Goal: Communication & Community: Participate in discussion

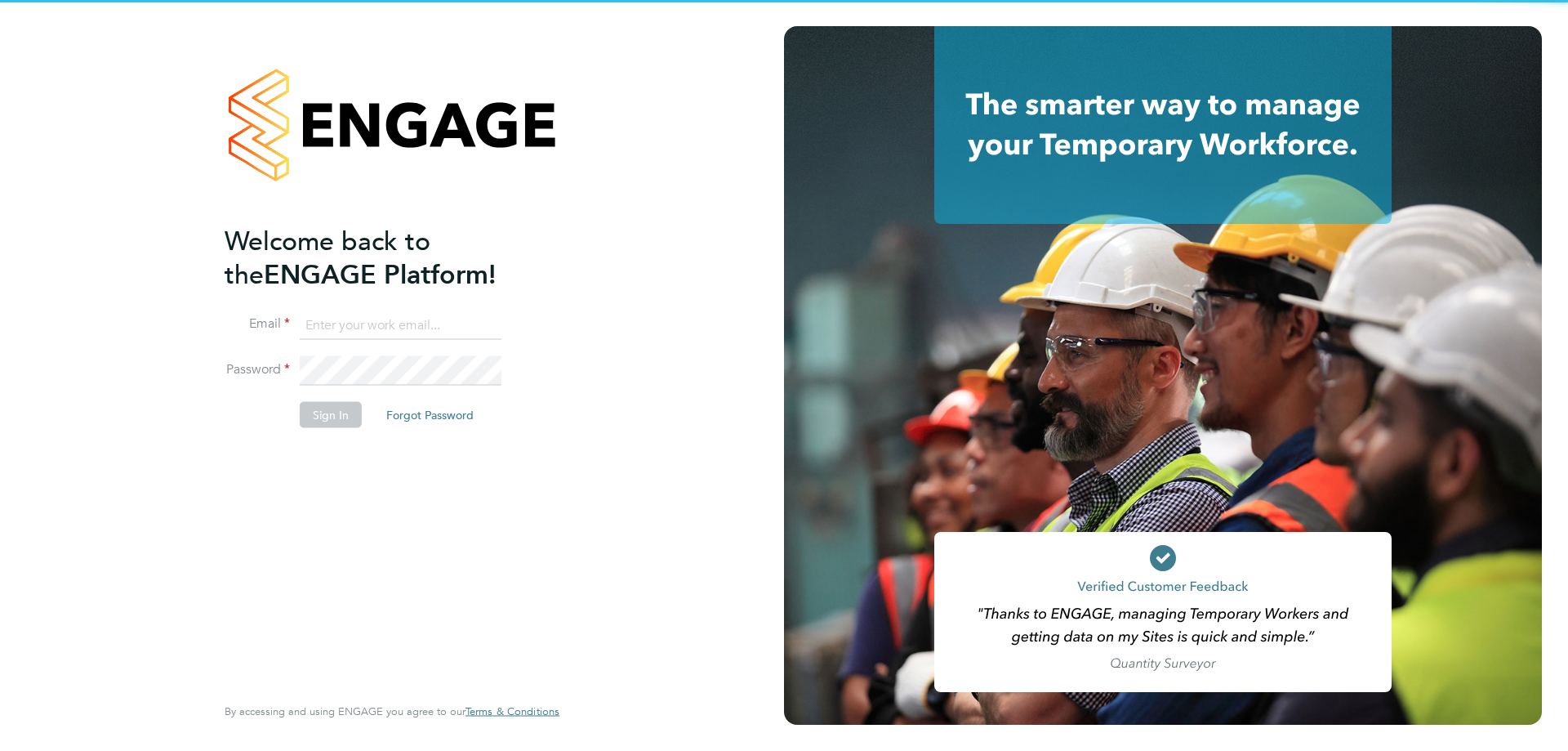
click at [397, 327] on input at bounding box center [401, 325] width 202 height 29
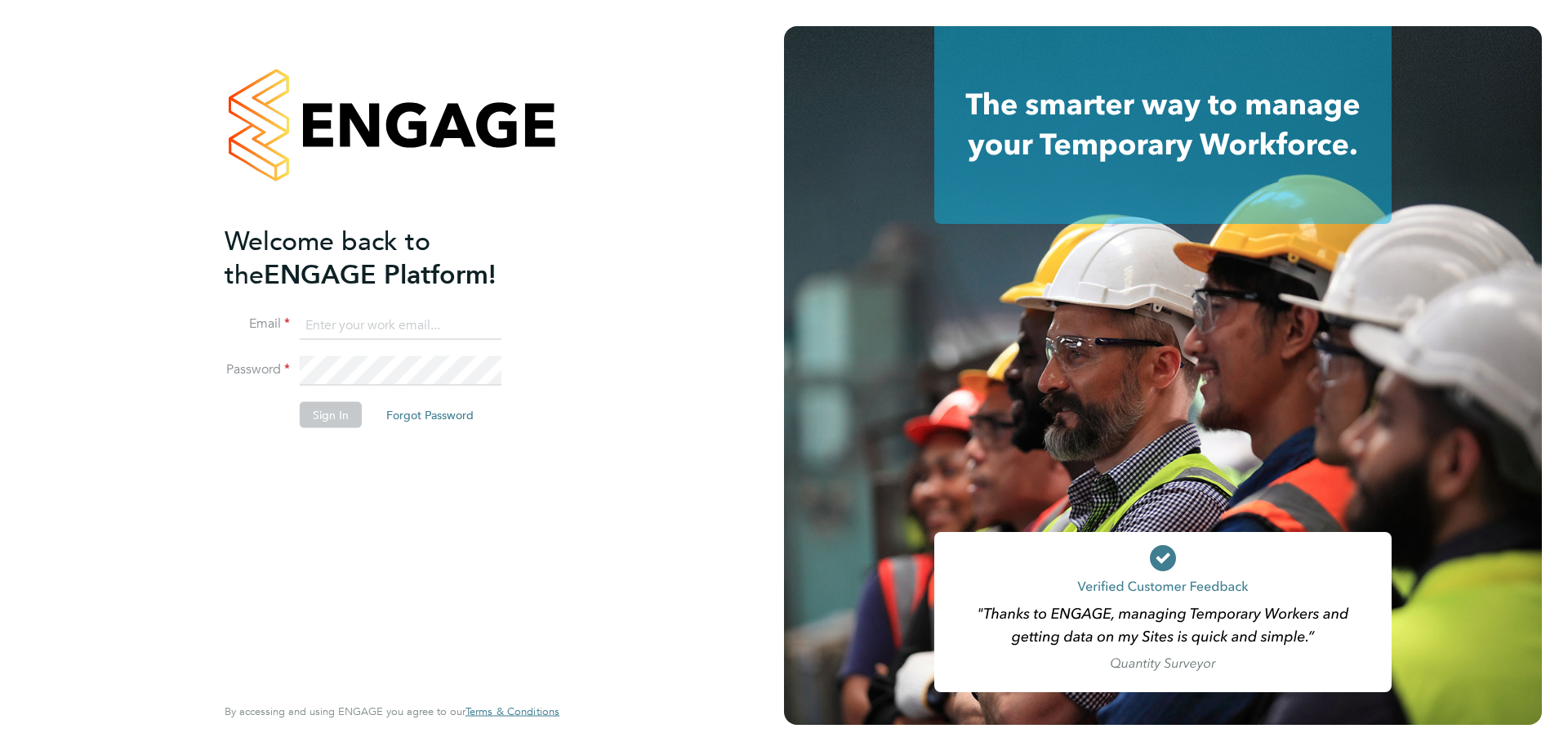
type input "eshanthi.goonetilleke@linearrecruitment.co.uk"
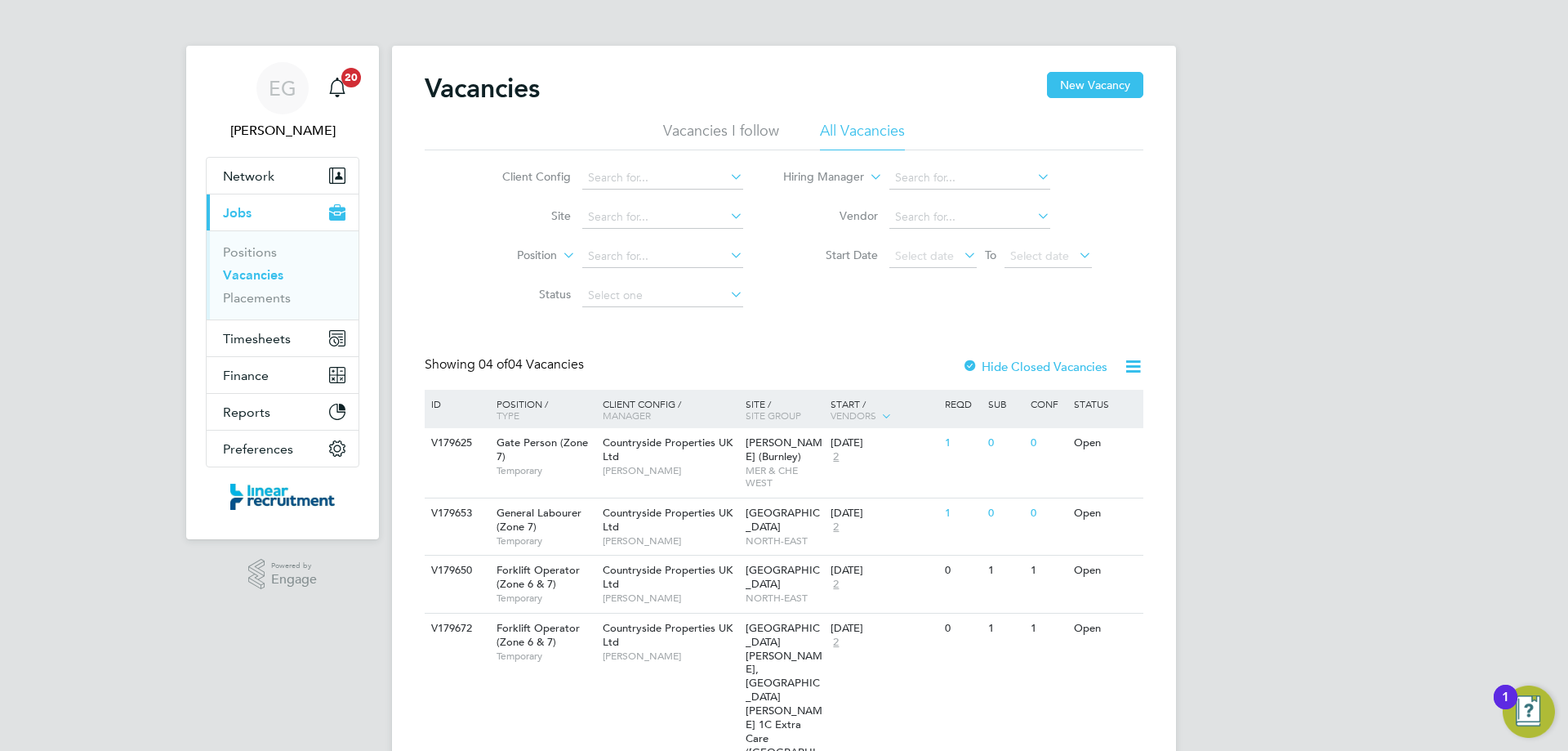
click at [292, 319] on li "Current page: Jobs Positions Vacancies Placements" at bounding box center [282, 257] width 152 height 126
click at [292, 335] on button "Timesheets" at bounding box center [282, 338] width 152 height 36
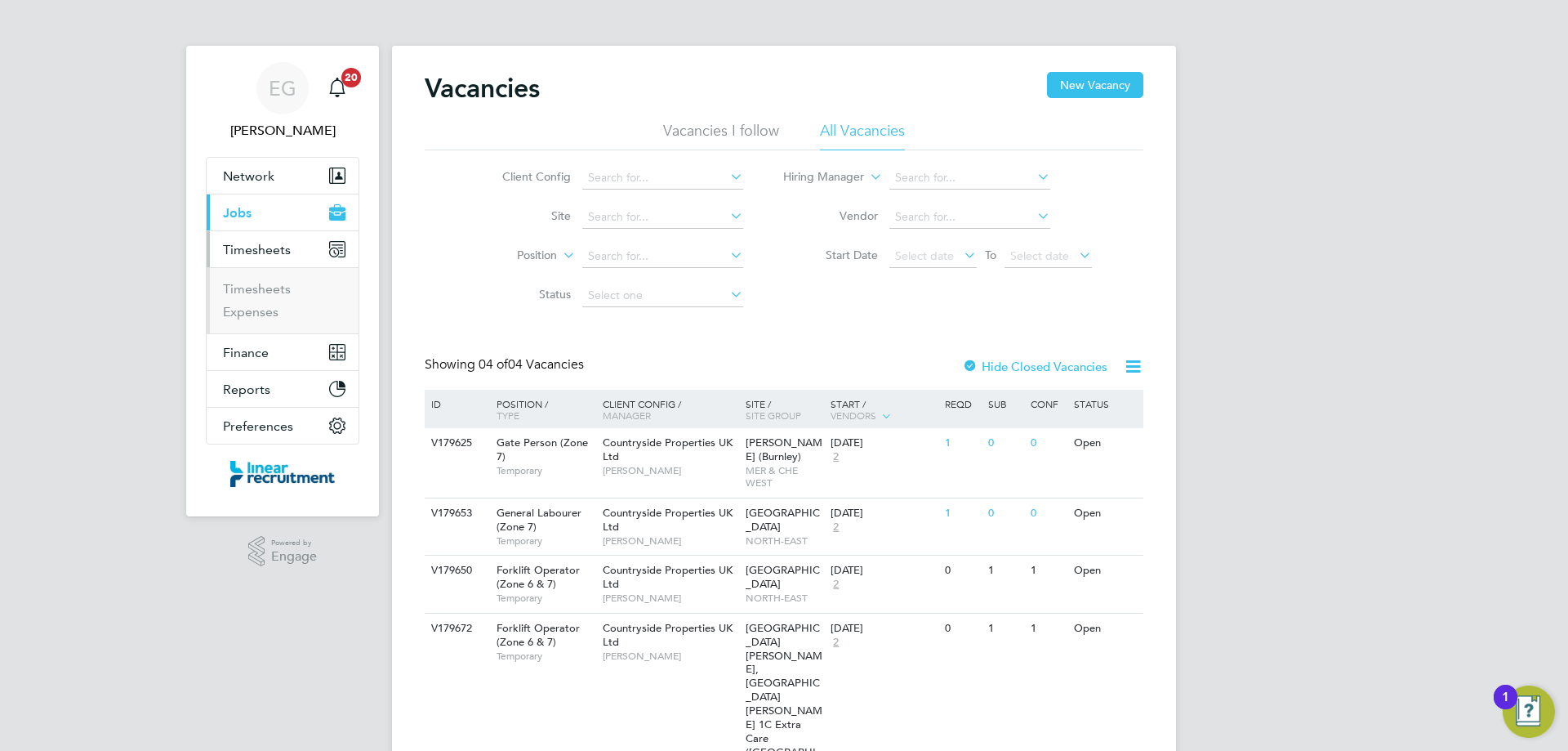
click at [270, 280] on ul "Timesheets Expenses" at bounding box center [282, 300] width 152 height 66
click at [270, 285] on link "Timesheets" at bounding box center [257, 289] width 68 height 16
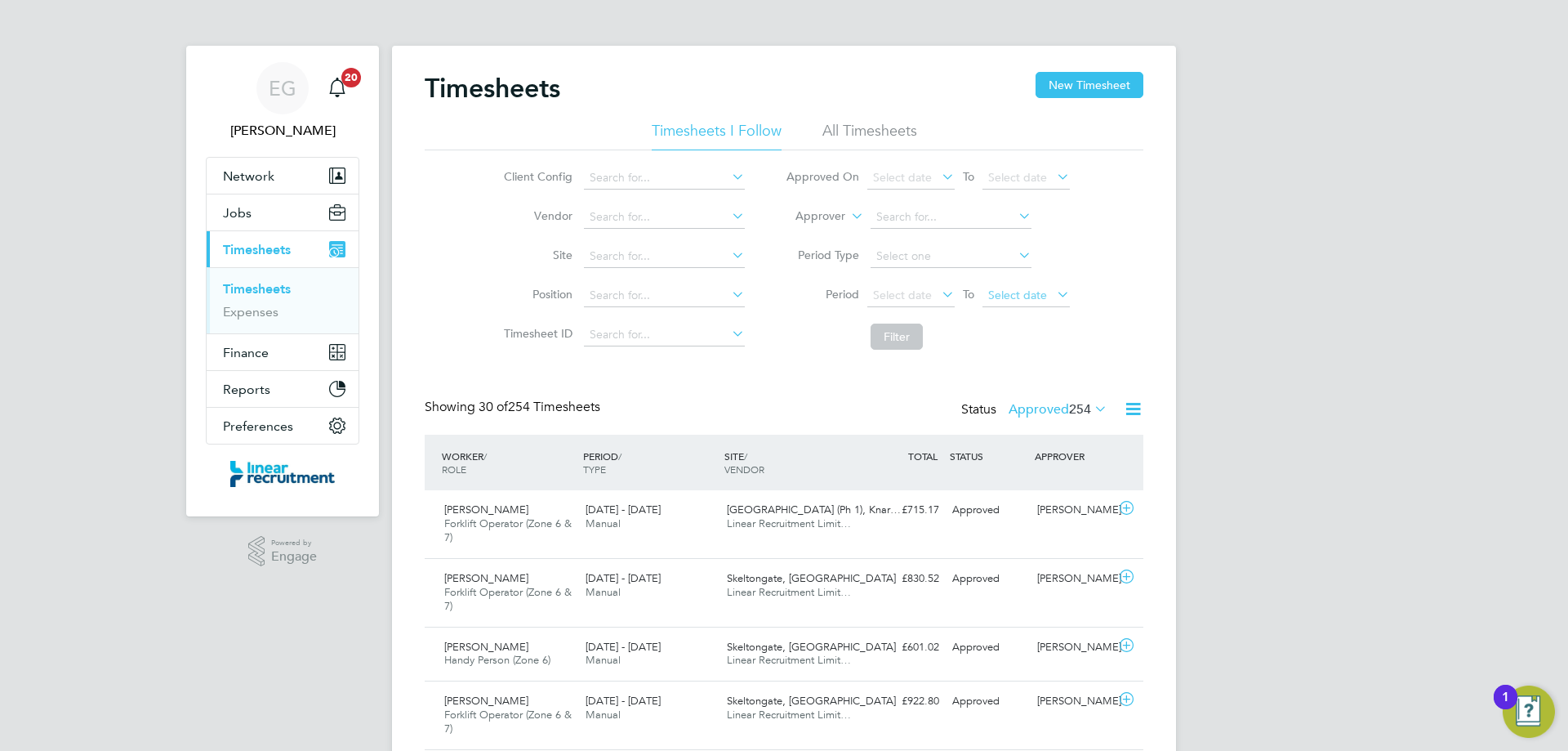
click at [1034, 306] on span "Select date" at bounding box center [1027, 296] width 87 height 22
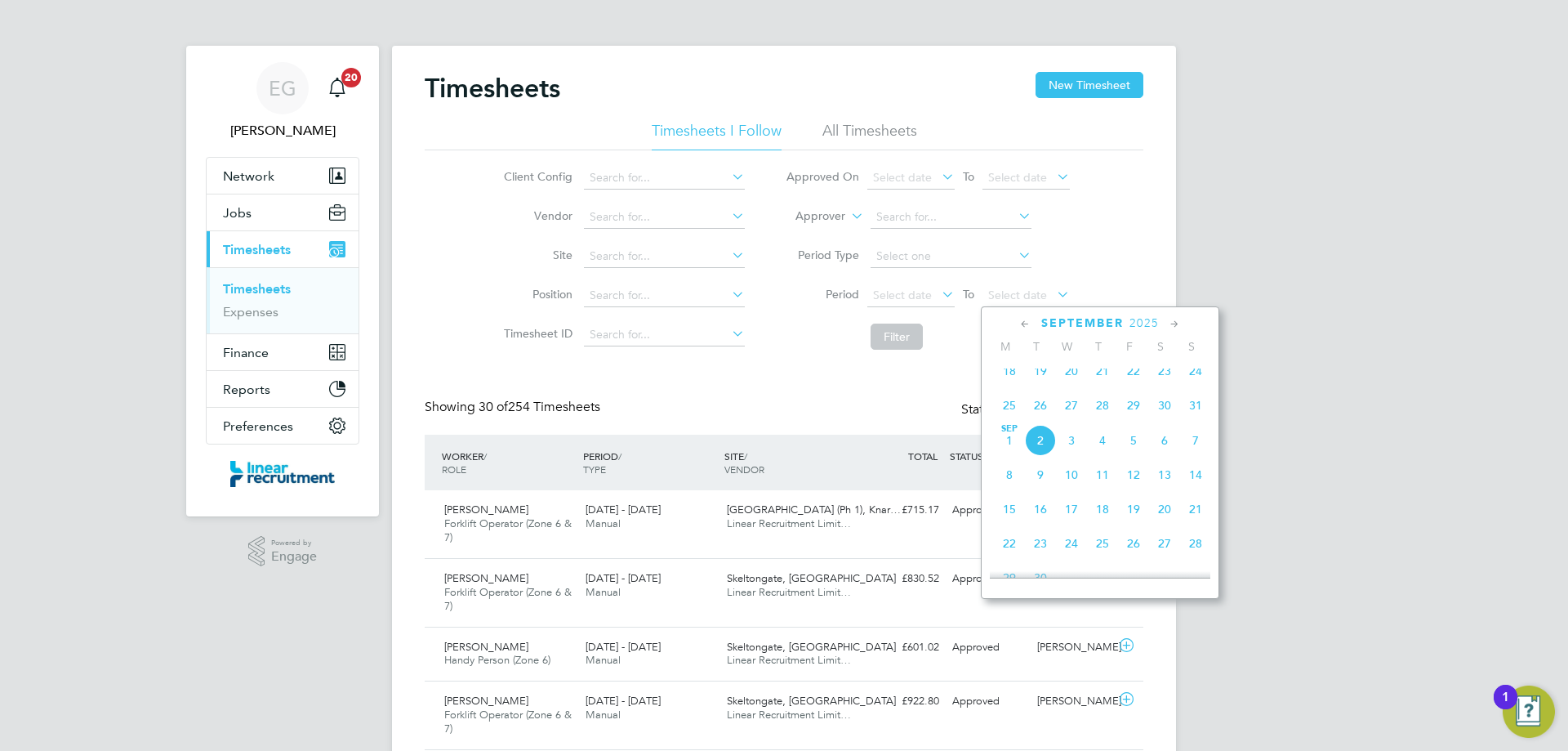
click at [1197, 415] on span "31" at bounding box center [1195, 406] width 31 height 31
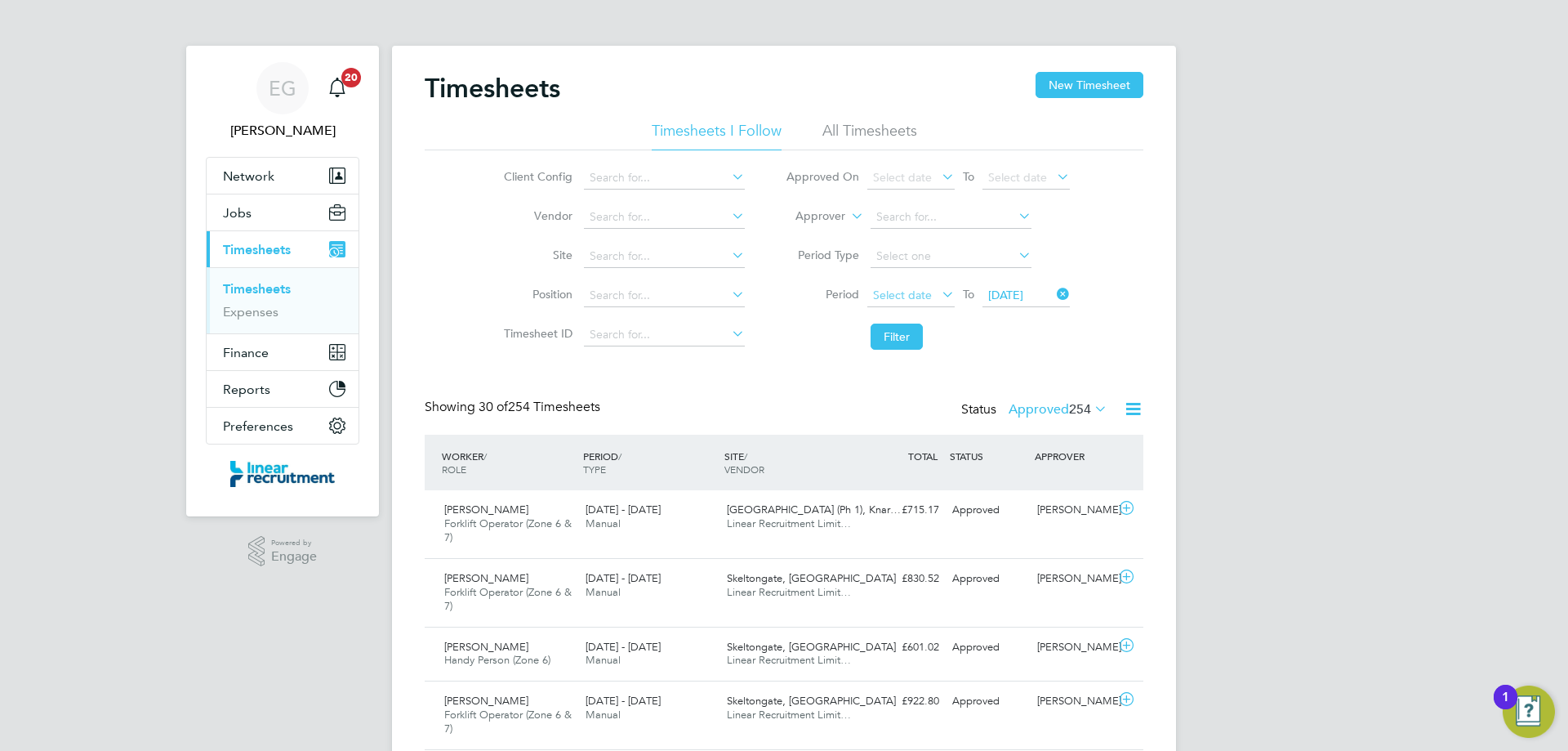
click at [893, 293] on span "Select date" at bounding box center [902, 294] width 59 height 15
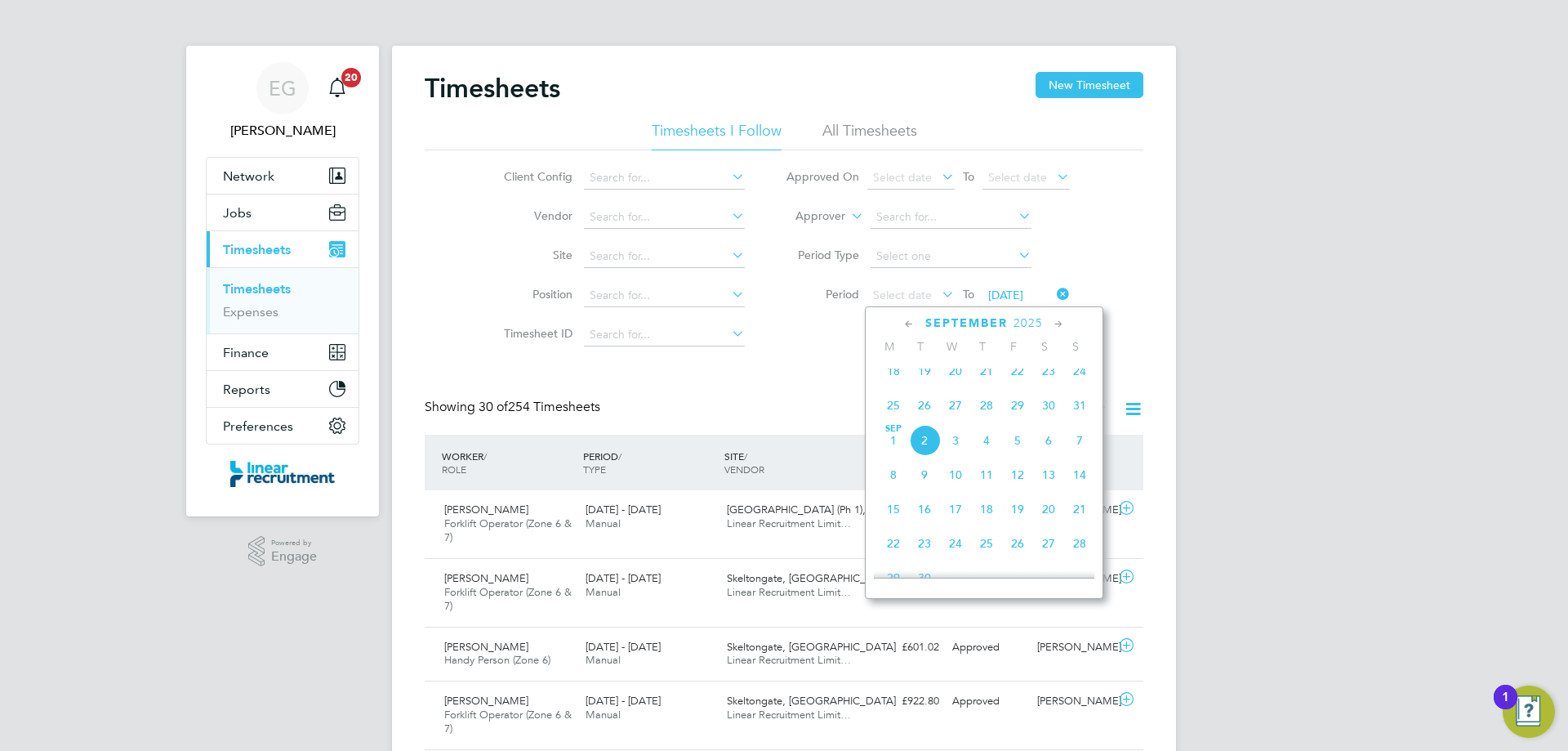
click at [893, 410] on span "25" at bounding box center [894, 406] width 31 height 31
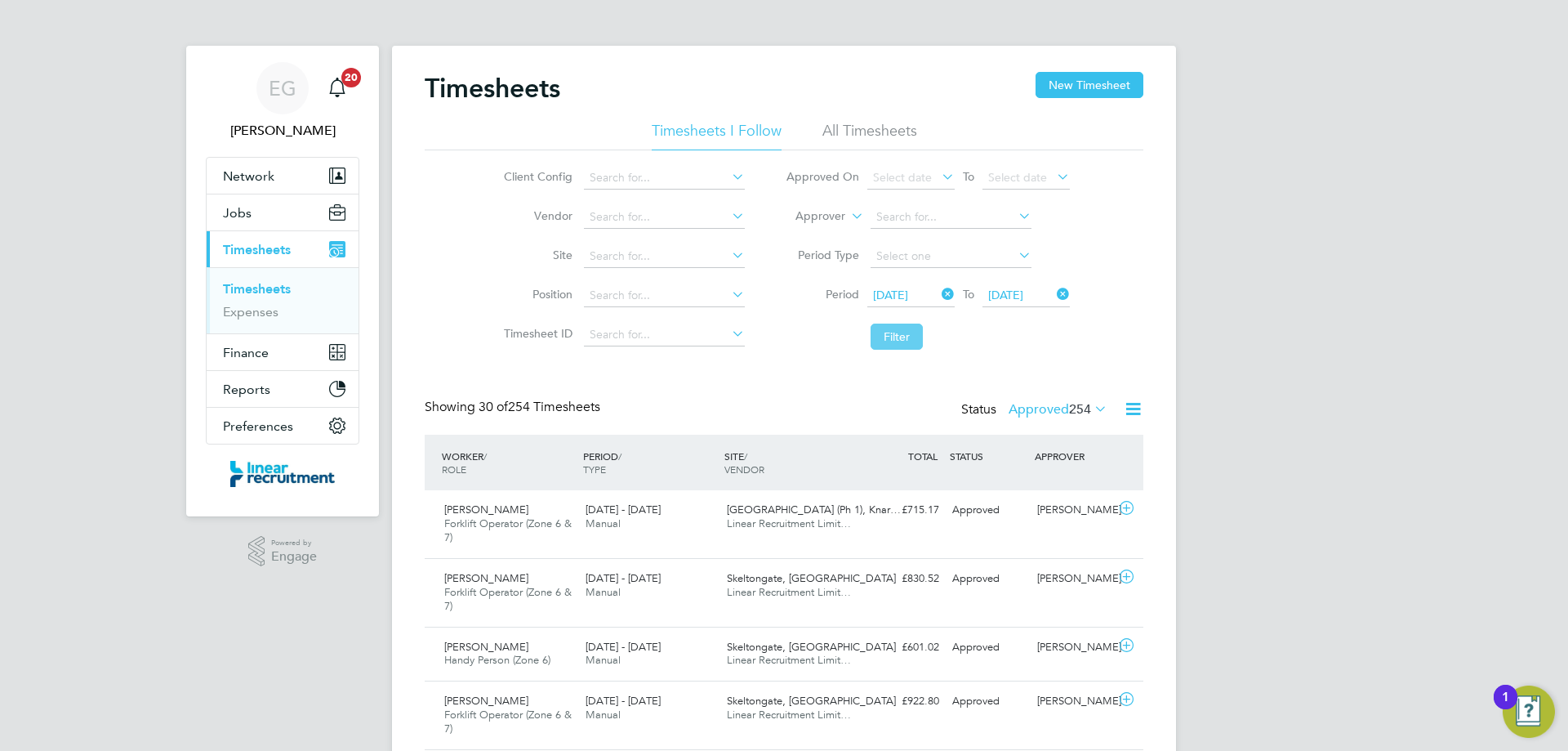
click at [891, 332] on button "Filter" at bounding box center [897, 336] width 52 height 26
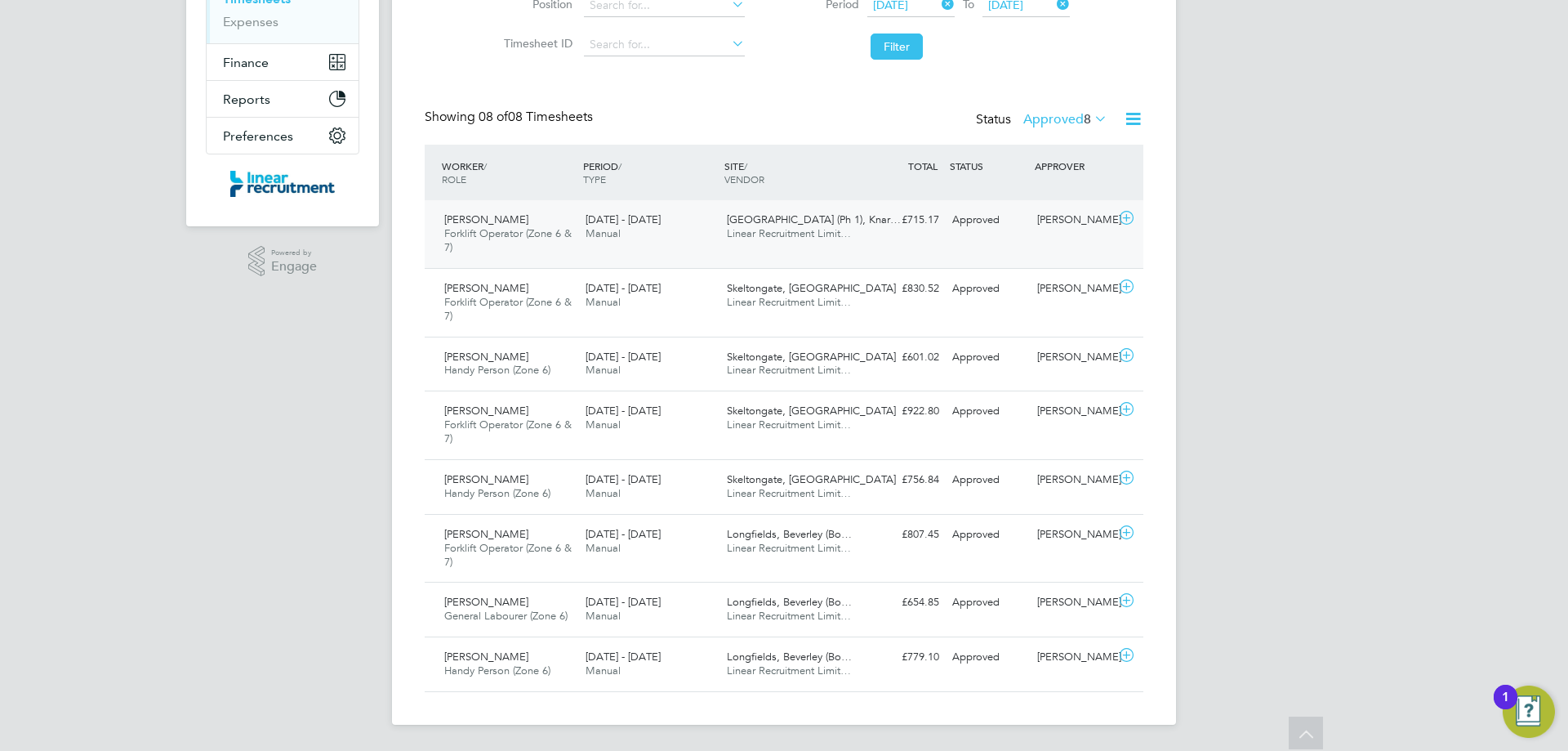
click at [1126, 219] on icon at bounding box center [1127, 217] width 20 height 13
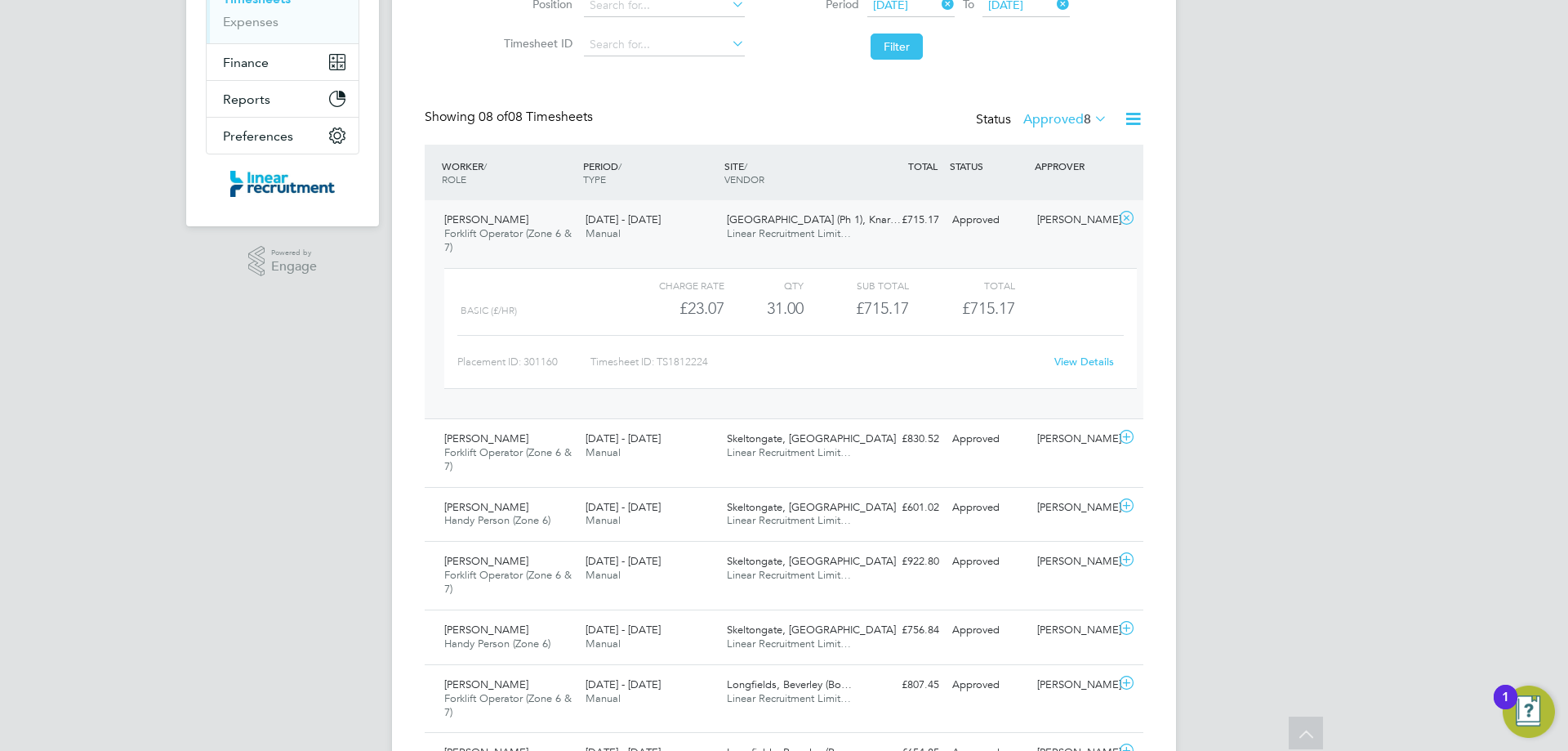
click at [1090, 362] on link "View Details" at bounding box center [1084, 361] width 59 height 14
click at [1128, 216] on icon at bounding box center [1127, 217] width 20 height 13
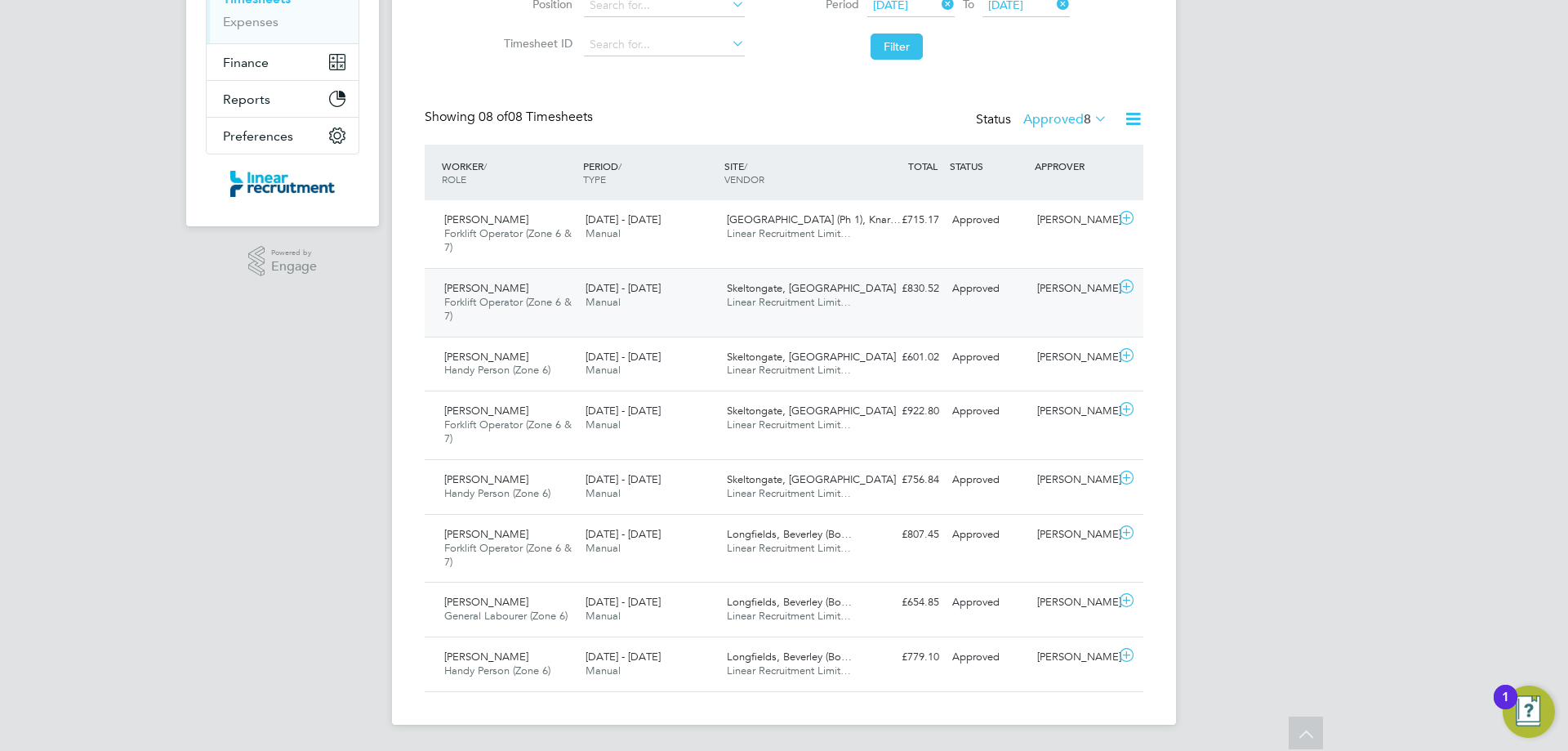
click at [1129, 286] on icon at bounding box center [1127, 286] width 20 height 13
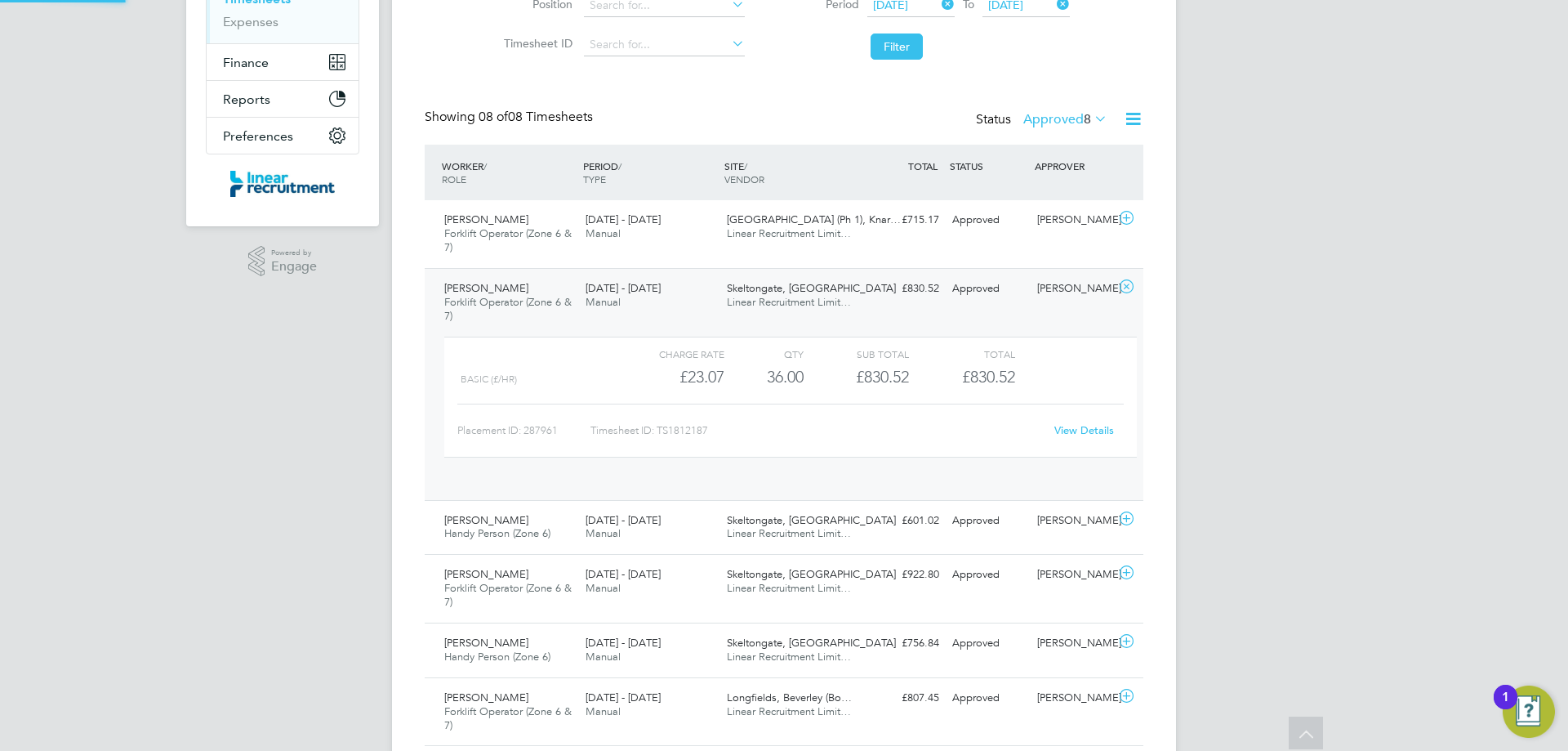
scroll to position [28, 159]
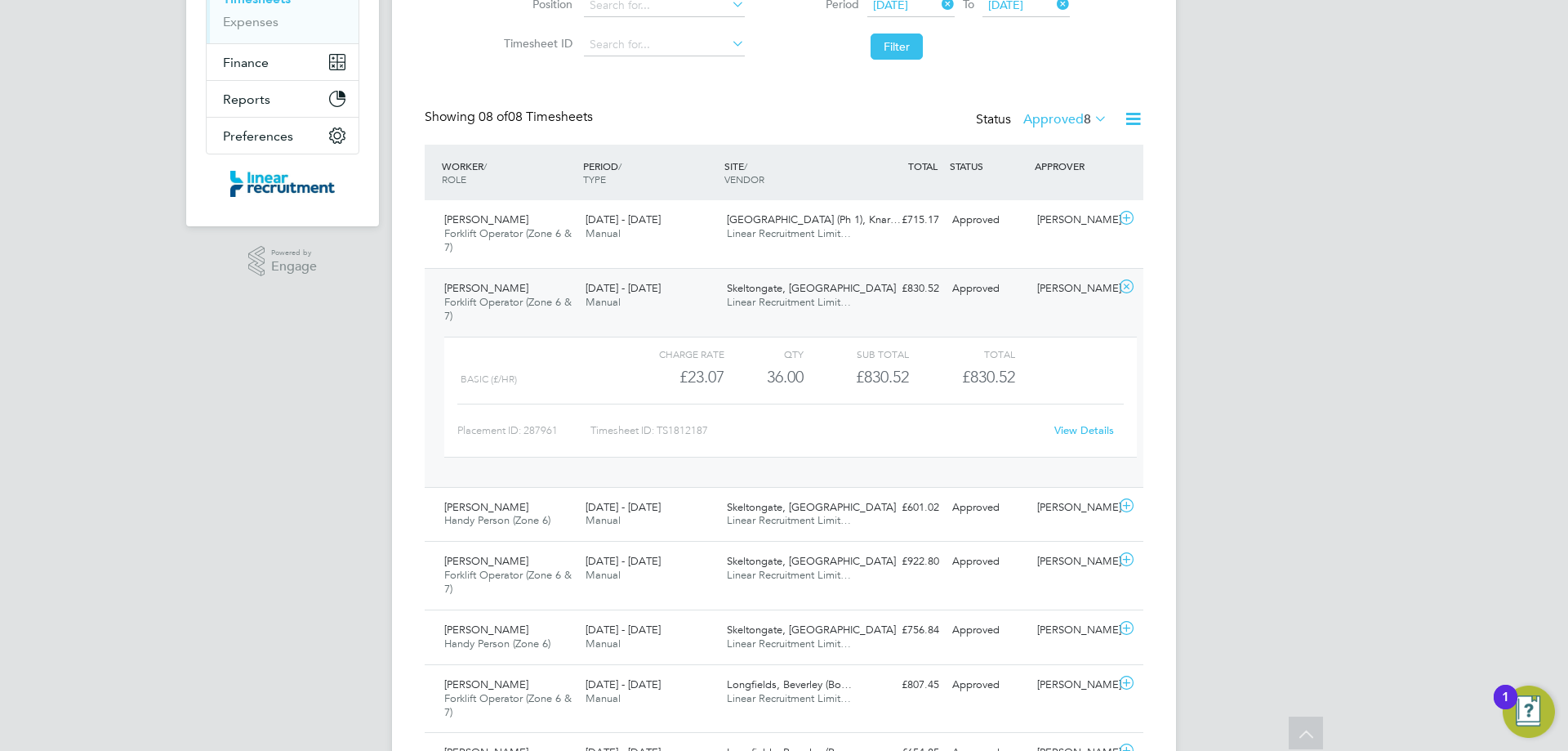
click at [1094, 434] on link "View Details" at bounding box center [1084, 430] width 59 height 14
click at [1127, 290] on icon at bounding box center [1127, 286] width 20 height 13
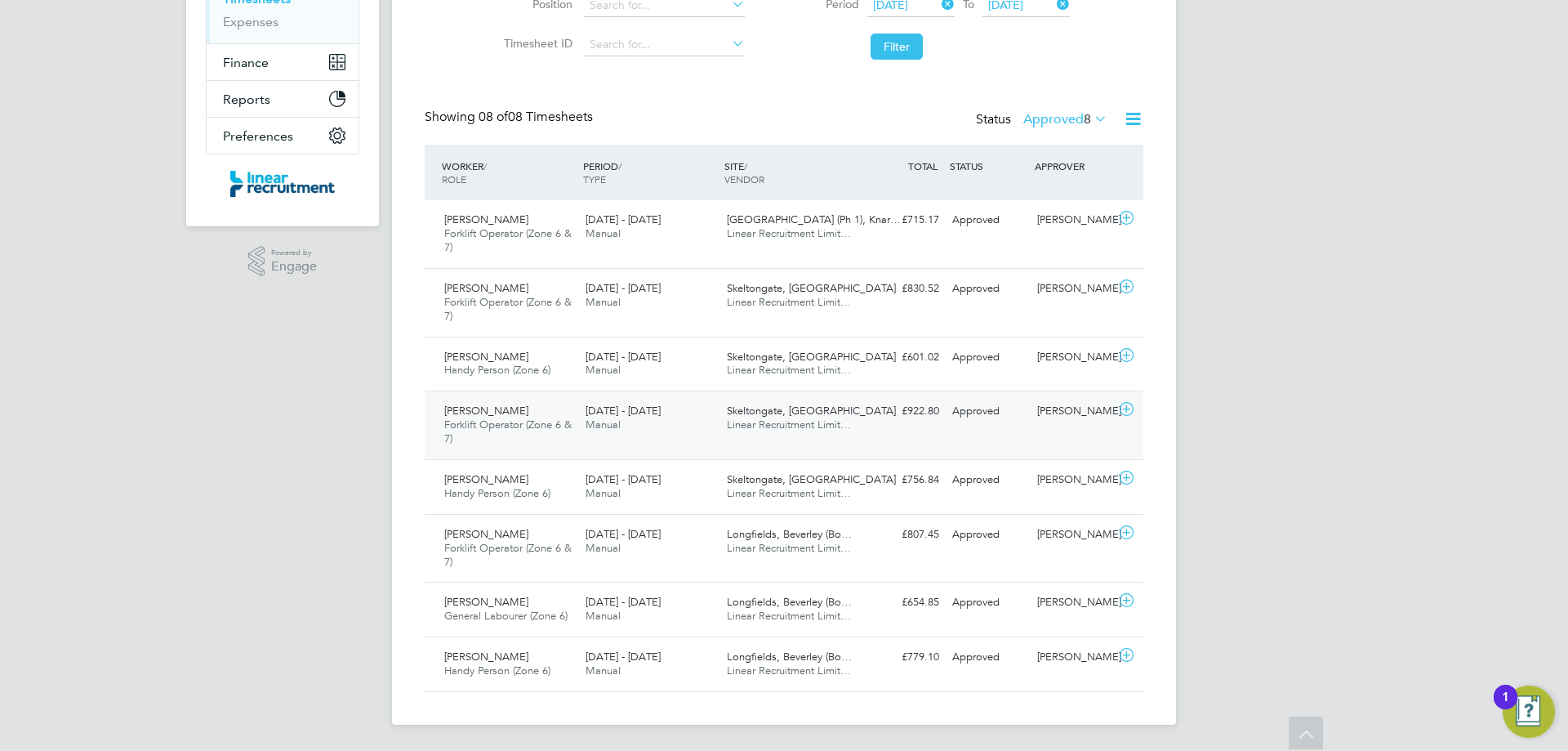
click at [1127, 408] on icon at bounding box center [1127, 408] width 20 height 13
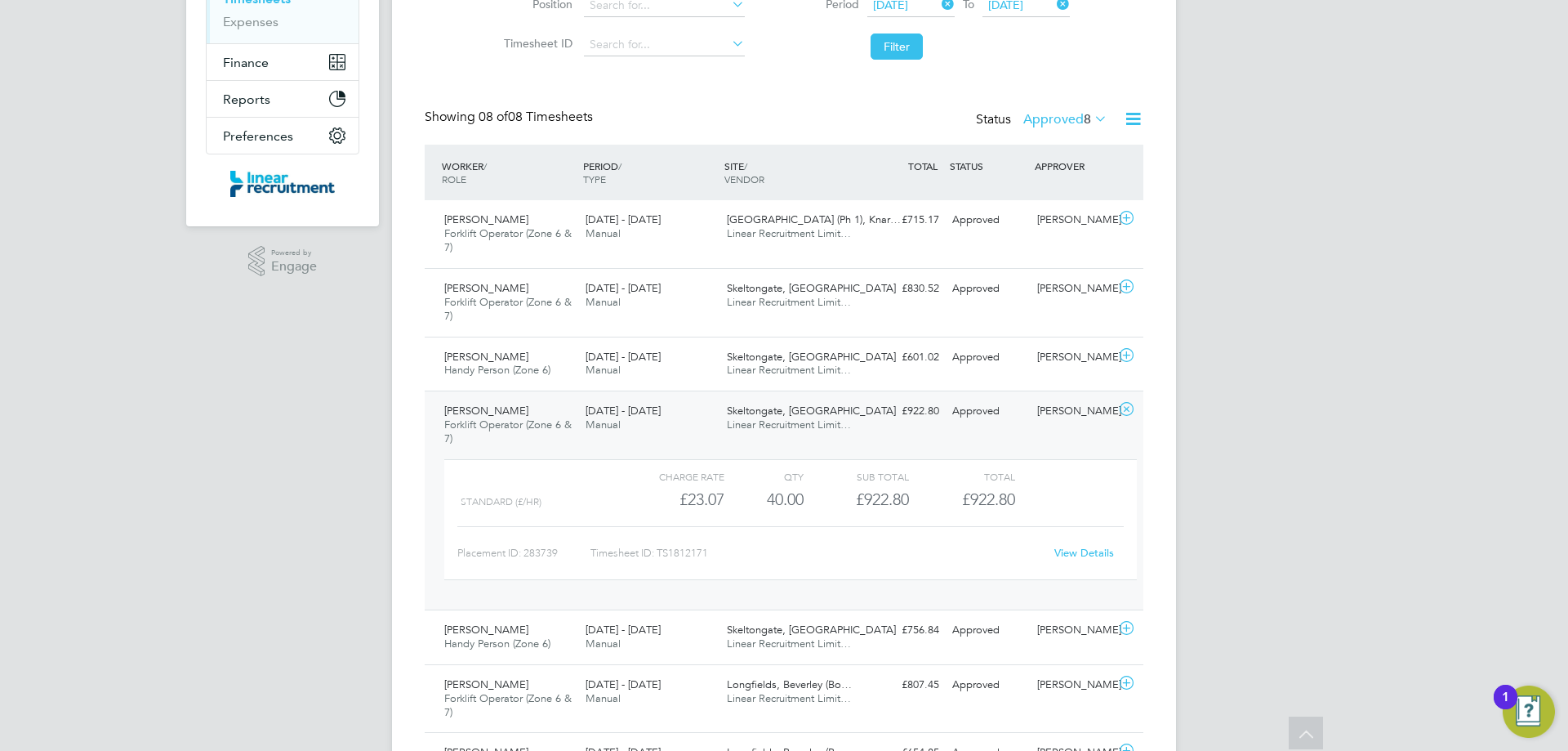
click at [1085, 555] on link "View Details" at bounding box center [1084, 552] width 59 height 14
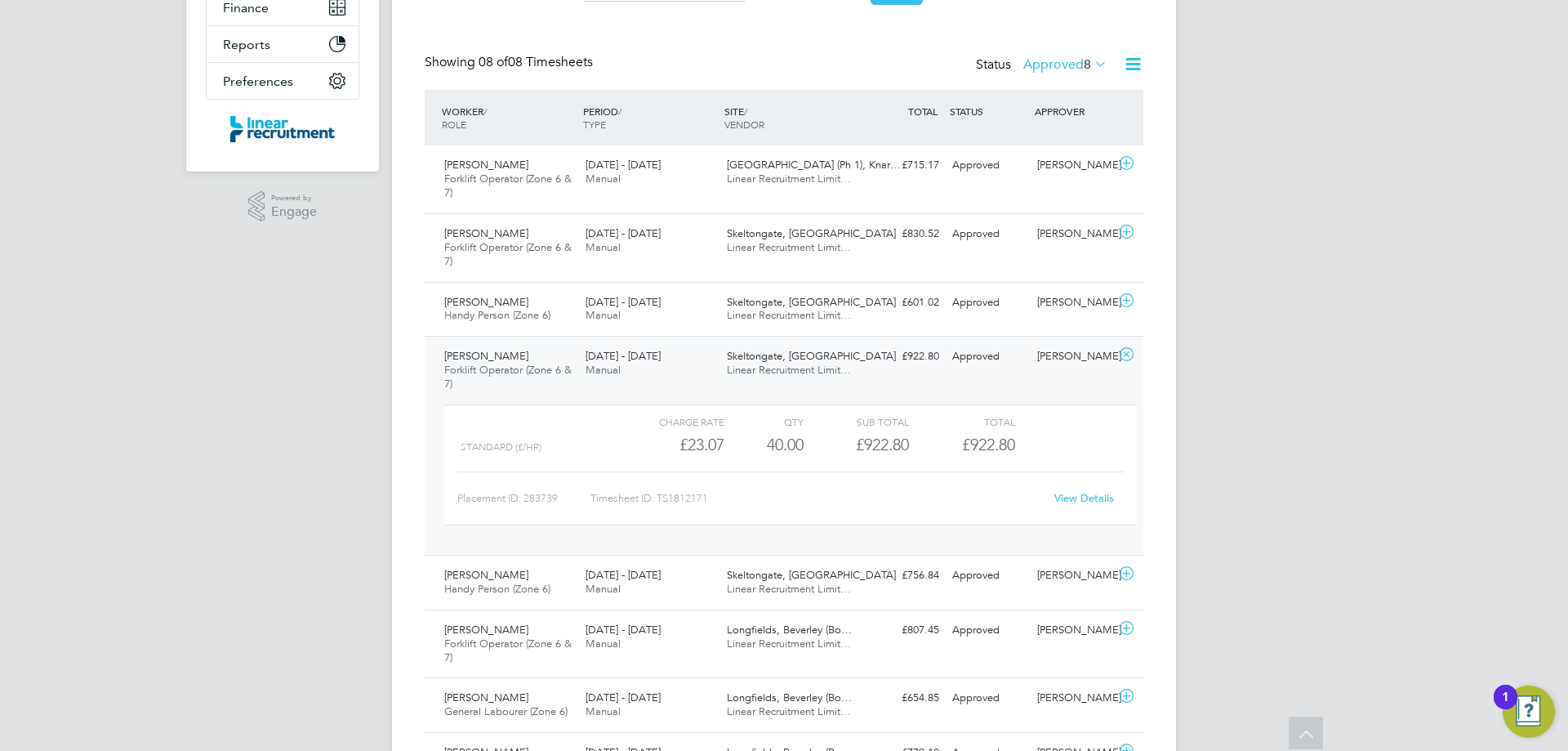
scroll to position [441, 0]
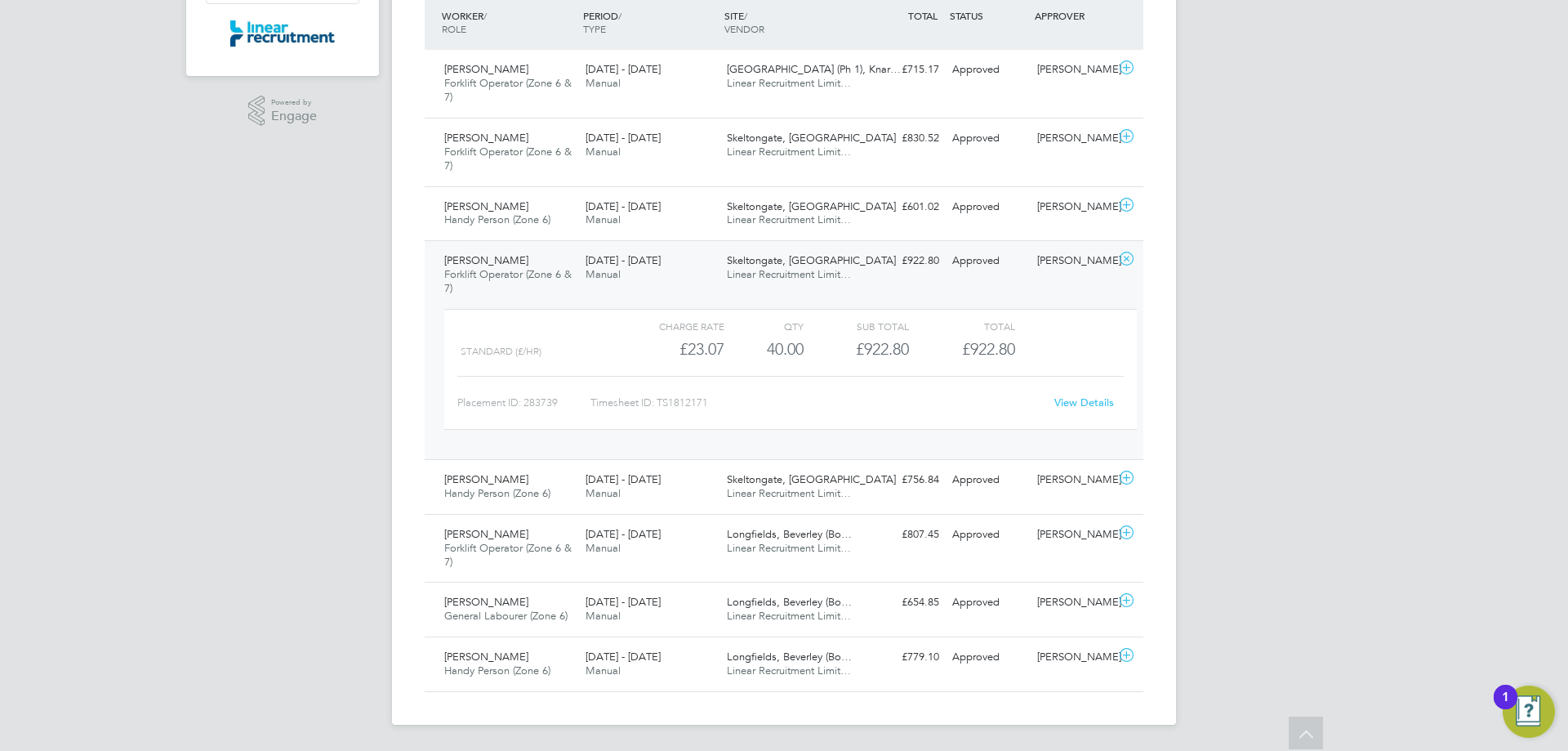
click at [1126, 260] on icon at bounding box center [1127, 258] width 20 height 13
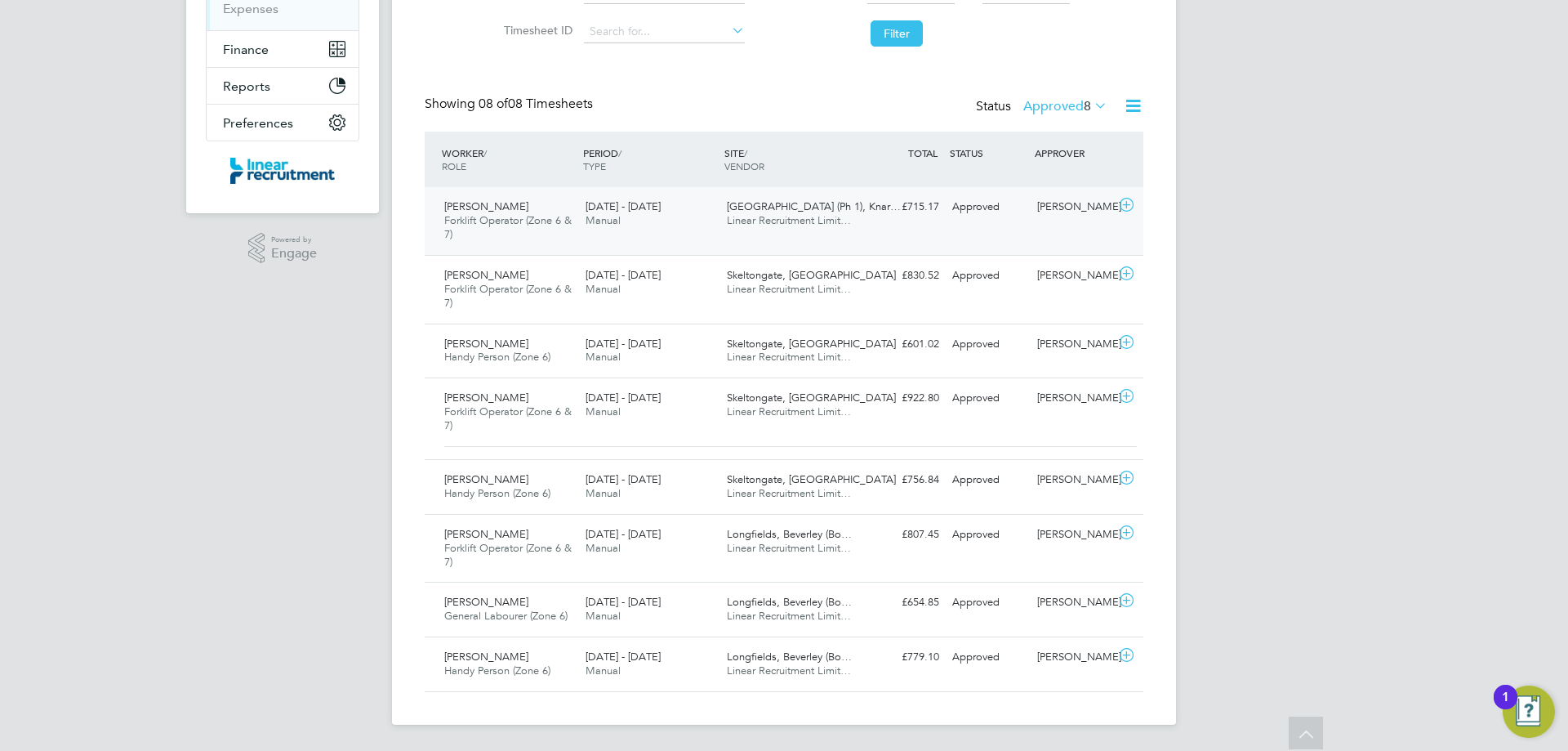
scroll to position [290, 0]
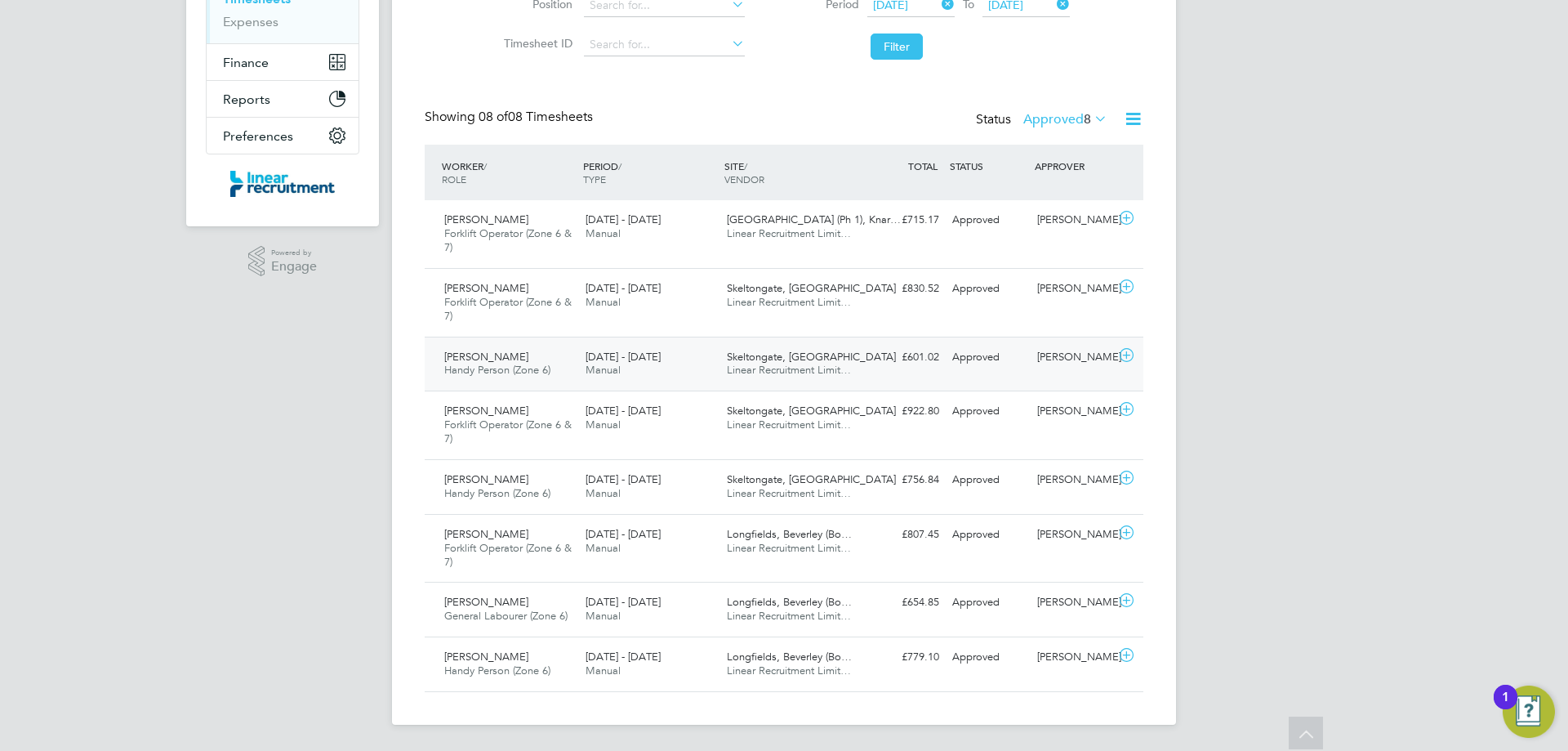
click at [1128, 354] on icon at bounding box center [1127, 354] width 20 height 13
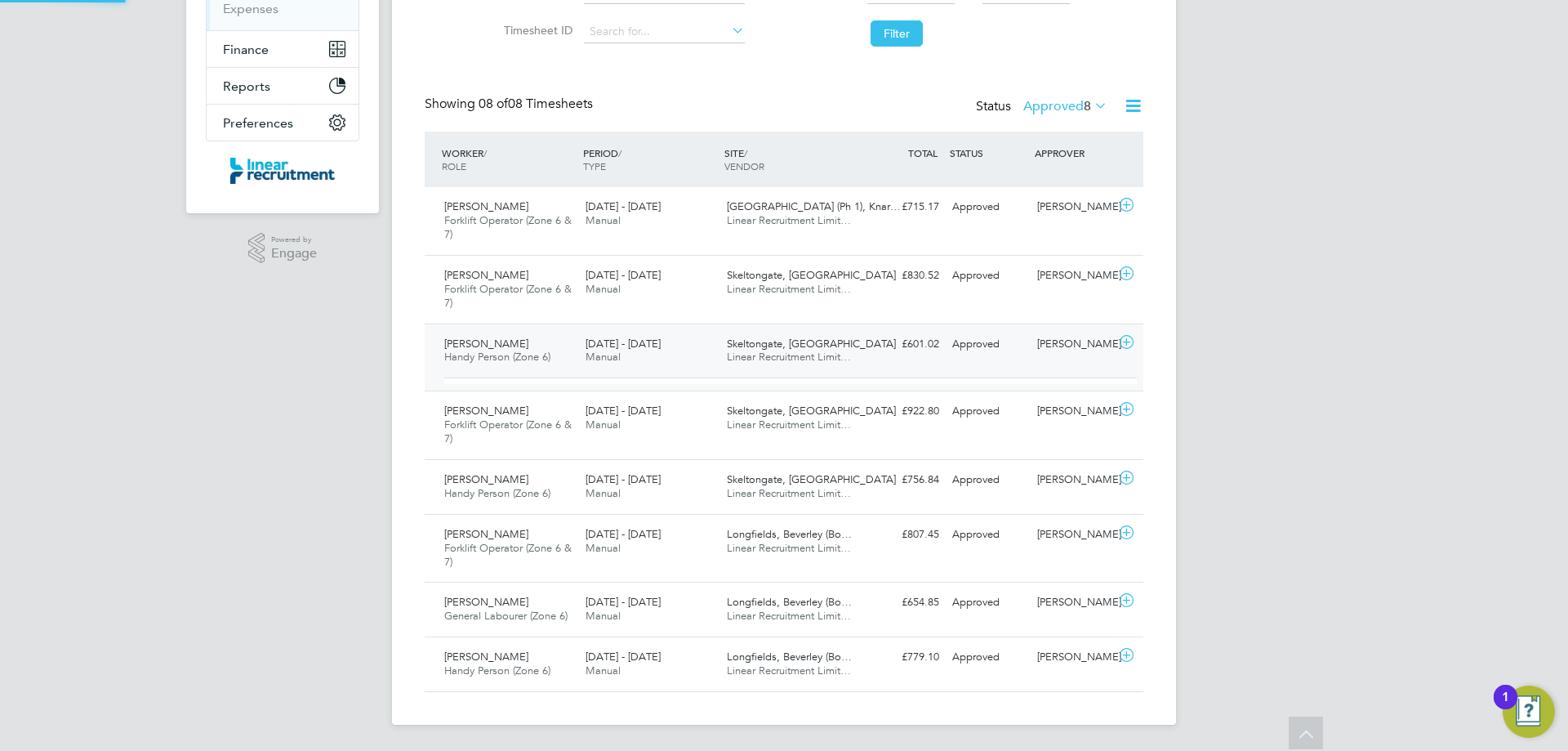
scroll to position [28, 159]
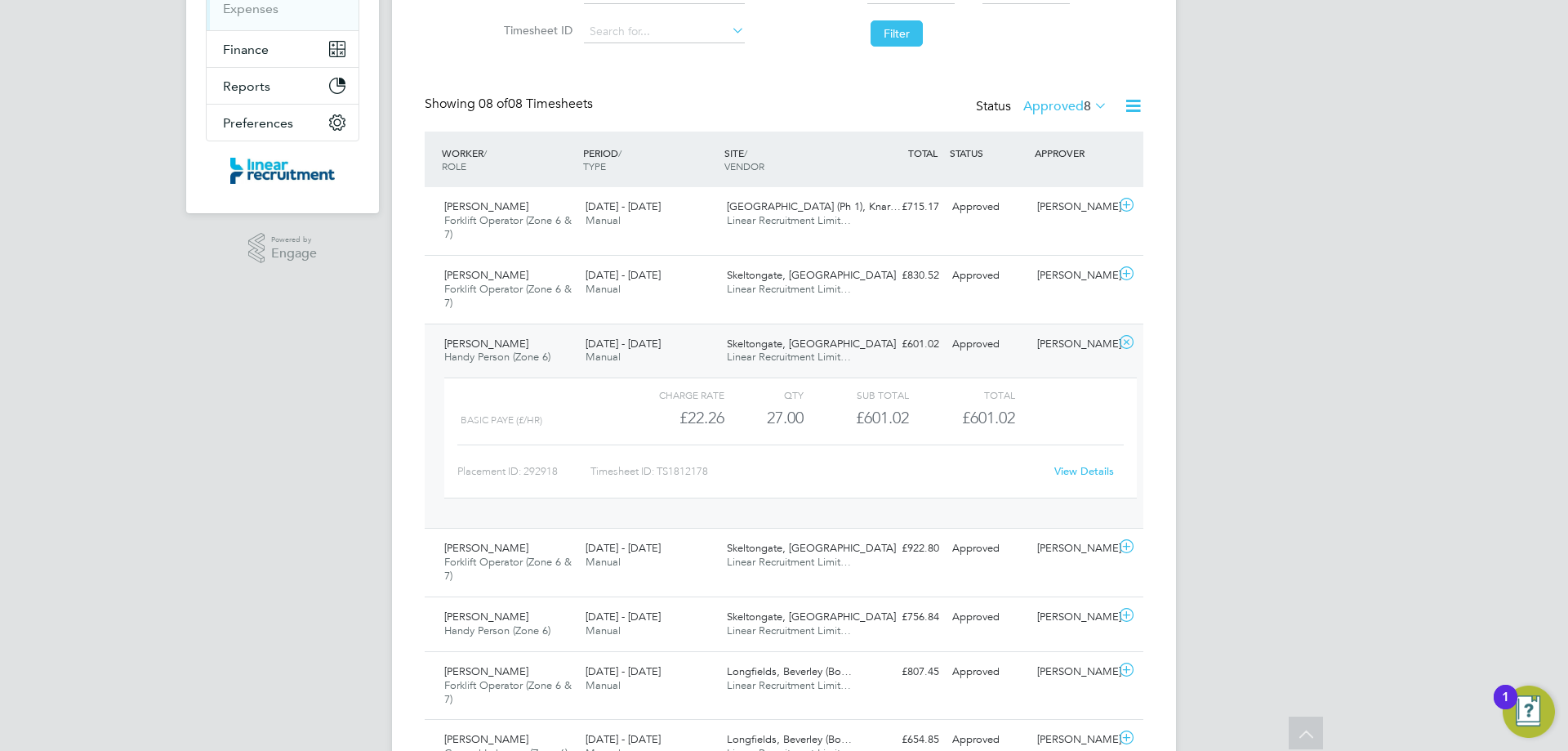
click at [1101, 471] on link "View Details" at bounding box center [1084, 471] width 59 height 14
click at [1129, 343] on icon at bounding box center [1127, 342] width 20 height 13
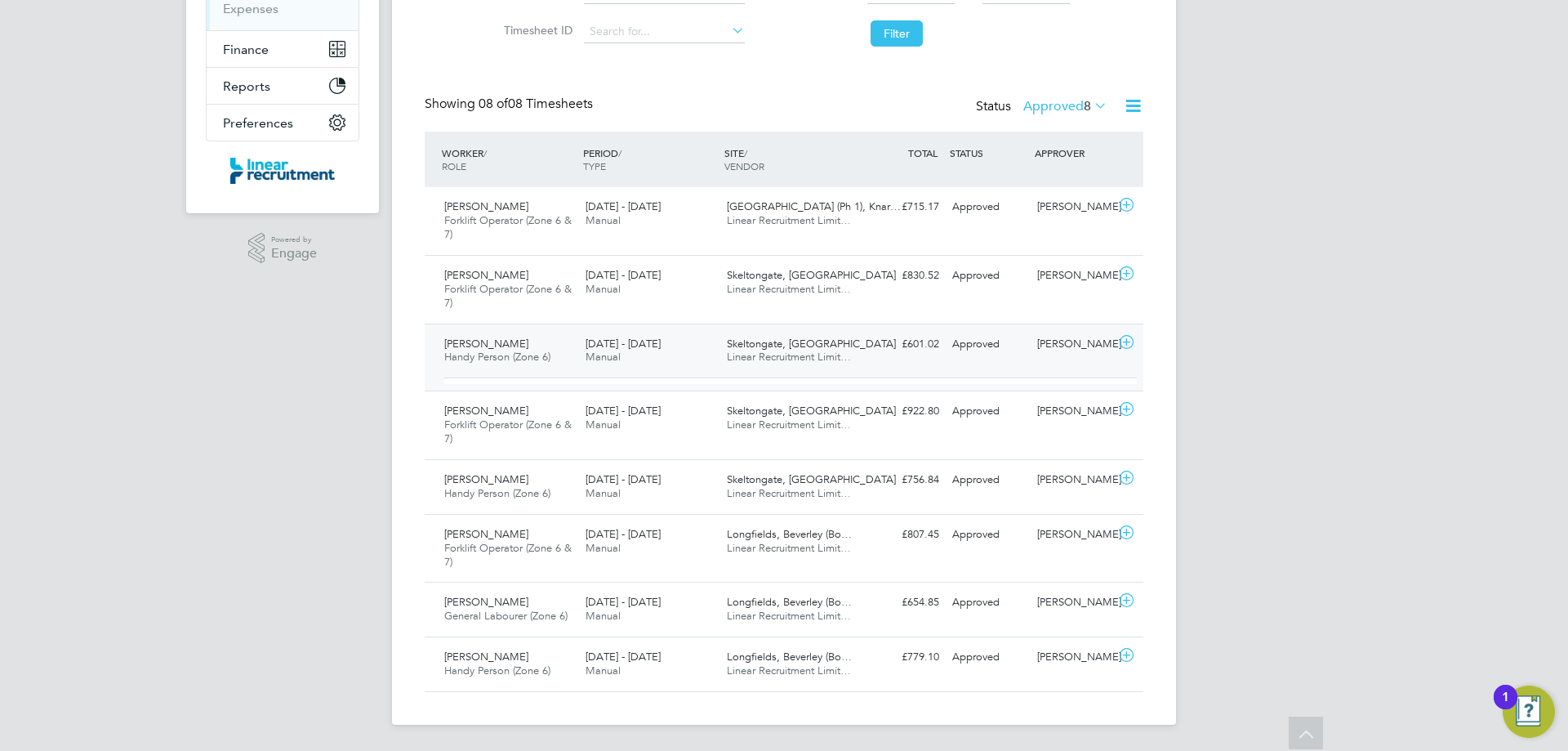
scroll to position [290, 0]
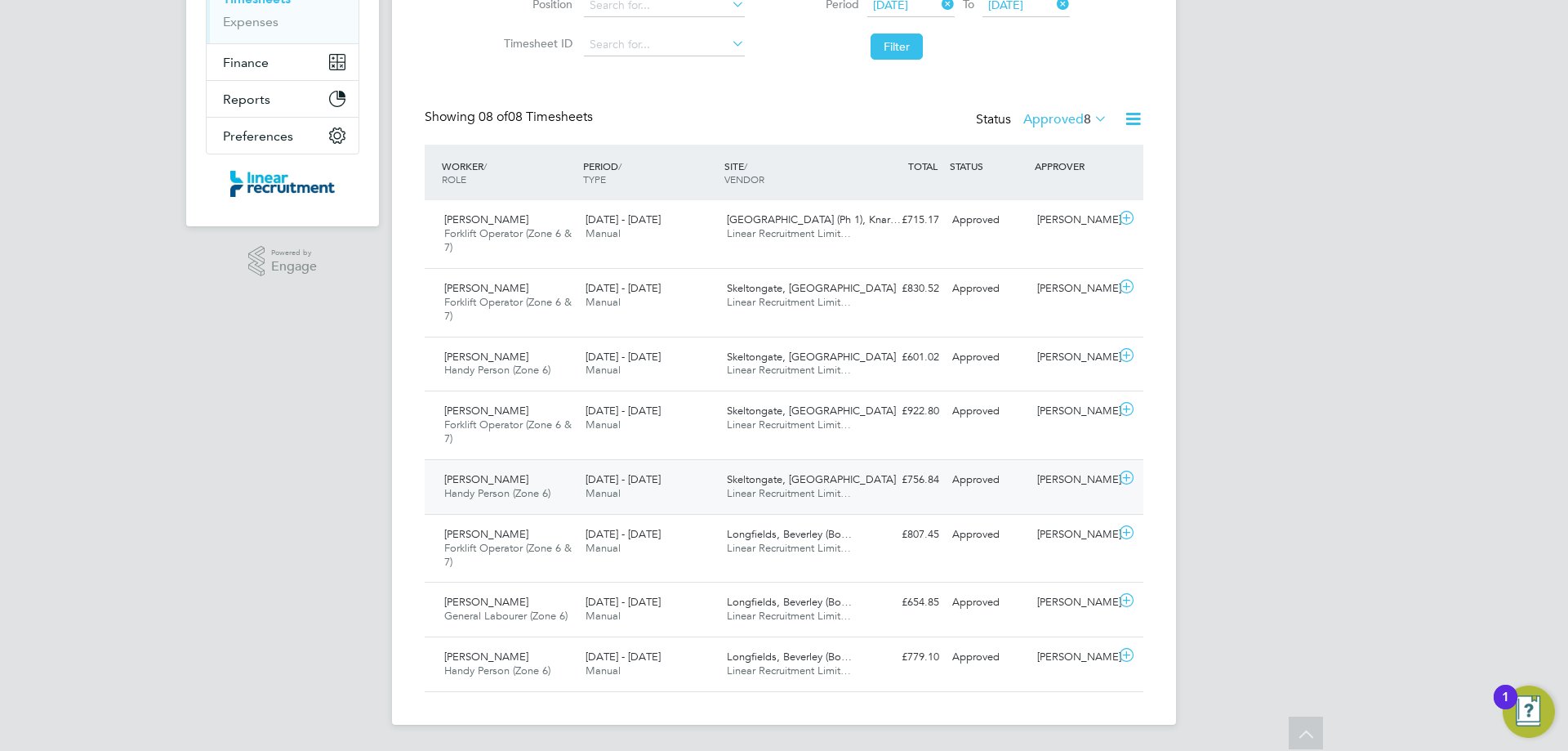
click at [1127, 477] on icon at bounding box center [1127, 477] width 20 height 13
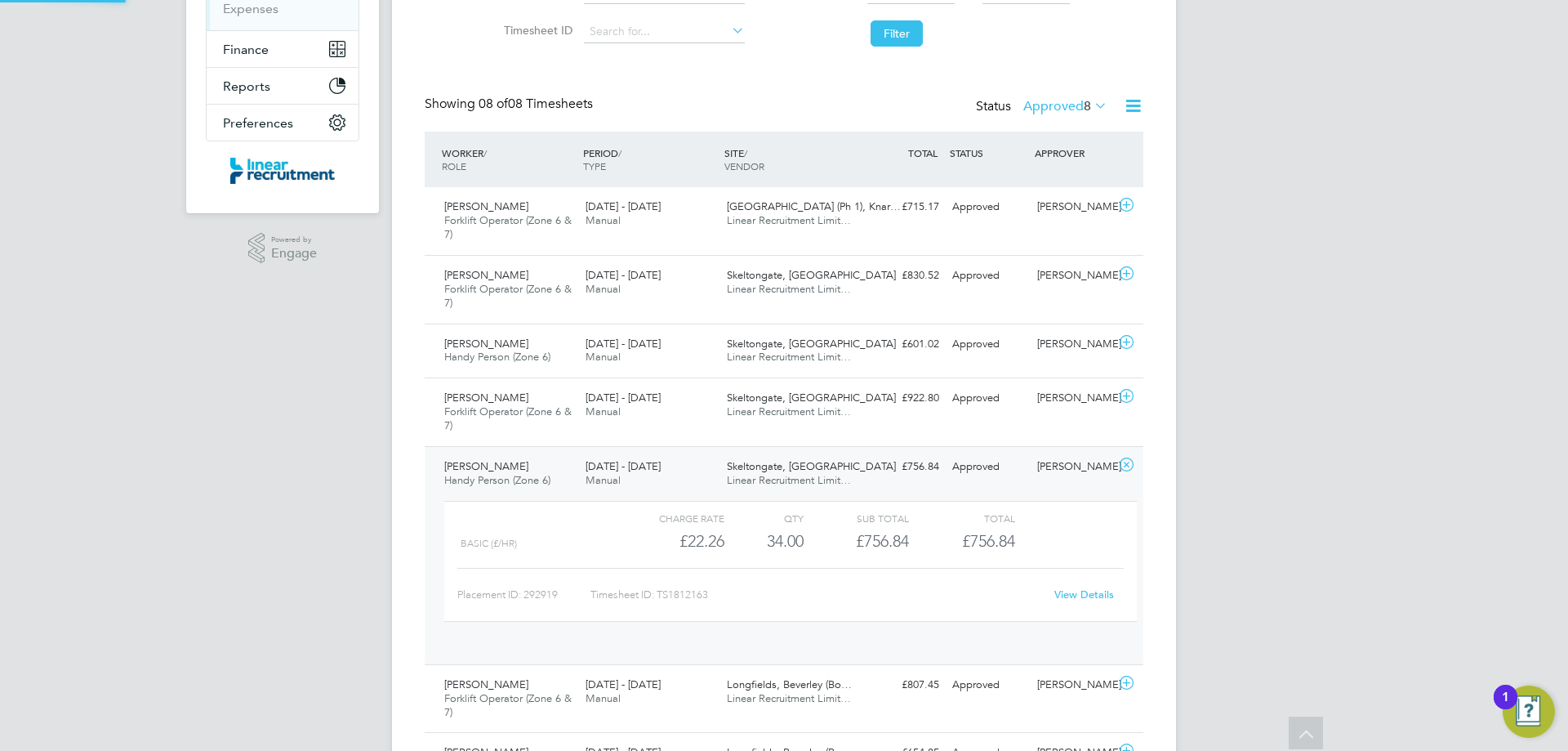
scroll to position [28, 159]
click at [1093, 594] on link "View Details" at bounding box center [1084, 594] width 59 height 14
click at [1128, 467] on icon at bounding box center [1127, 464] width 20 height 13
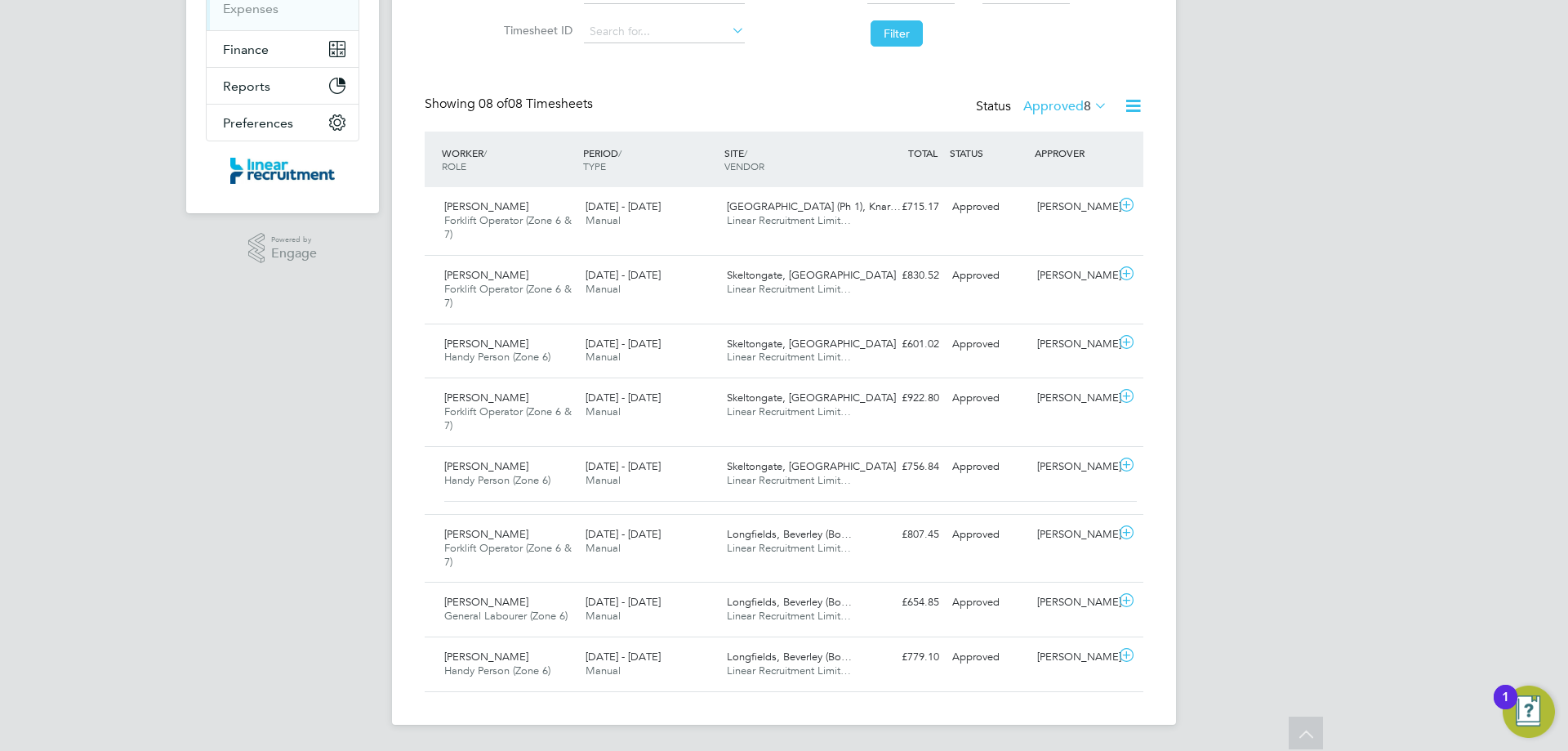
scroll to position [290, 0]
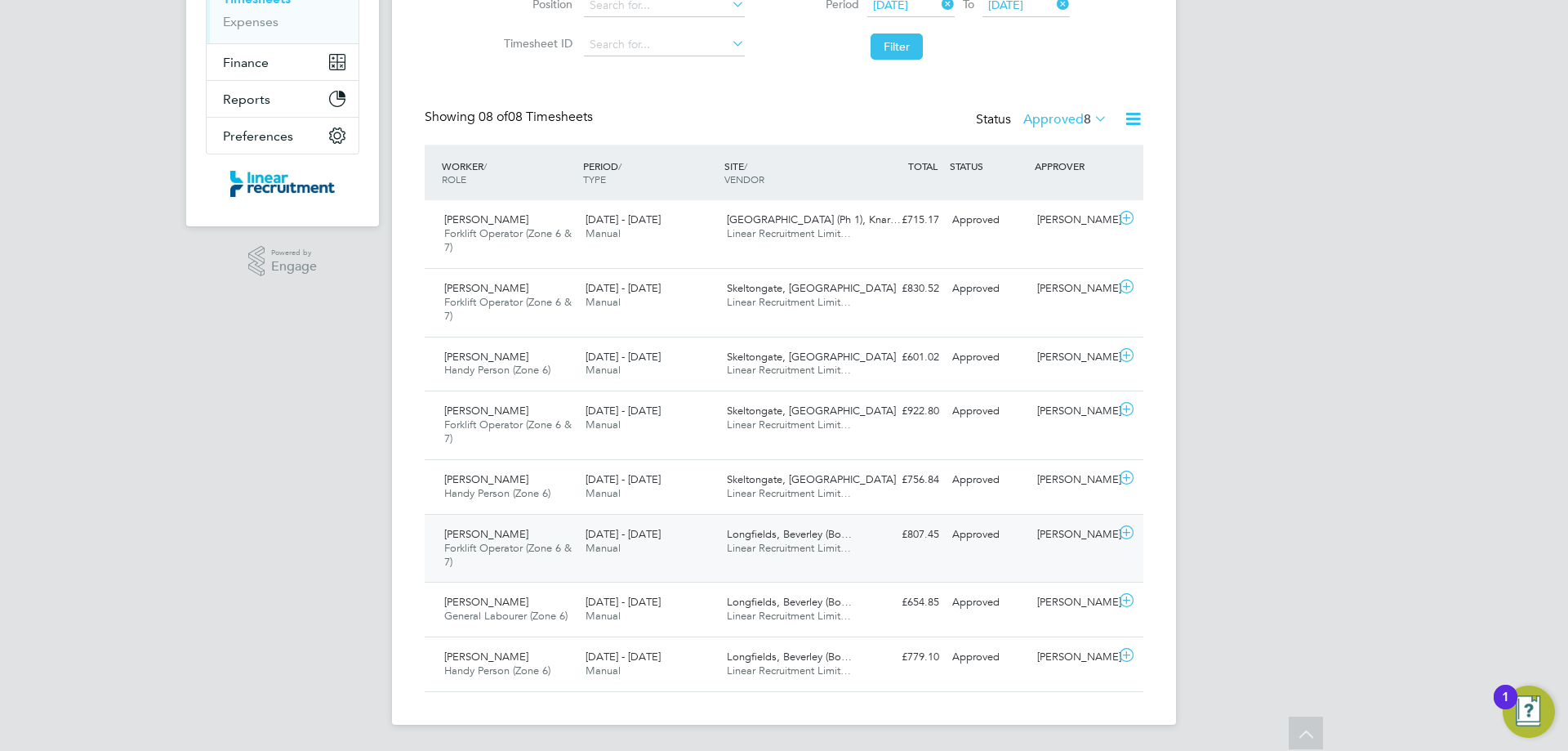
click at [1127, 533] on icon at bounding box center [1127, 532] width 20 height 13
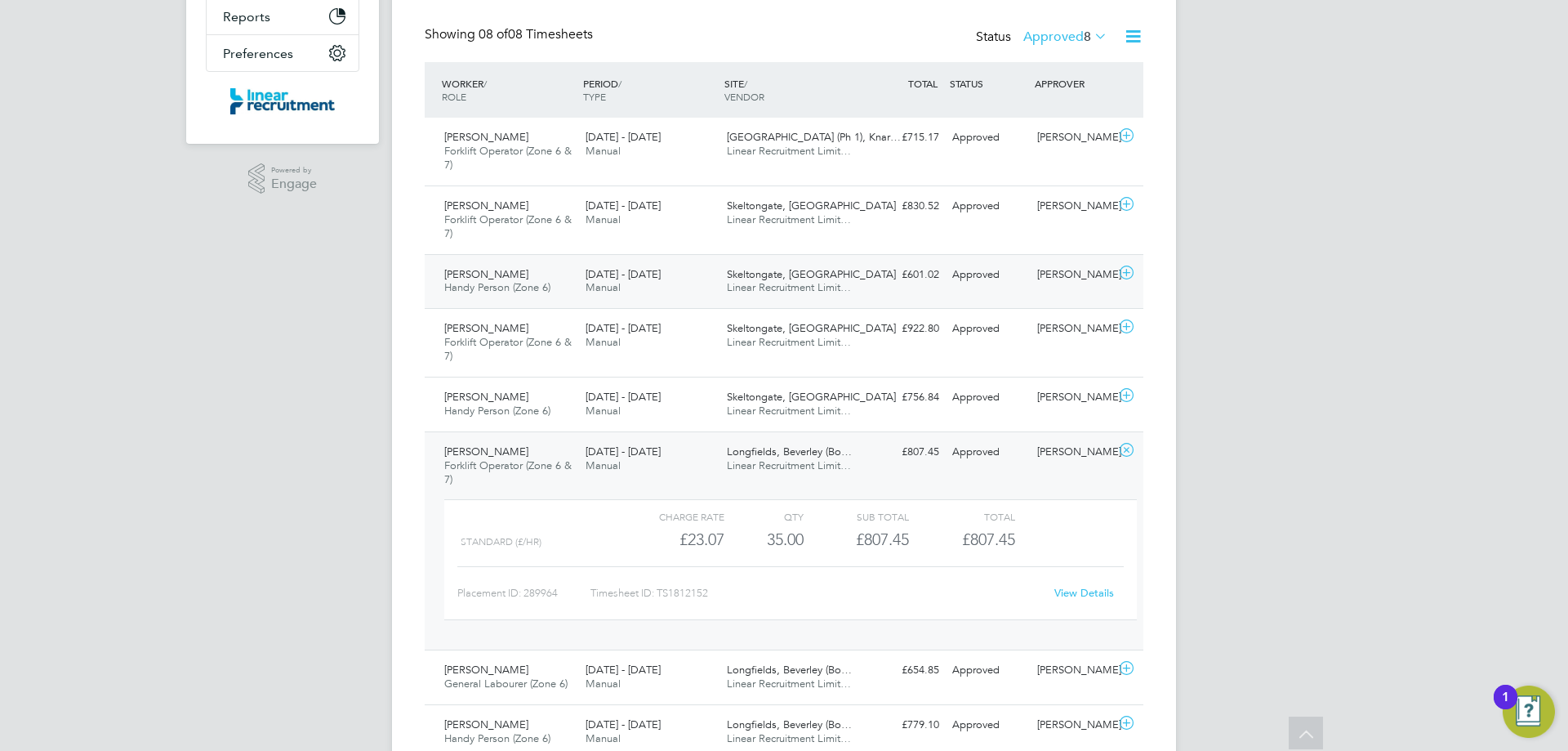
scroll to position [441, 0]
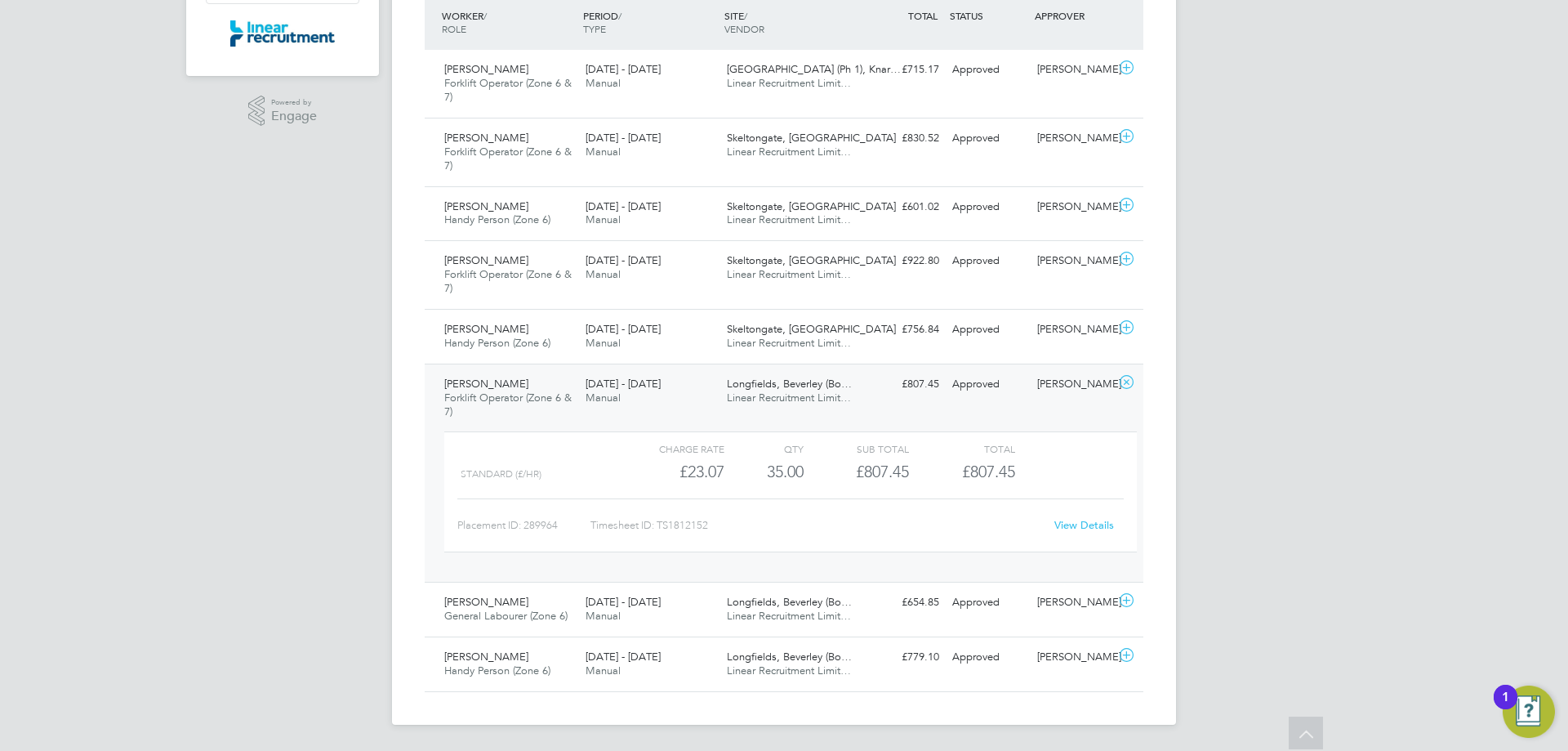
click at [1093, 527] on link "View Details" at bounding box center [1084, 525] width 59 height 14
click at [1129, 380] on icon at bounding box center [1127, 381] width 20 height 13
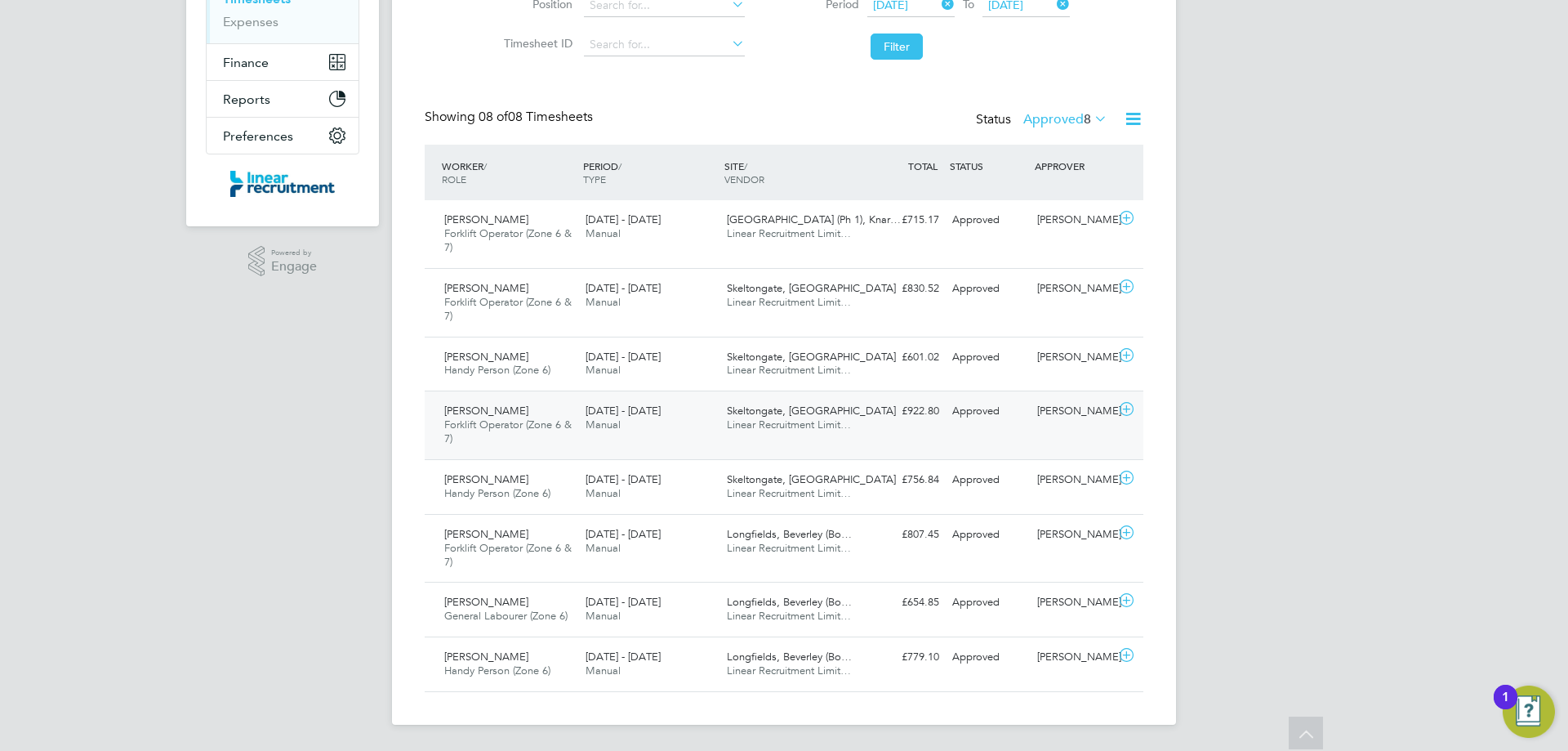
scroll to position [290, 0]
click at [1125, 602] on icon at bounding box center [1127, 600] width 20 height 13
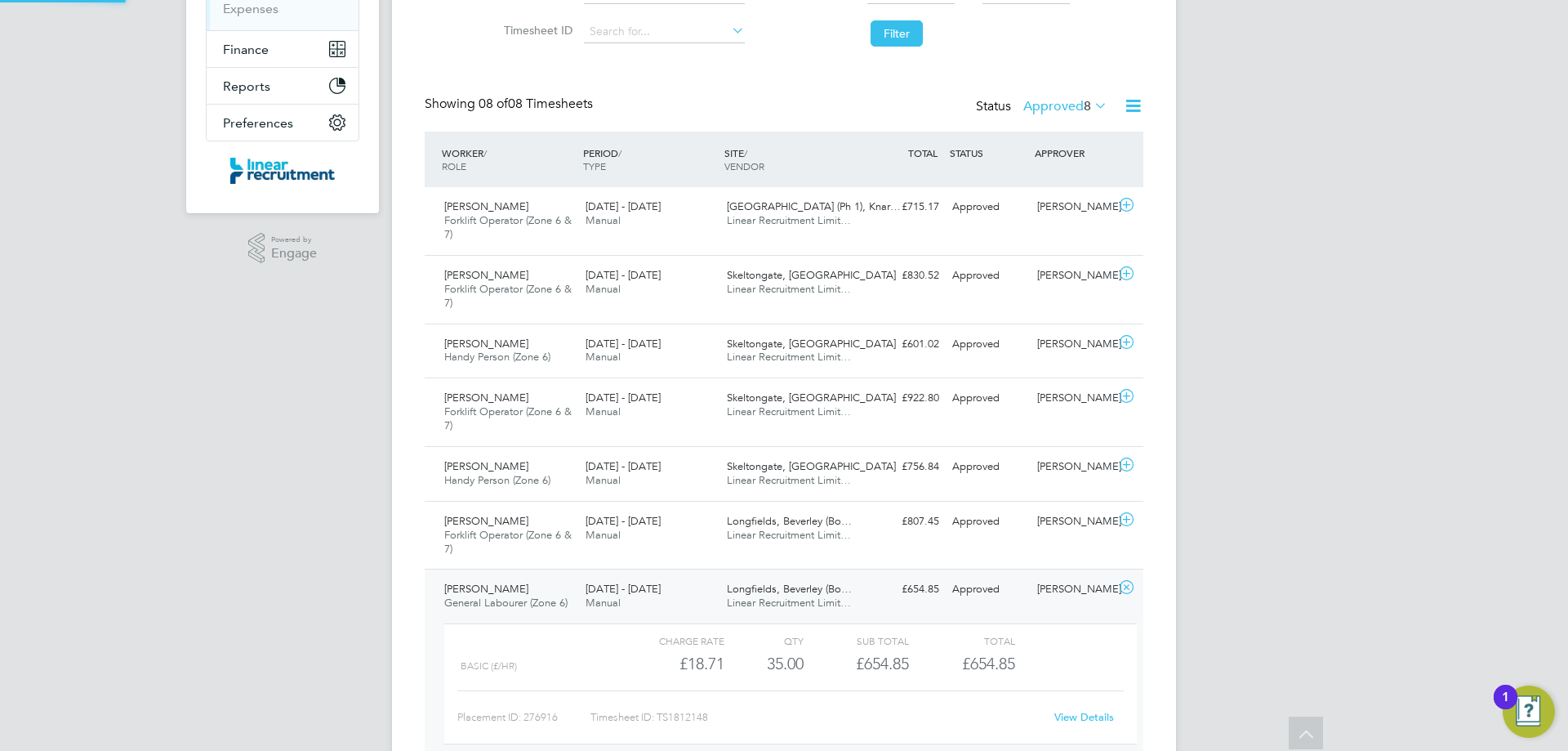
scroll to position [28, 159]
click at [1084, 715] on link "View Details" at bounding box center [1084, 717] width 59 height 14
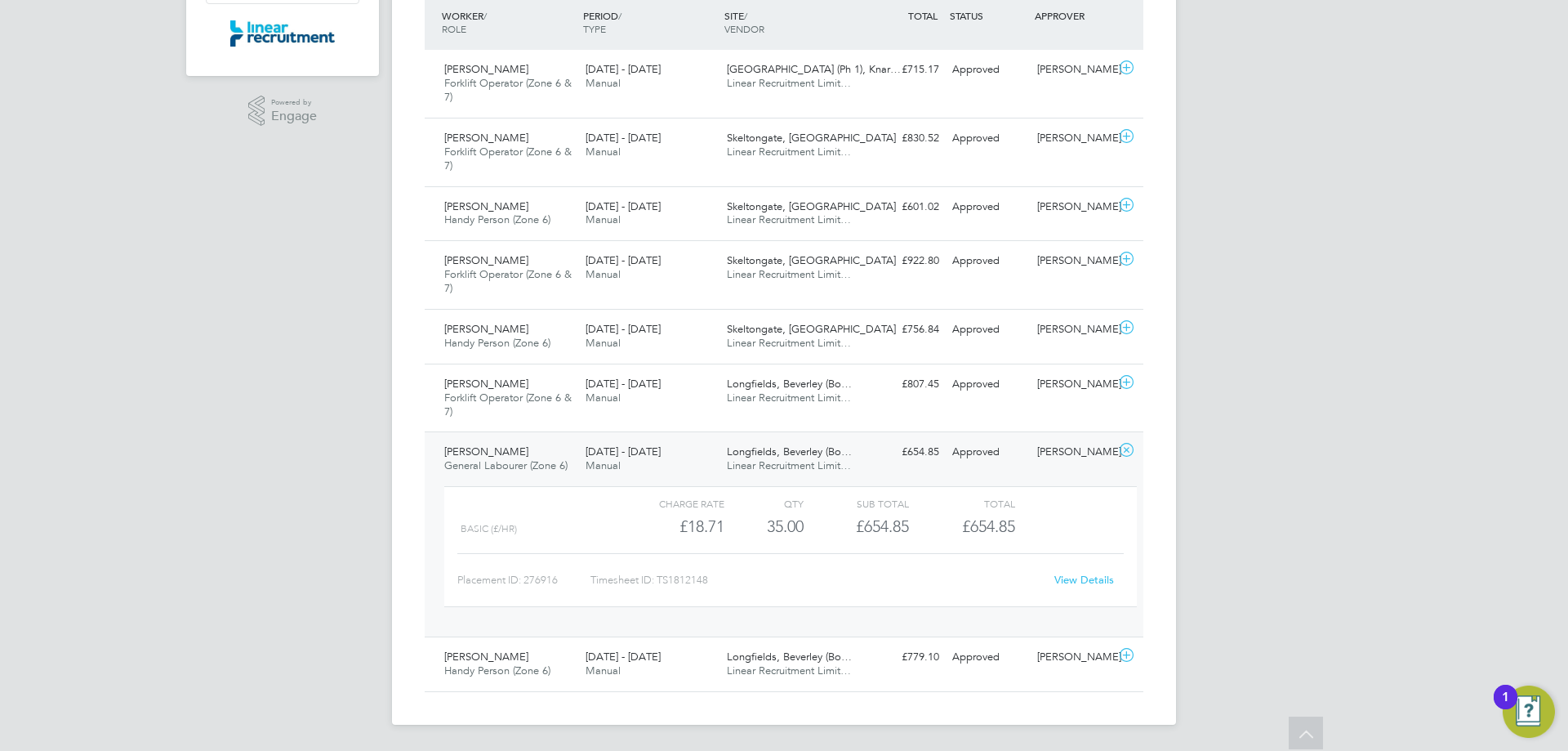
click at [1127, 450] on icon at bounding box center [1127, 449] width 20 height 13
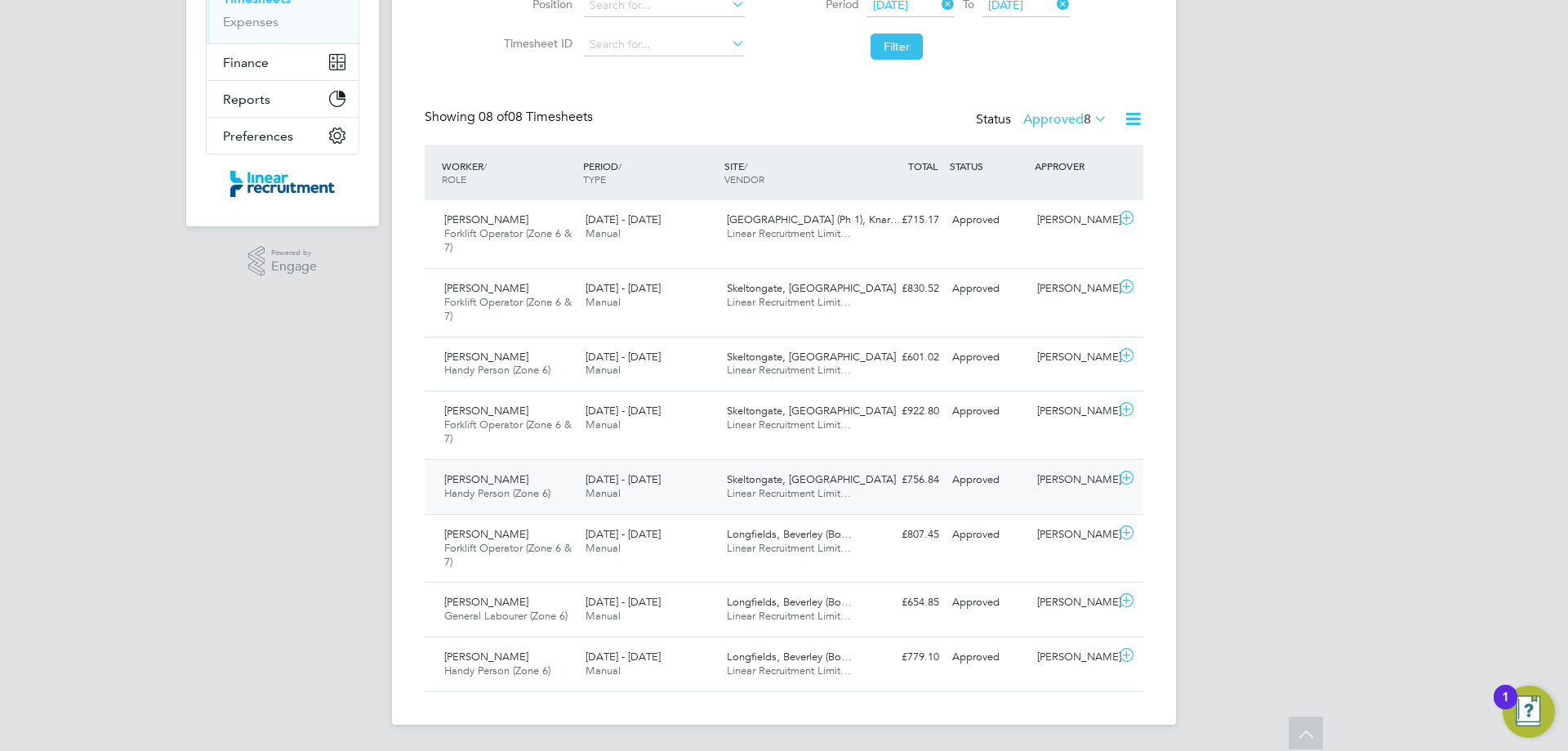
scroll to position [290, 0]
click at [1127, 655] on icon at bounding box center [1127, 654] width 20 height 13
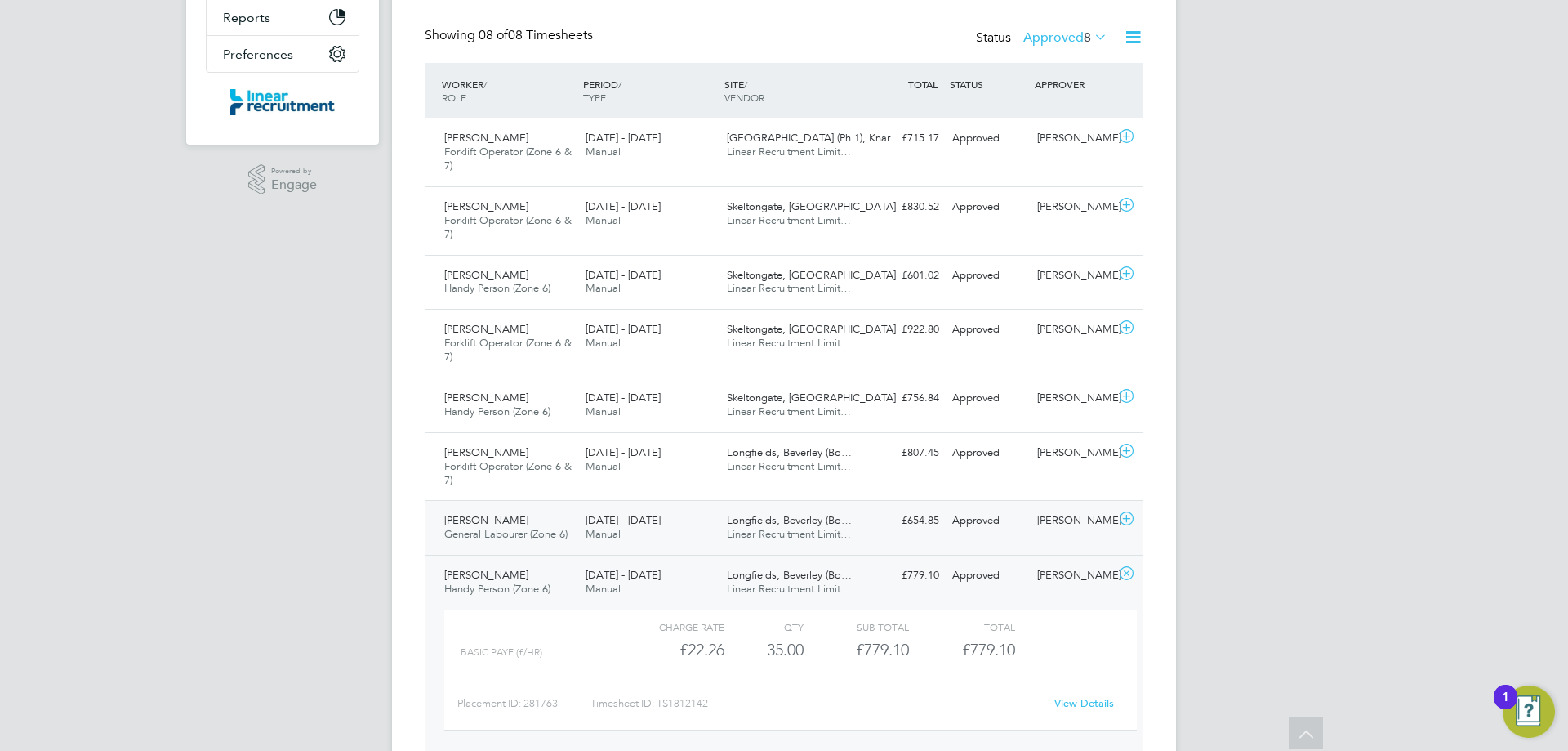
scroll to position [441, 0]
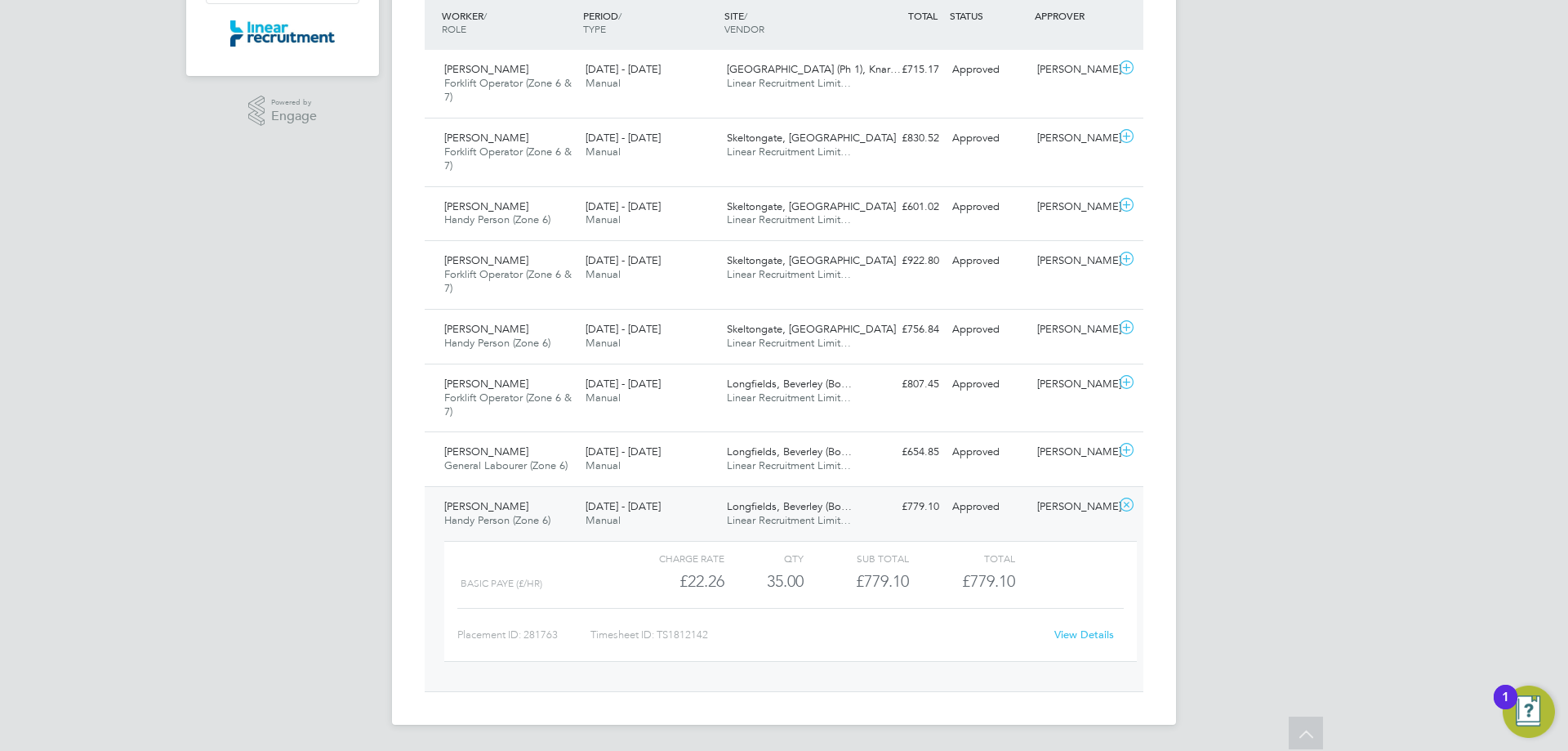
click at [1076, 635] on link "View Details" at bounding box center [1084, 635] width 59 height 14
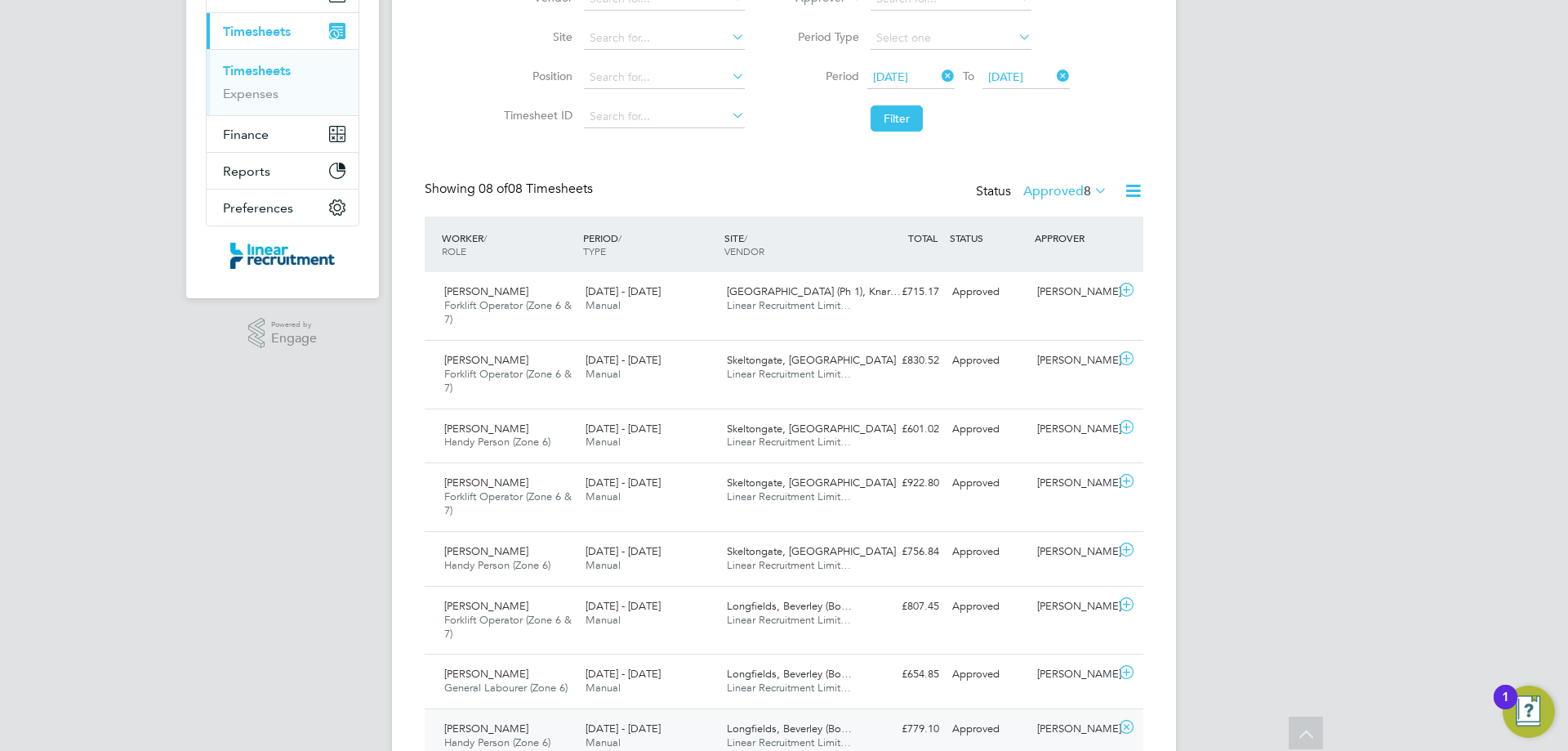
scroll to position [0, 0]
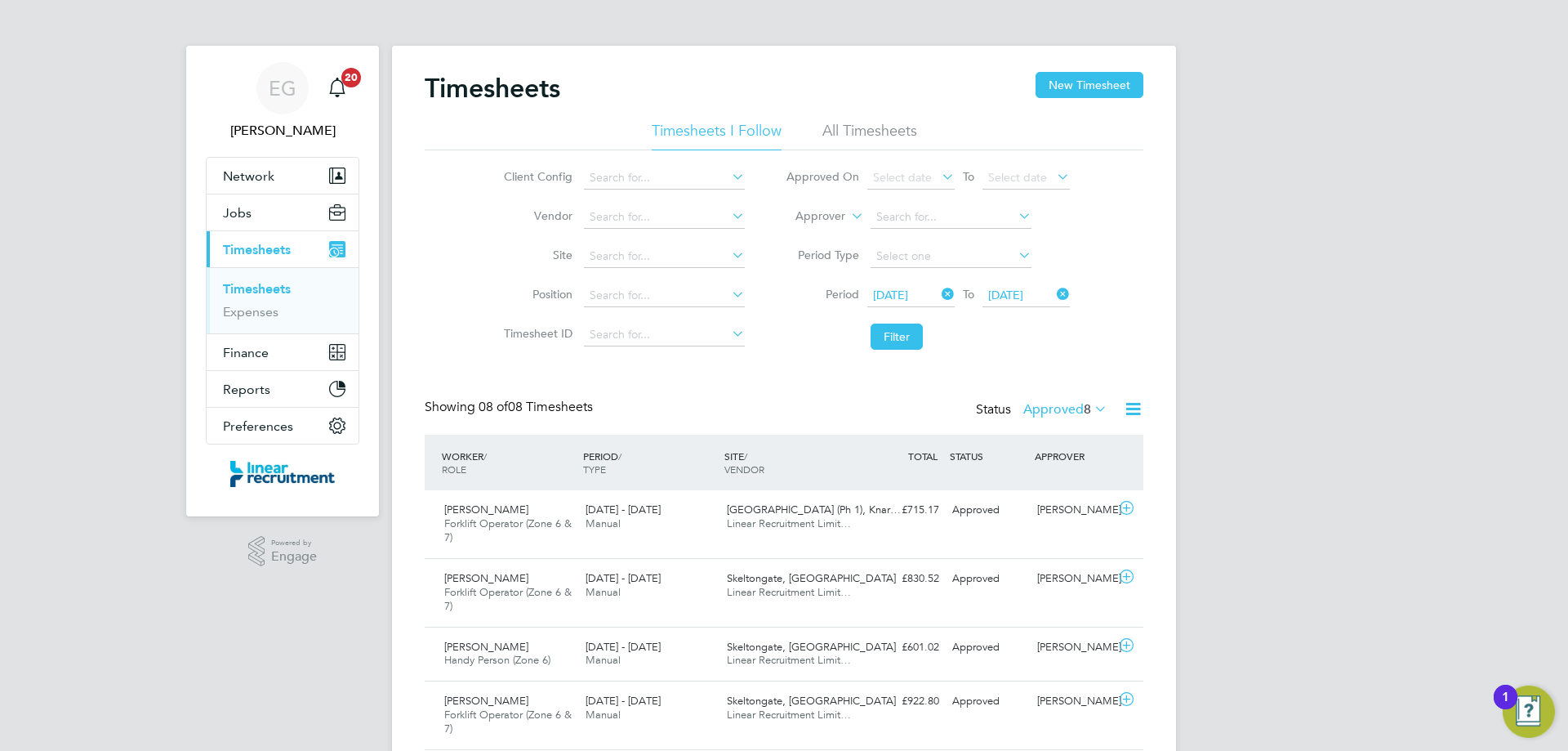
click at [887, 124] on li "All Timesheets" at bounding box center [870, 136] width 95 height 29
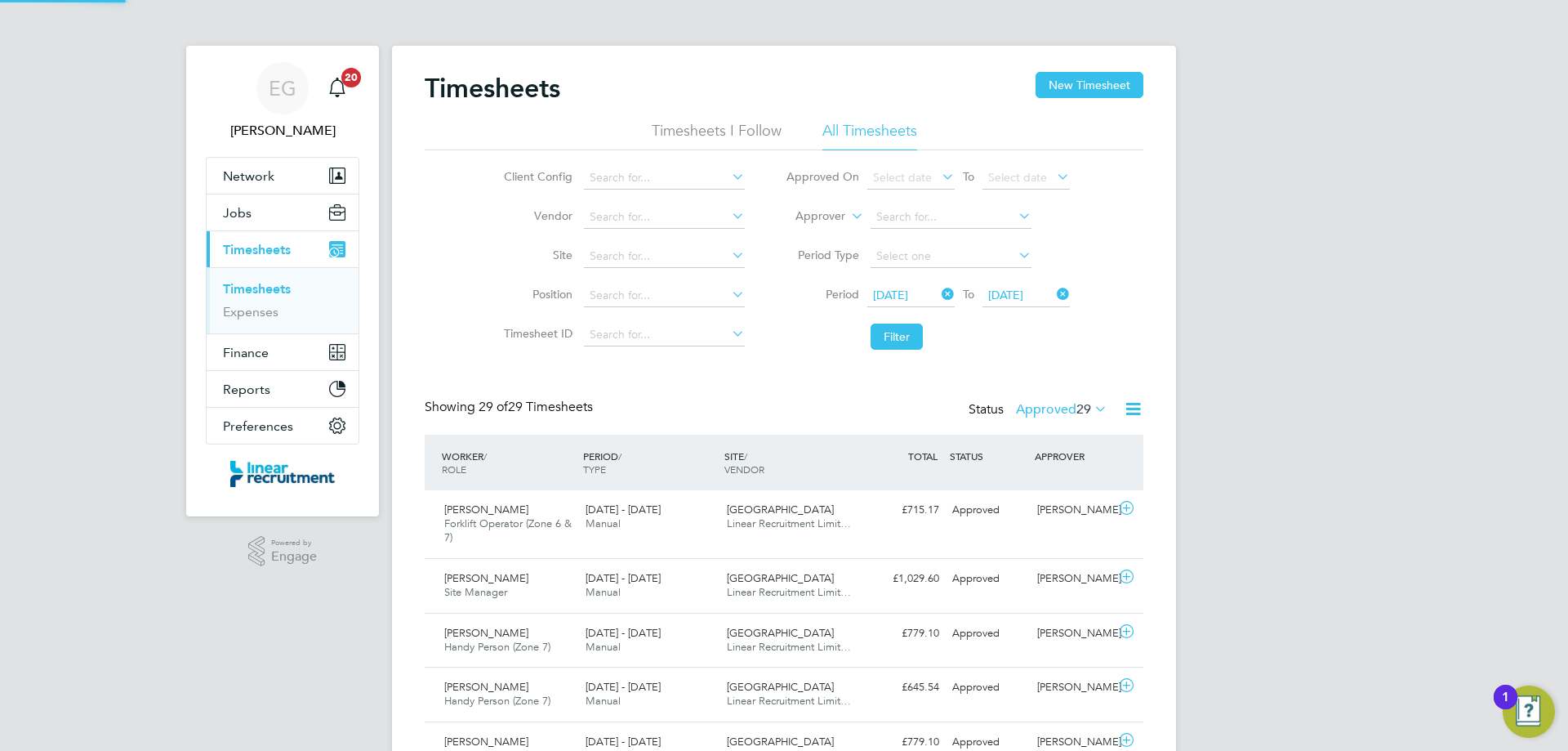
scroll to position [42, 142]
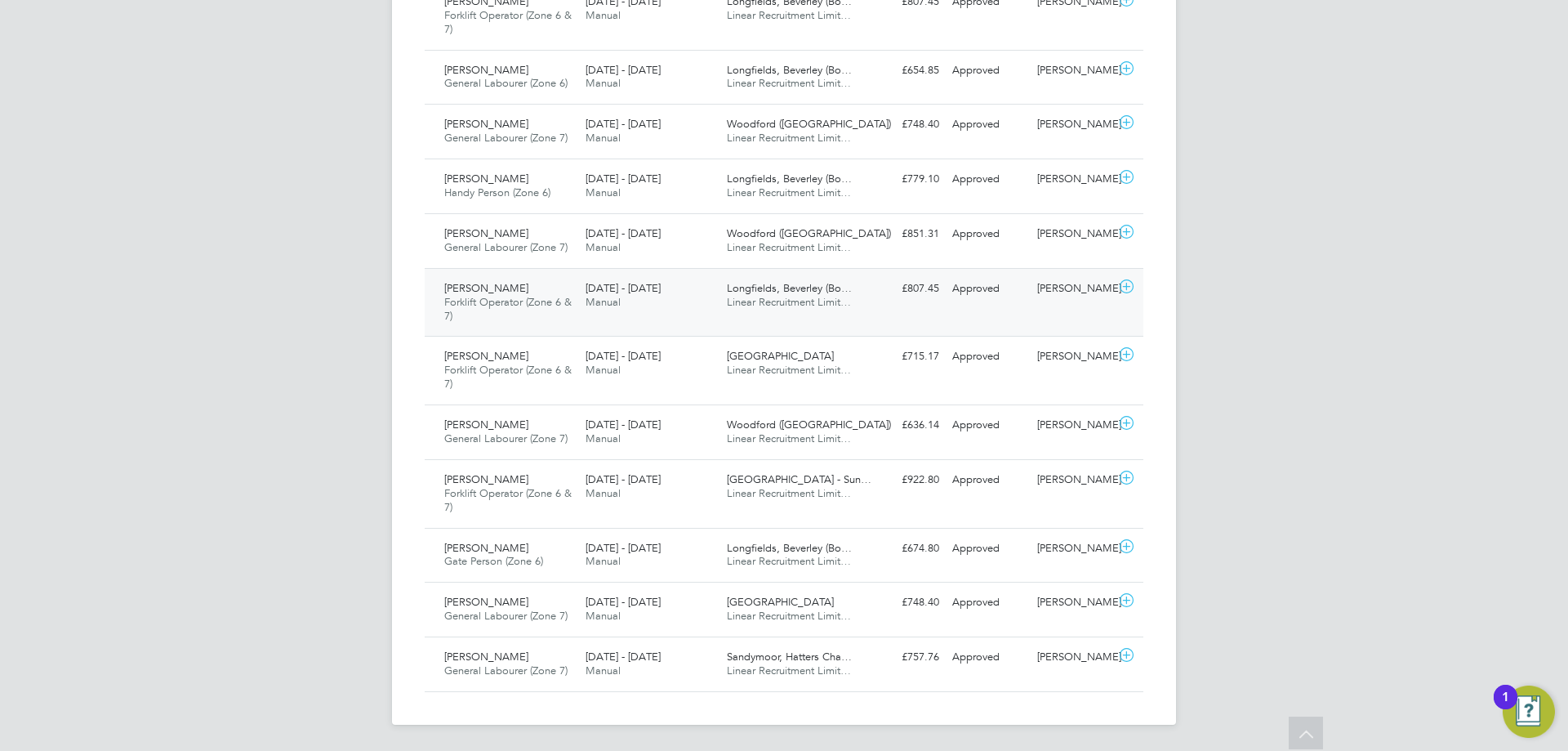
click at [1123, 283] on icon at bounding box center [1127, 286] width 20 height 13
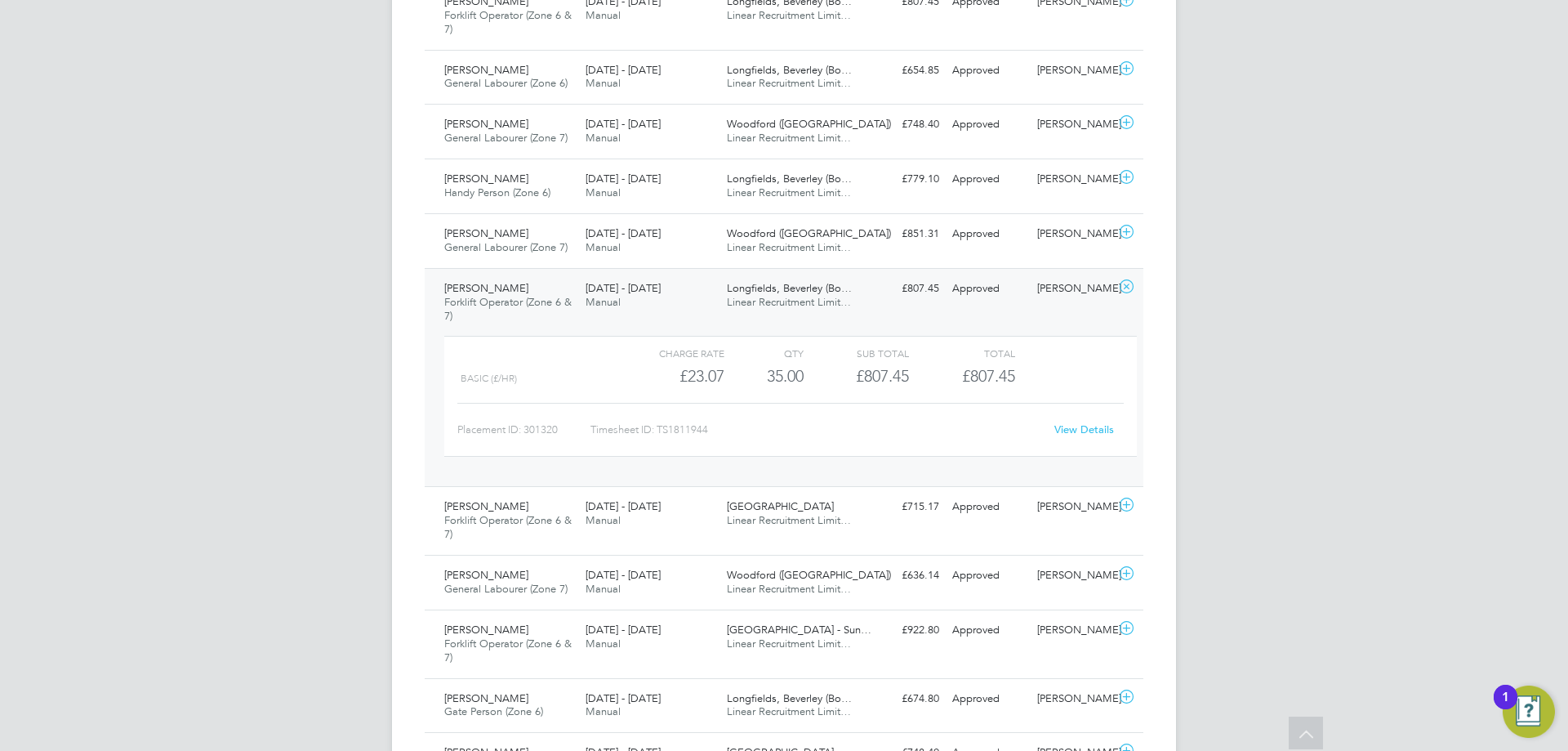
click at [1072, 425] on link "View Details" at bounding box center [1084, 429] width 59 height 14
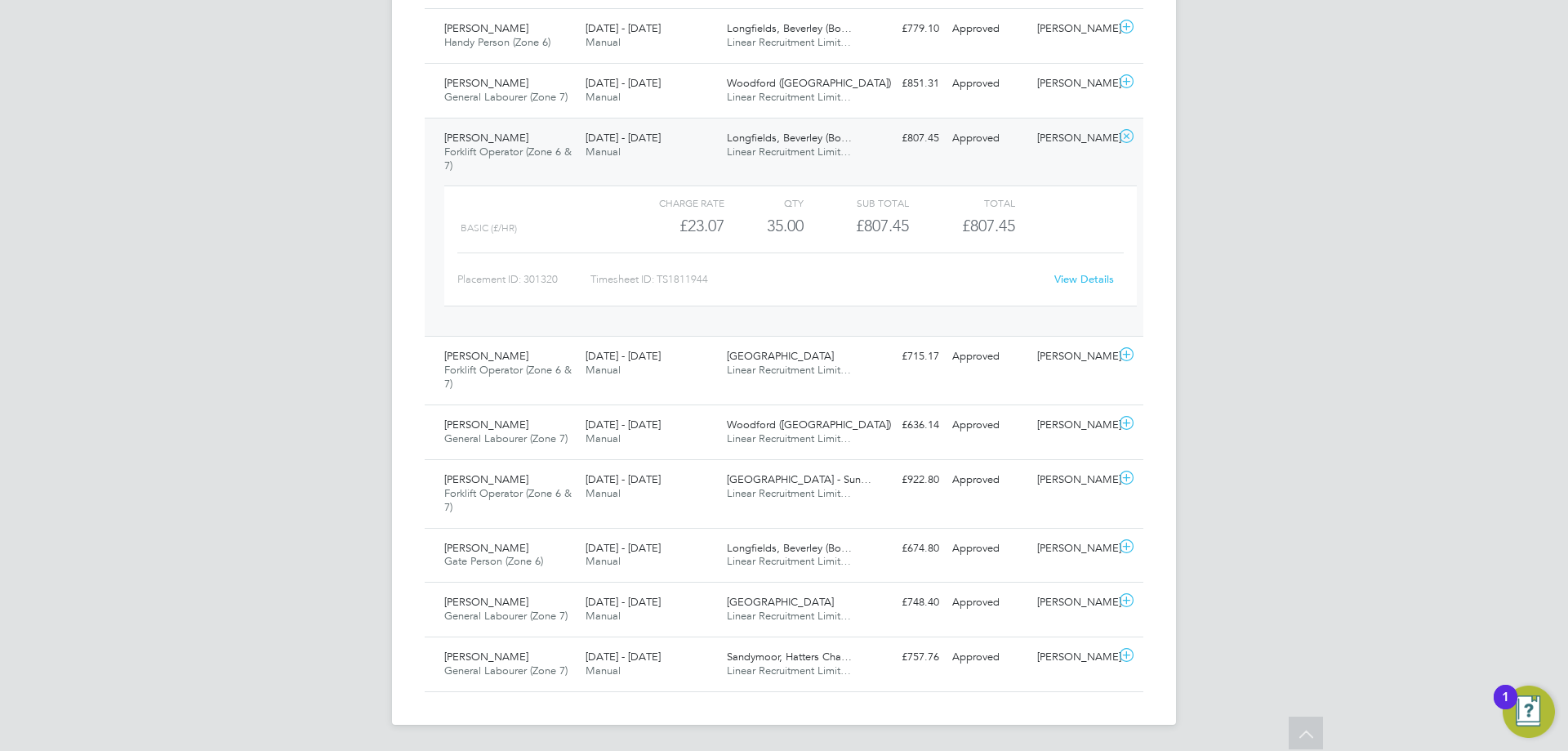
click at [1128, 140] on icon at bounding box center [1127, 136] width 20 height 13
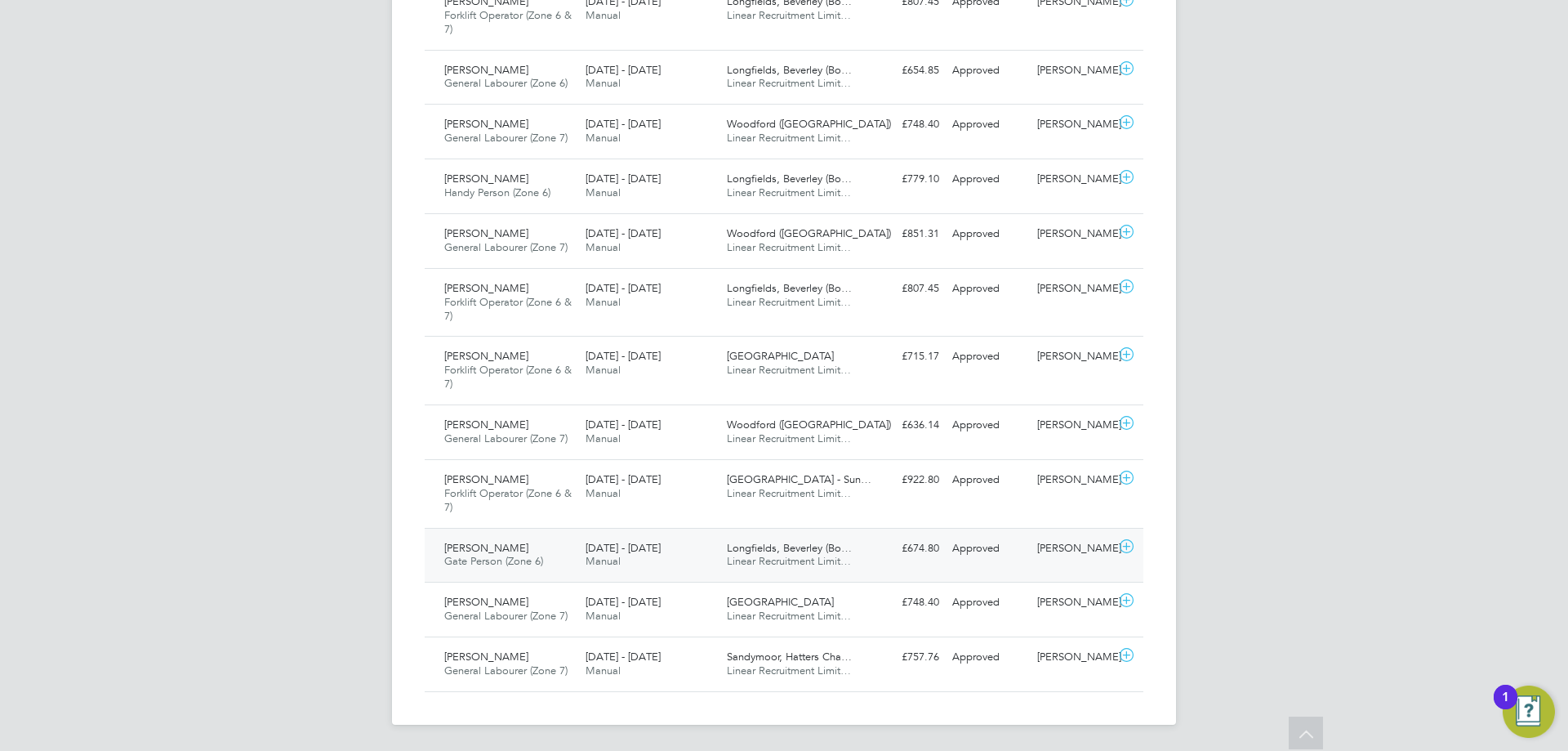
click at [1127, 545] on icon at bounding box center [1127, 545] width 20 height 13
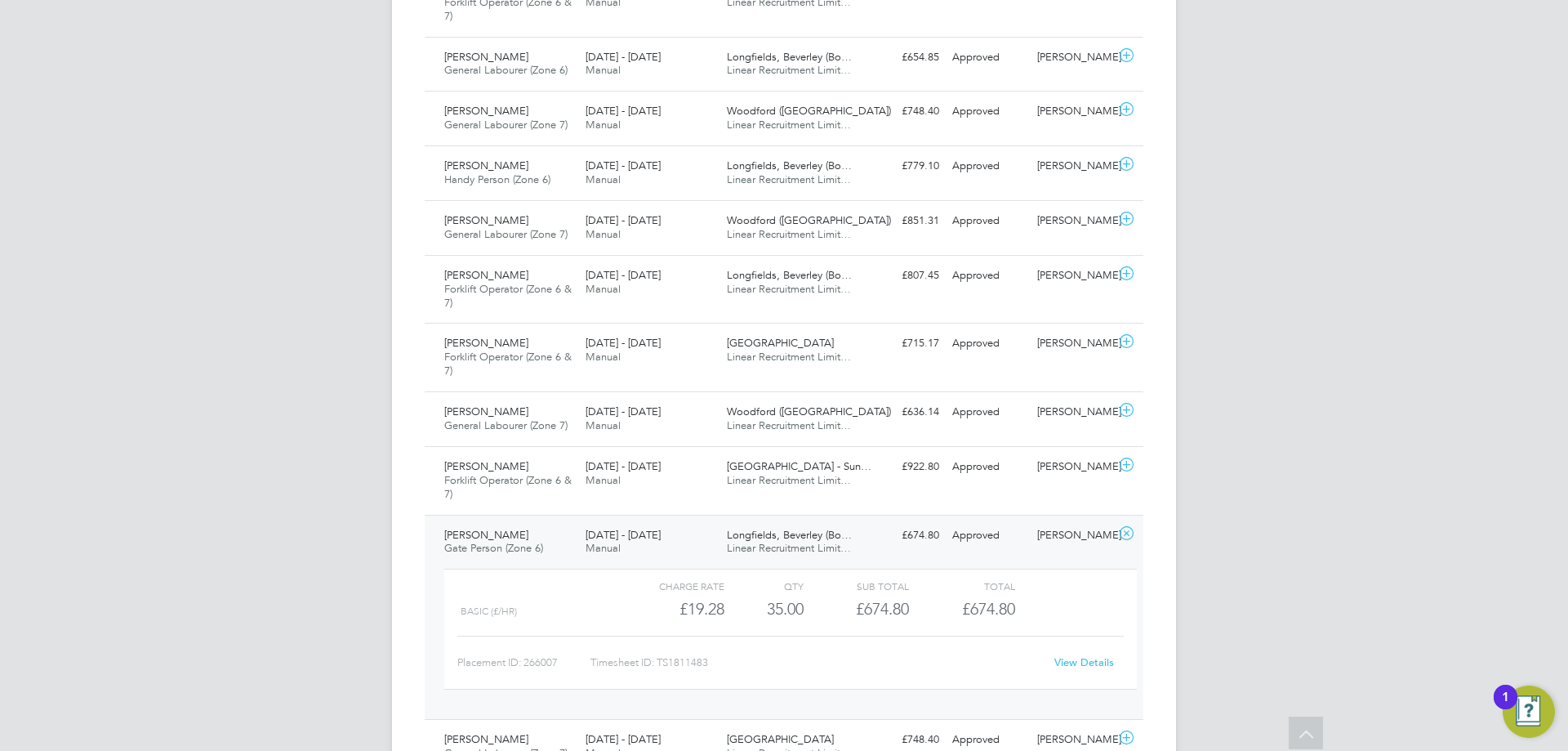
click at [1094, 661] on link "View Details" at bounding box center [1084, 662] width 59 height 14
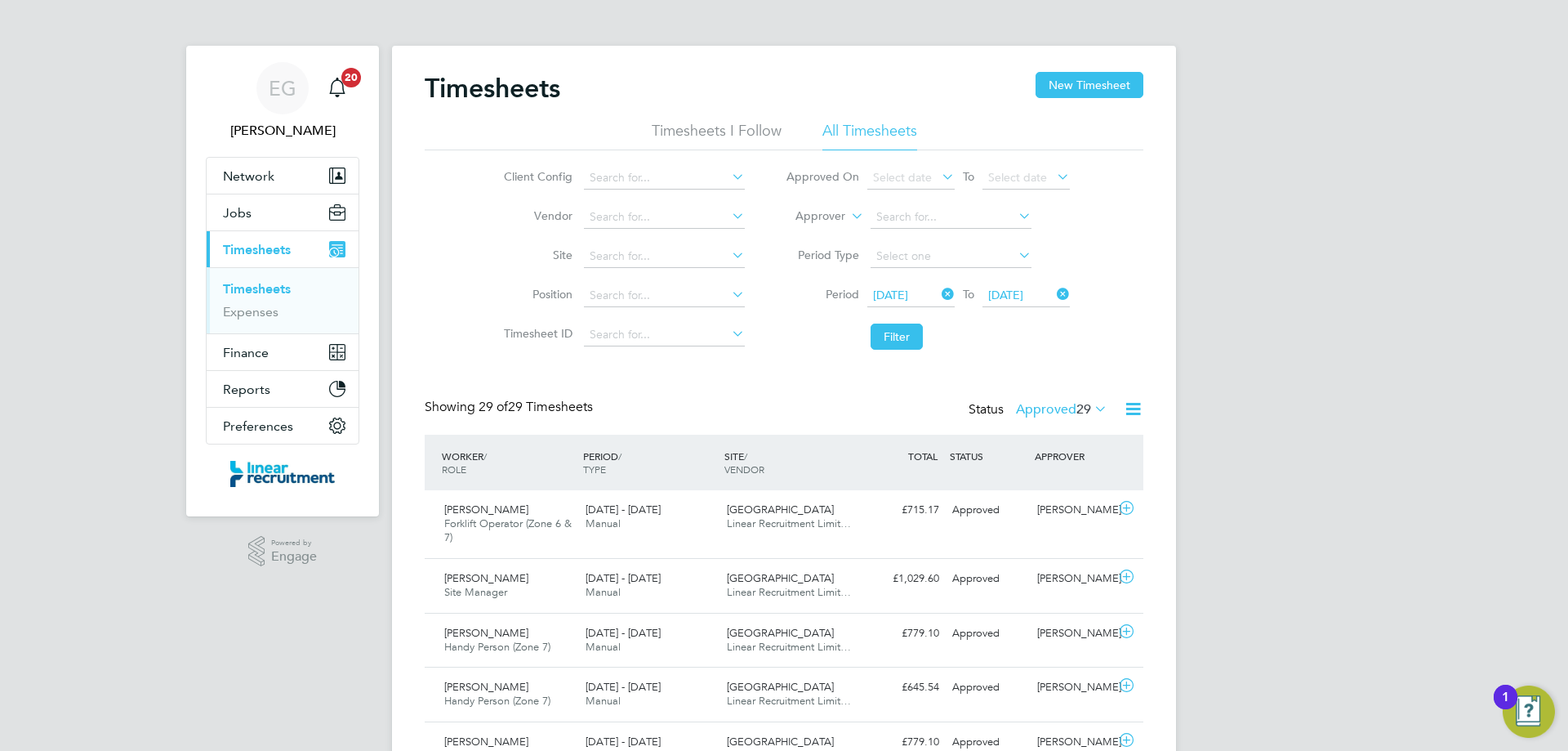
click at [752, 137] on li "Timesheets I Follow" at bounding box center [717, 136] width 130 height 29
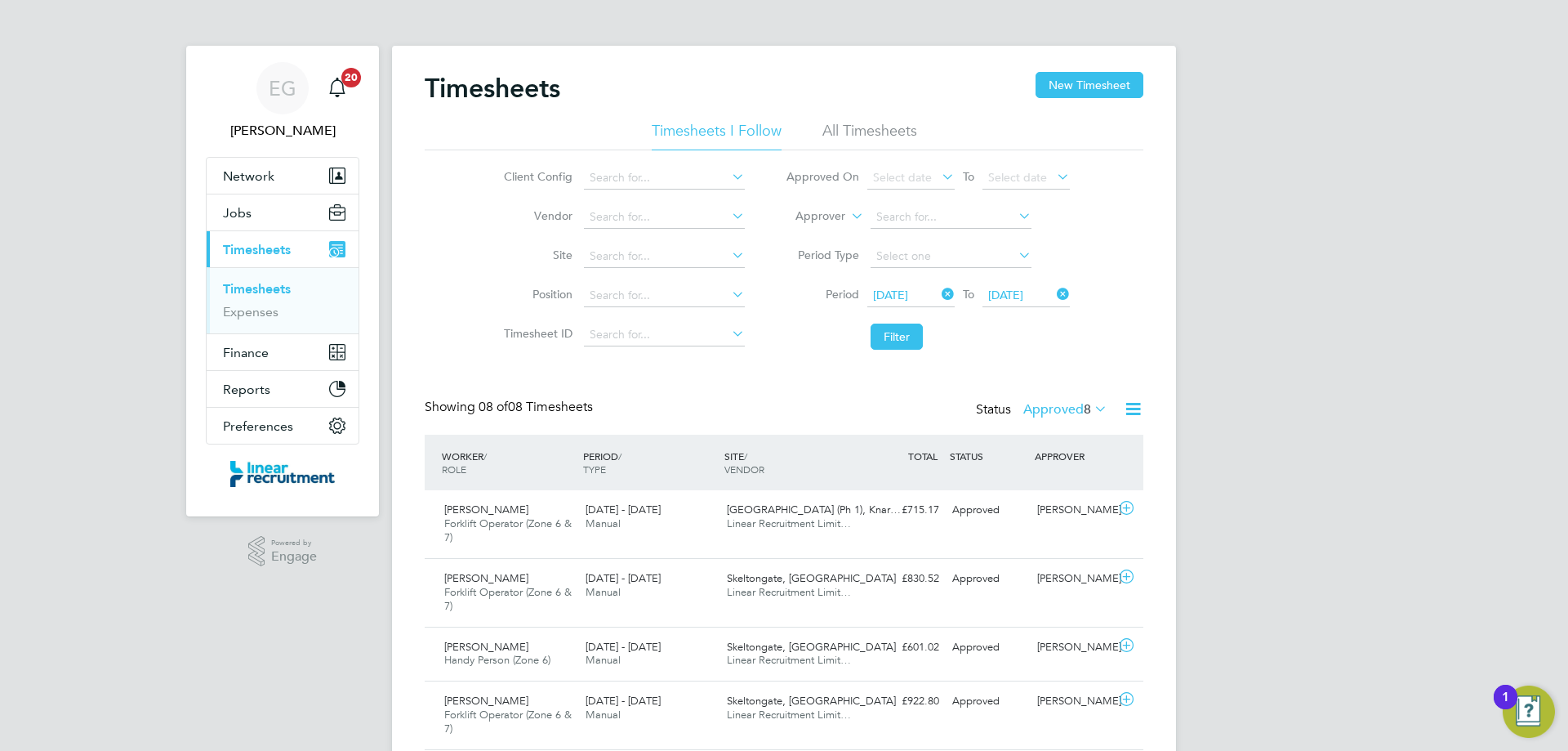
click at [1092, 406] on icon at bounding box center [1092, 408] width 0 height 23
click at [1071, 485] on li "Submitted" at bounding box center [1062, 484] width 75 height 23
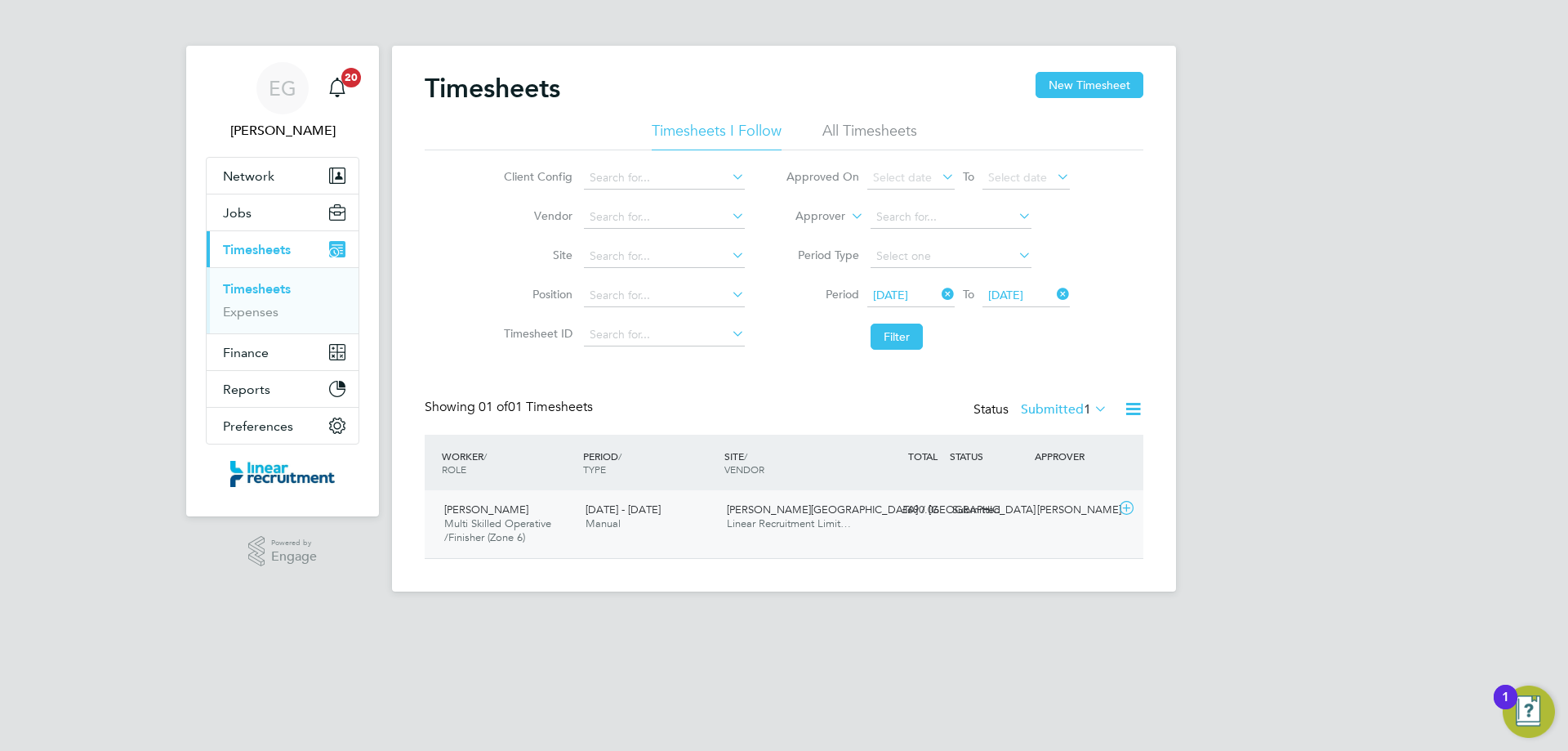
click at [1124, 507] on icon at bounding box center [1127, 507] width 20 height 13
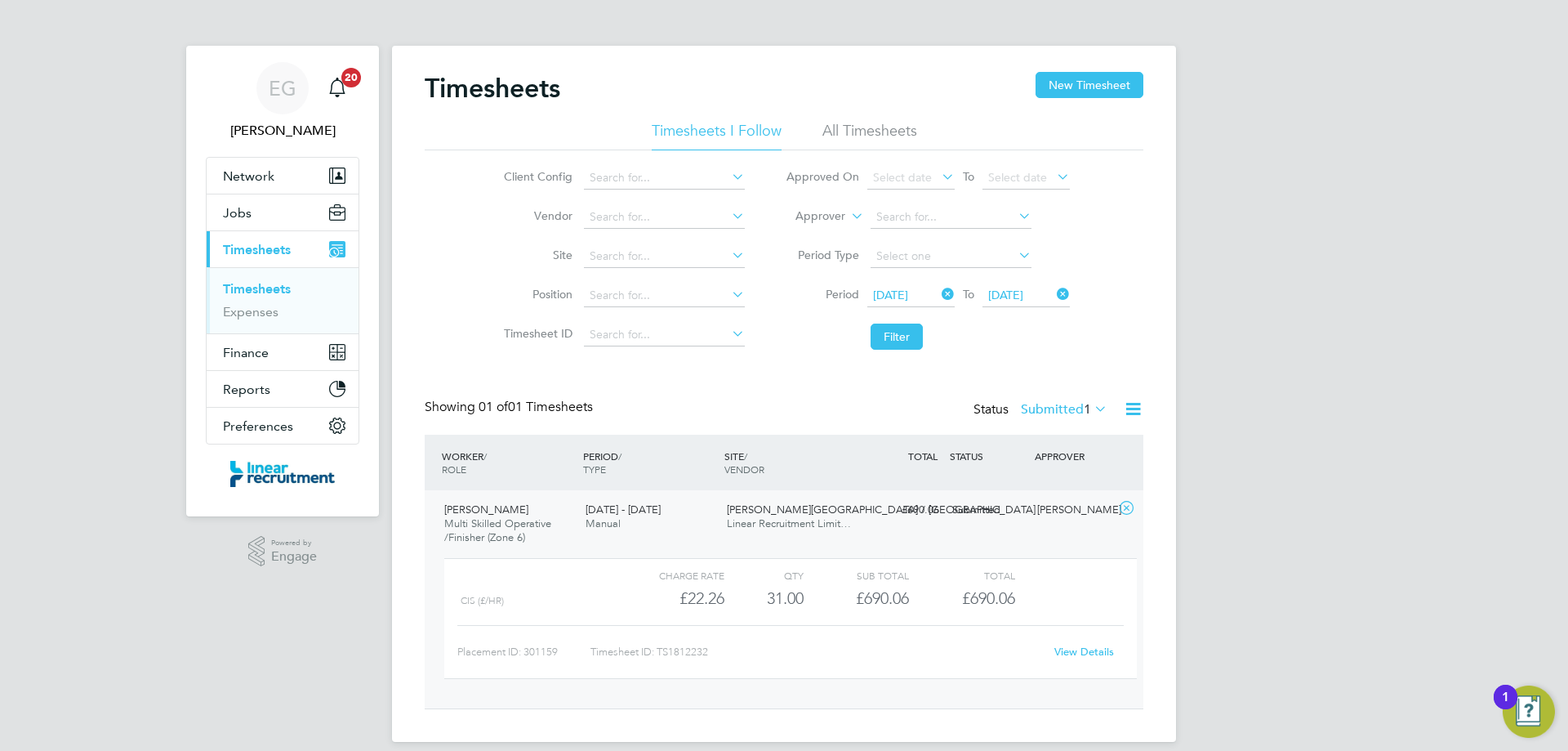
click at [1100, 648] on link "View Details" at bounding box center [1084, 651] width 59 height 14
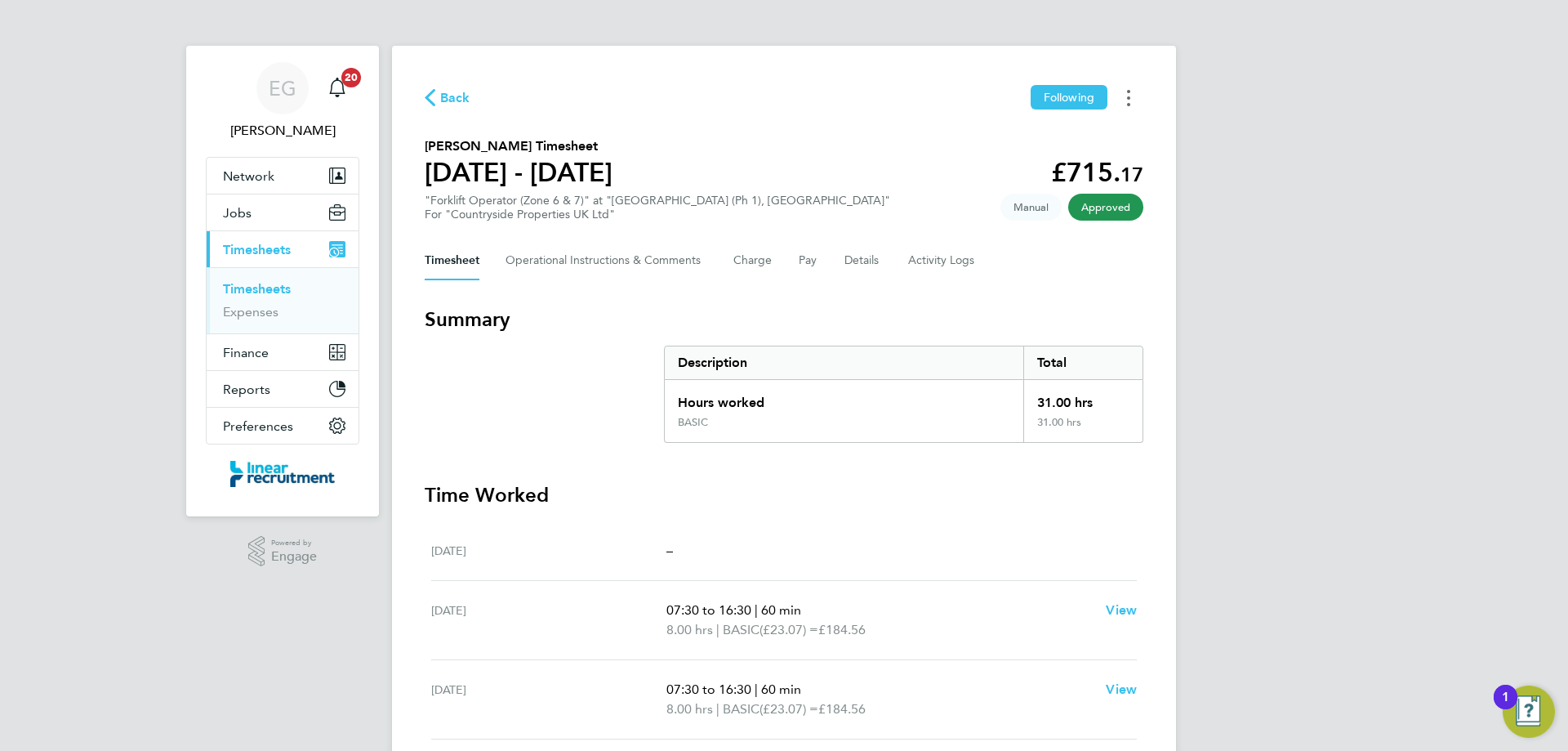
click at [1128, 93] on icon "Timesheets Menu" at bounding box center [1128, 98] width 3 height 16
click at [1026, 137] on link "Download timesheet" at bounding box center [1045, 134] width 196 height 33
click at [1127, 94] on icon "Timesheets Menu" at bounding box center [1128, 98] width 3 height 16
click at [1022, 140] on link "Download timesheet" at bounding box center [1045, 134] width 196 height 33
click at [1130, 100] on button "Timesheets Menu" at bounding box center [1128, 98] width 29 height 25
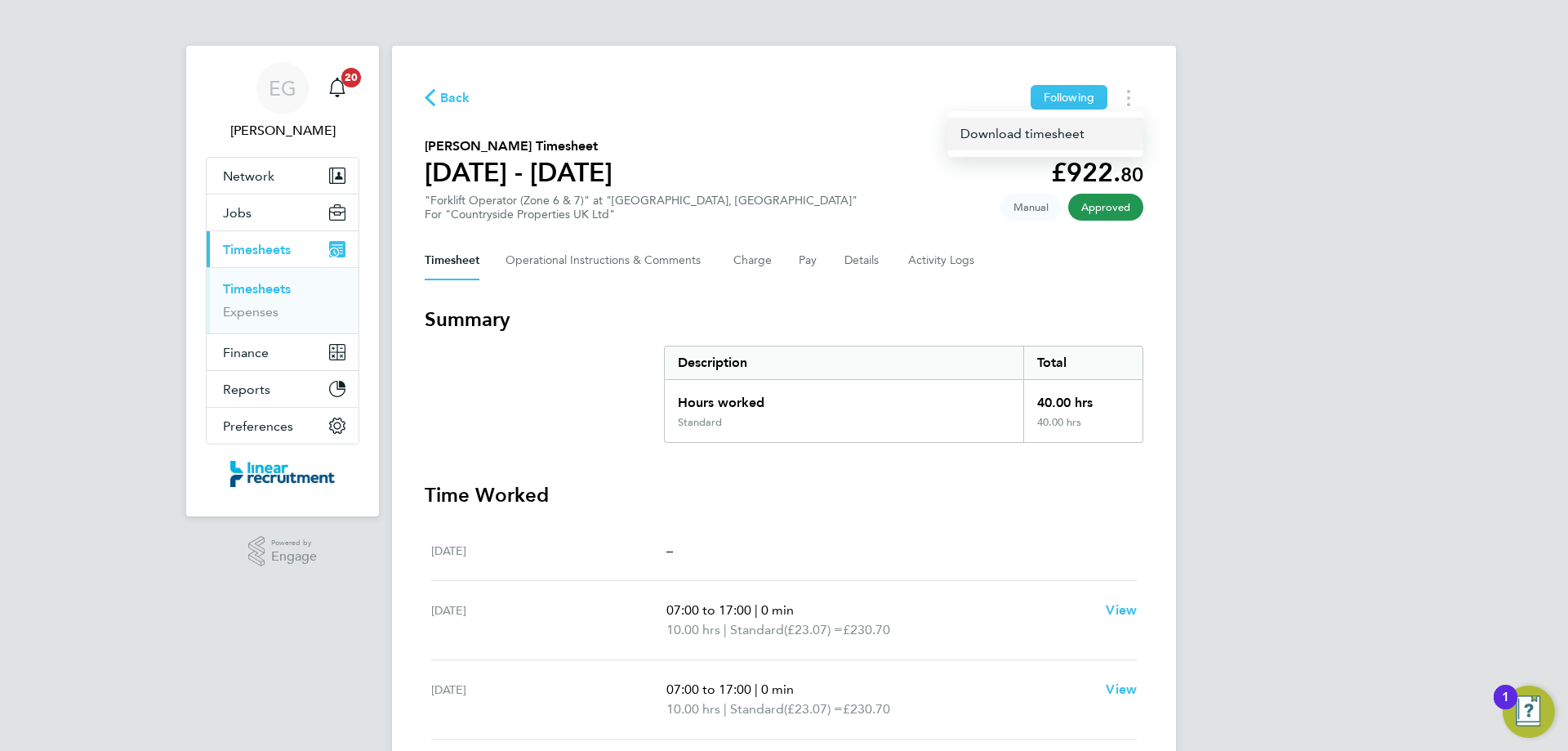
click at [1034, 132] on link "Download timesheet" at bounding box center [1045, 134] width 196 height 33
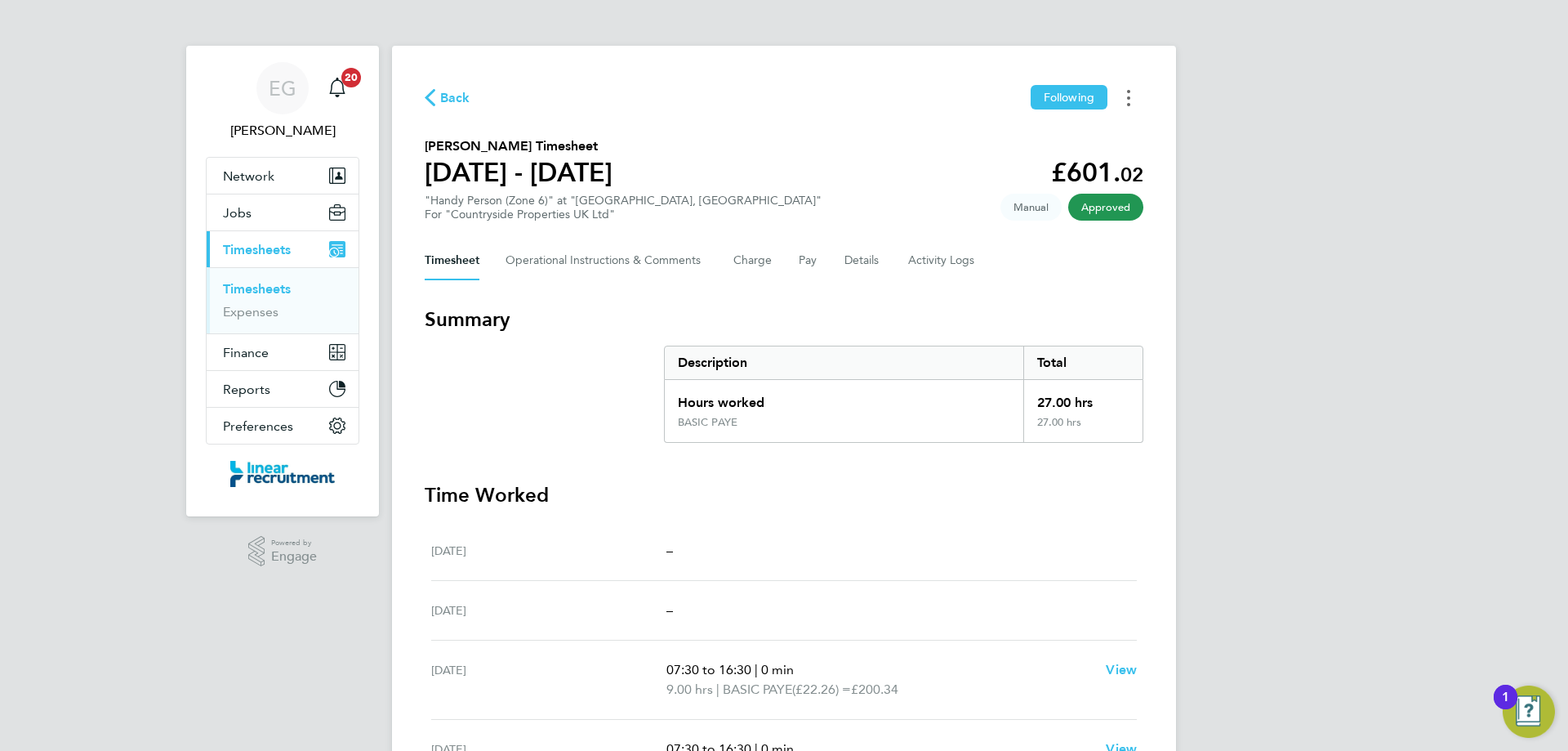
click at [1127, 92] on icon "Timesheets Menu" at bounding box center [1128, 98] width 3 height 16
click at [1039, 139] on link "Download timesheet" at bounding box center [1045, 134] width 196 height 33
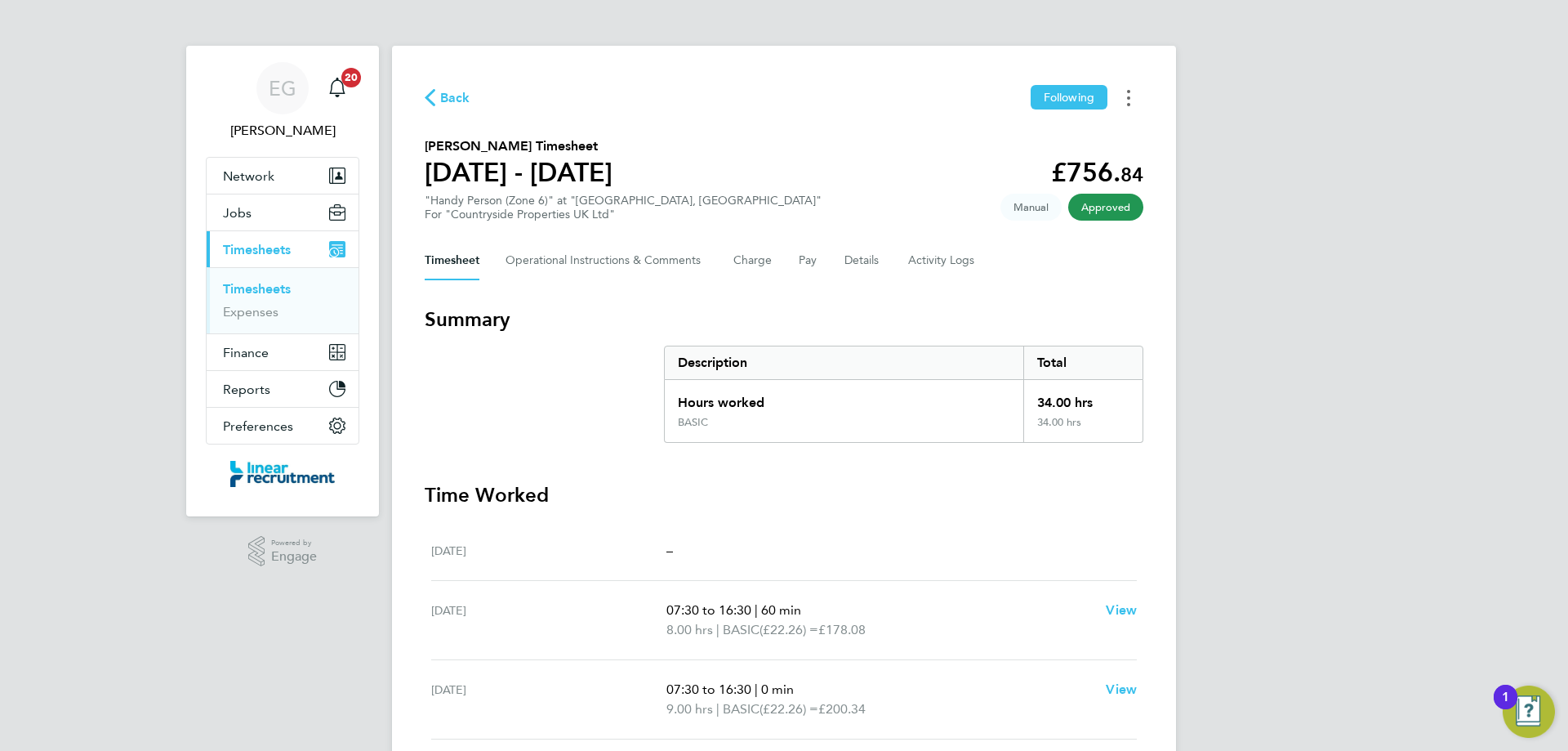
click at [1127, 101] on button "Timesheets Menu" at bounding box center [1128, 98] width 29 height 25
click at [1046, 134] on link "Download timesheet" at bounding box center [1045, 134] width 196 height 33
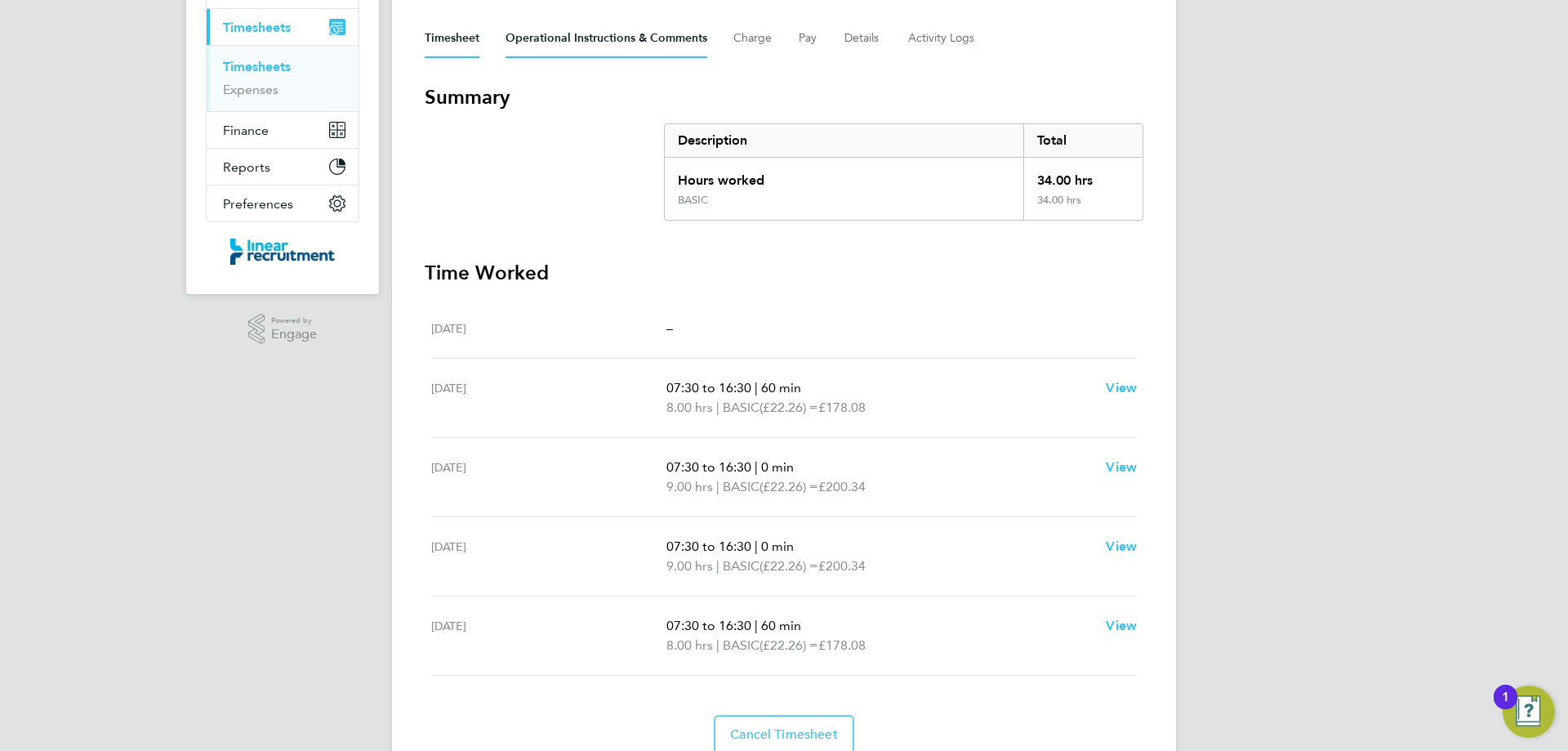
scroll to position [245, 0]
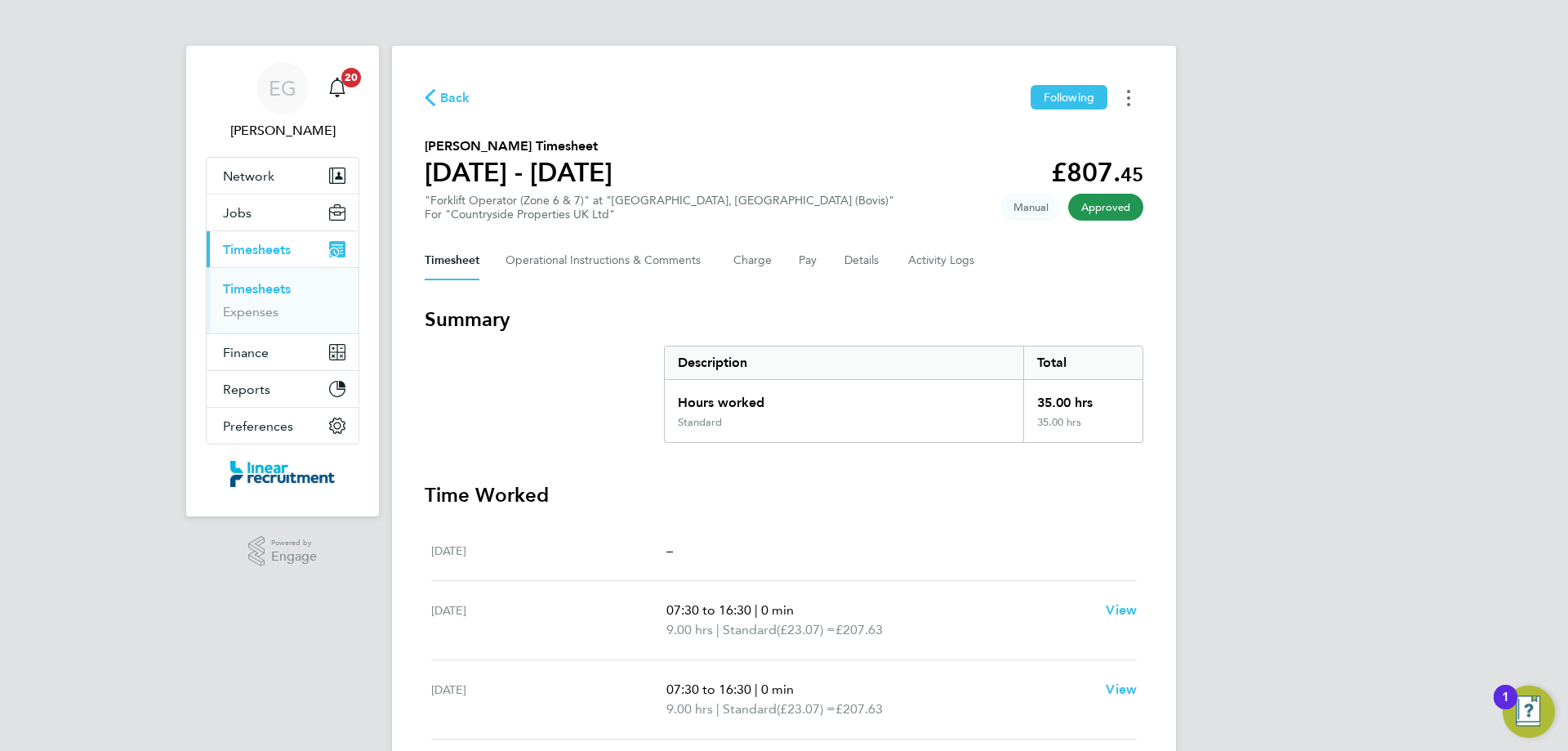
click at [1129, 101] on icon "Timesheets Menu" at bounding box center [1128, 98] width 3 height 16
click at [1025, 137] on link "Download timesheet" at bounding box center [1045, 134] width 196 height 33
click at [1128, 92] on circle "Timesheets Menu" at bounding box center [1128, 91] width 3 height 3
click at [1046, 137] on link "Download timesheet" at bounding box center [1045, 134] width 196 height 33
click at [1124, 94] on button "Timesheets Menu" at bounding box center [1128, 98] width 29 height 25
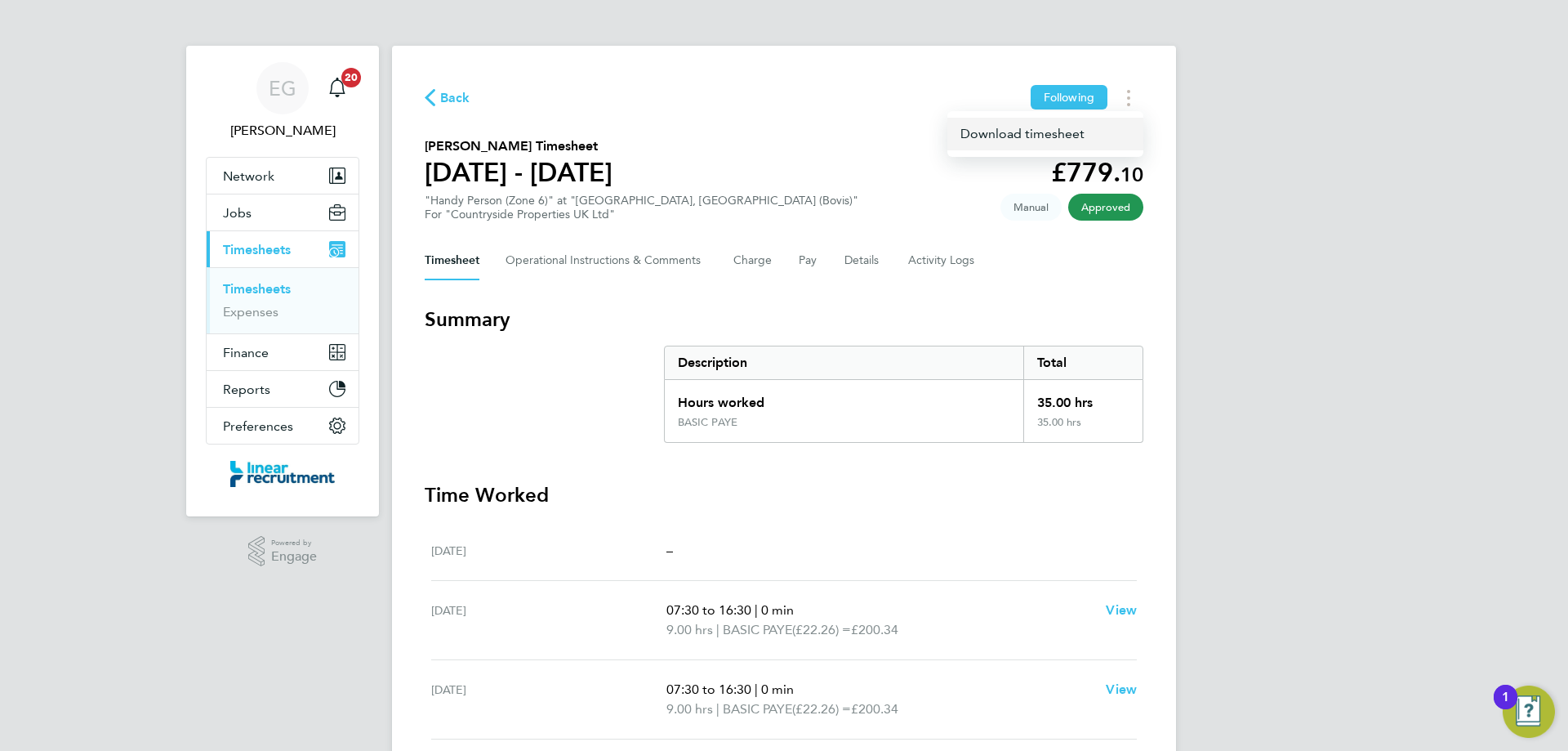
click at [1066, 136] on link "Download timesheet" at bounding box center [1045, 134] width 196 height 33
click at [1129, 95] on icon "Timesheets Menu" at bounding box center [1128, 98] width 3 height 16
click at [1012, 125] on link "Download timesheet" at bounding box center [1045, 134] width 196 height 33
click at [1128, 95] on icon "Timesheets Menu" at bounding box center [1128, 98] width 3 height 16
click at [1027, 140] on link "Download timesheet" at bounding box center [1045, 134] width 196 height 33
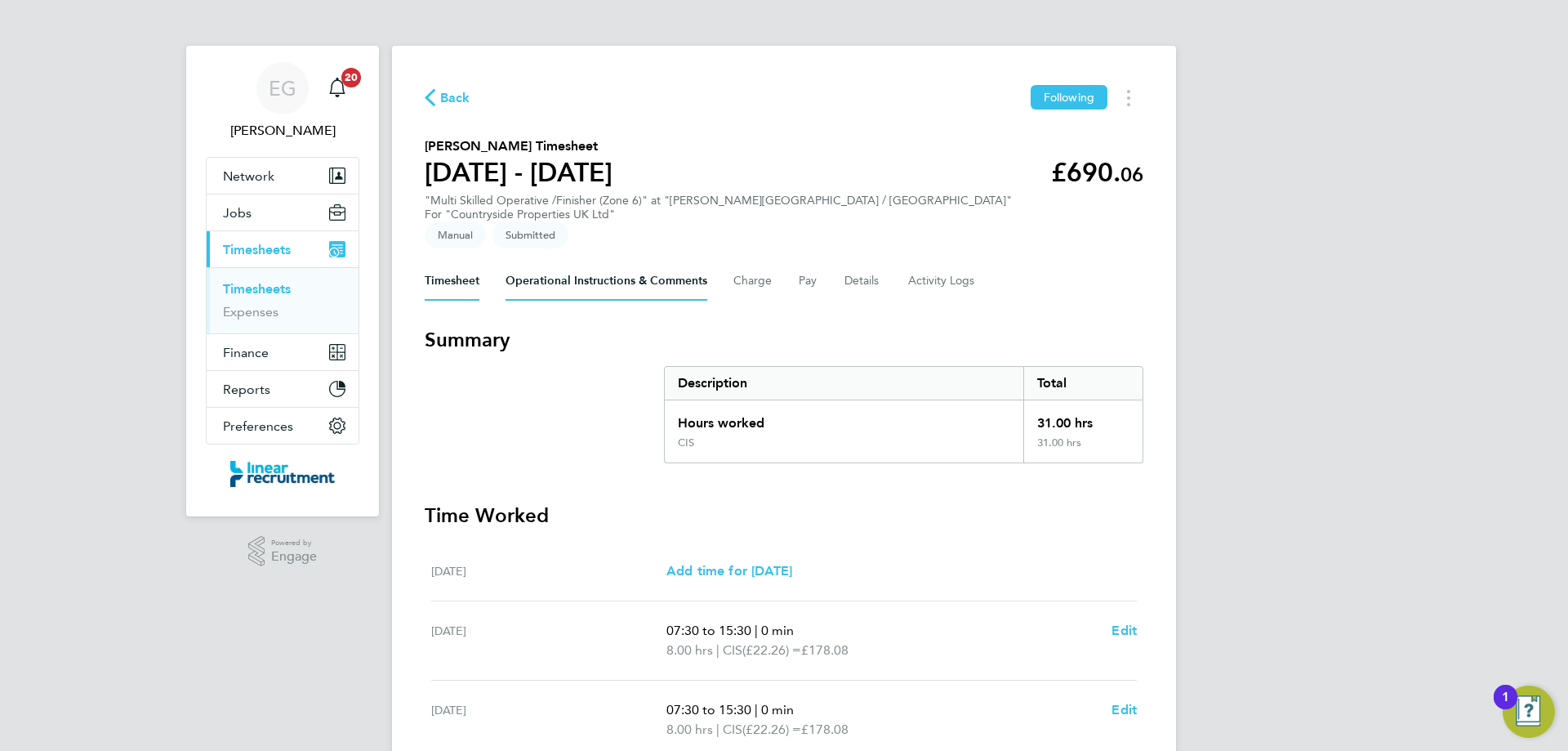
click at [589, 261] on Comments-tab "Operational Instructions & Comments" at bounding box center [606, 280] width 202 height 39
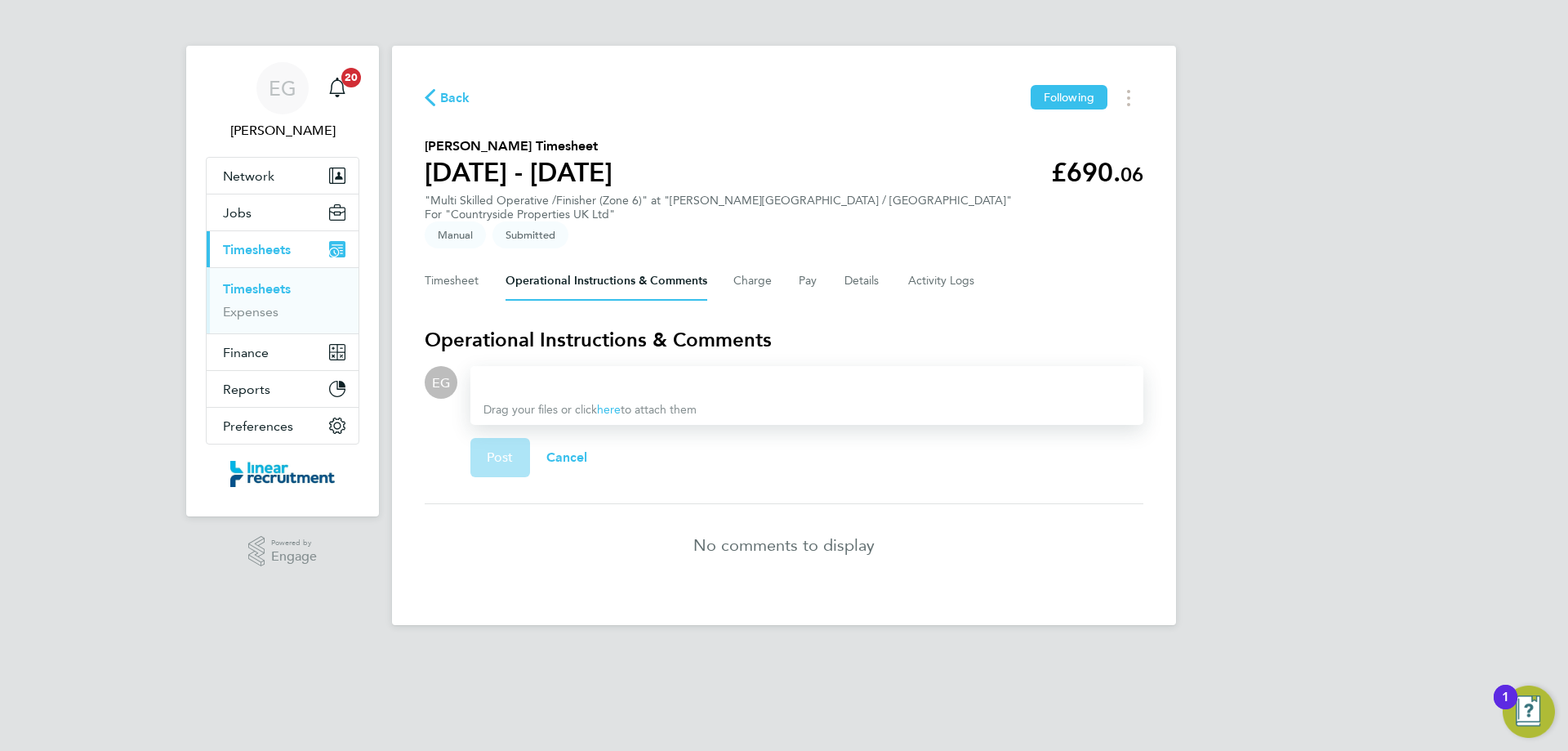
click at [639, 373] on div at bounding box center [806, 382] width 647 height 19
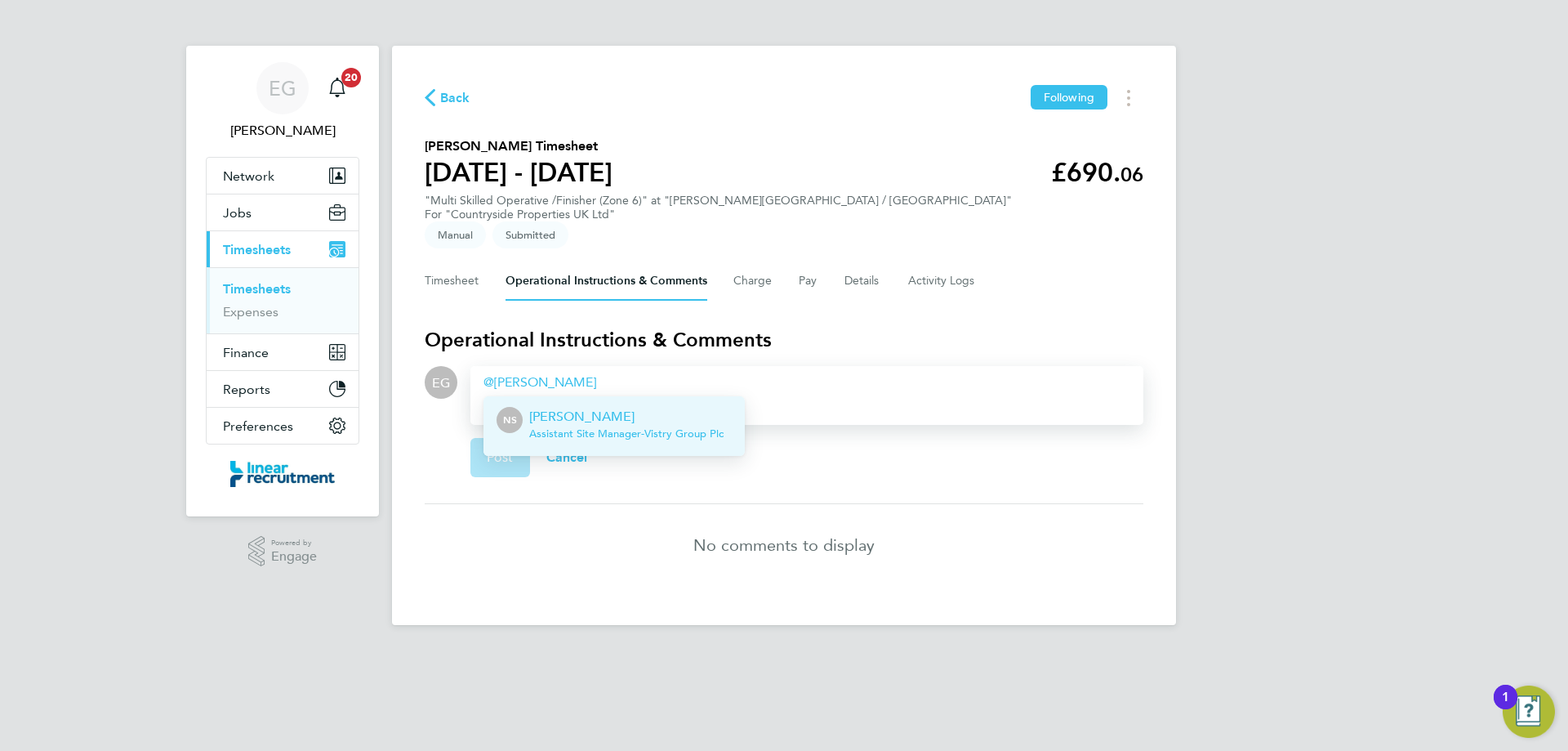
click at [684, 427] on span "Assistant Site Manager - Vistry Group Plc" at bounding box center [626, 433] width 194 height 13
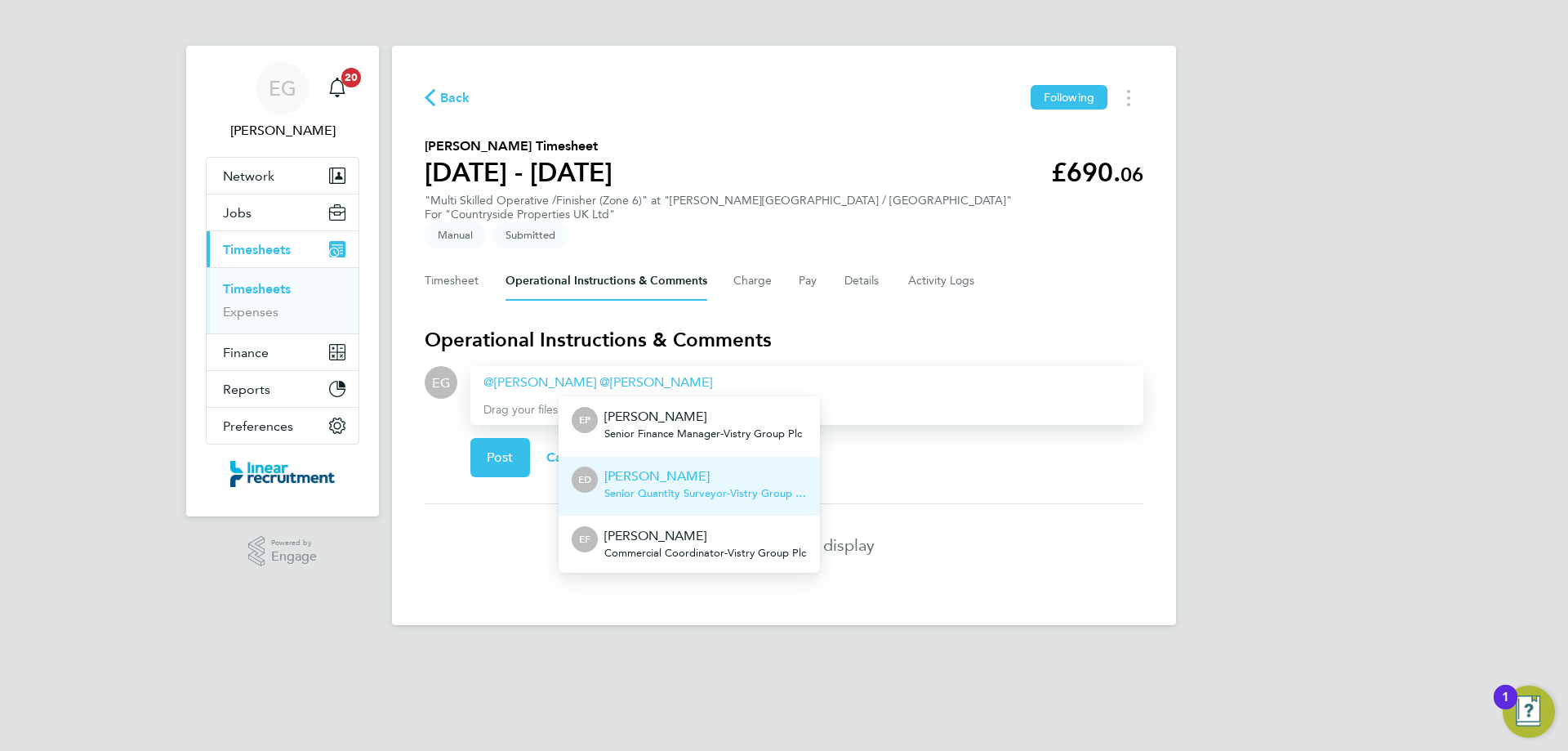
scroll to position [119, 0]
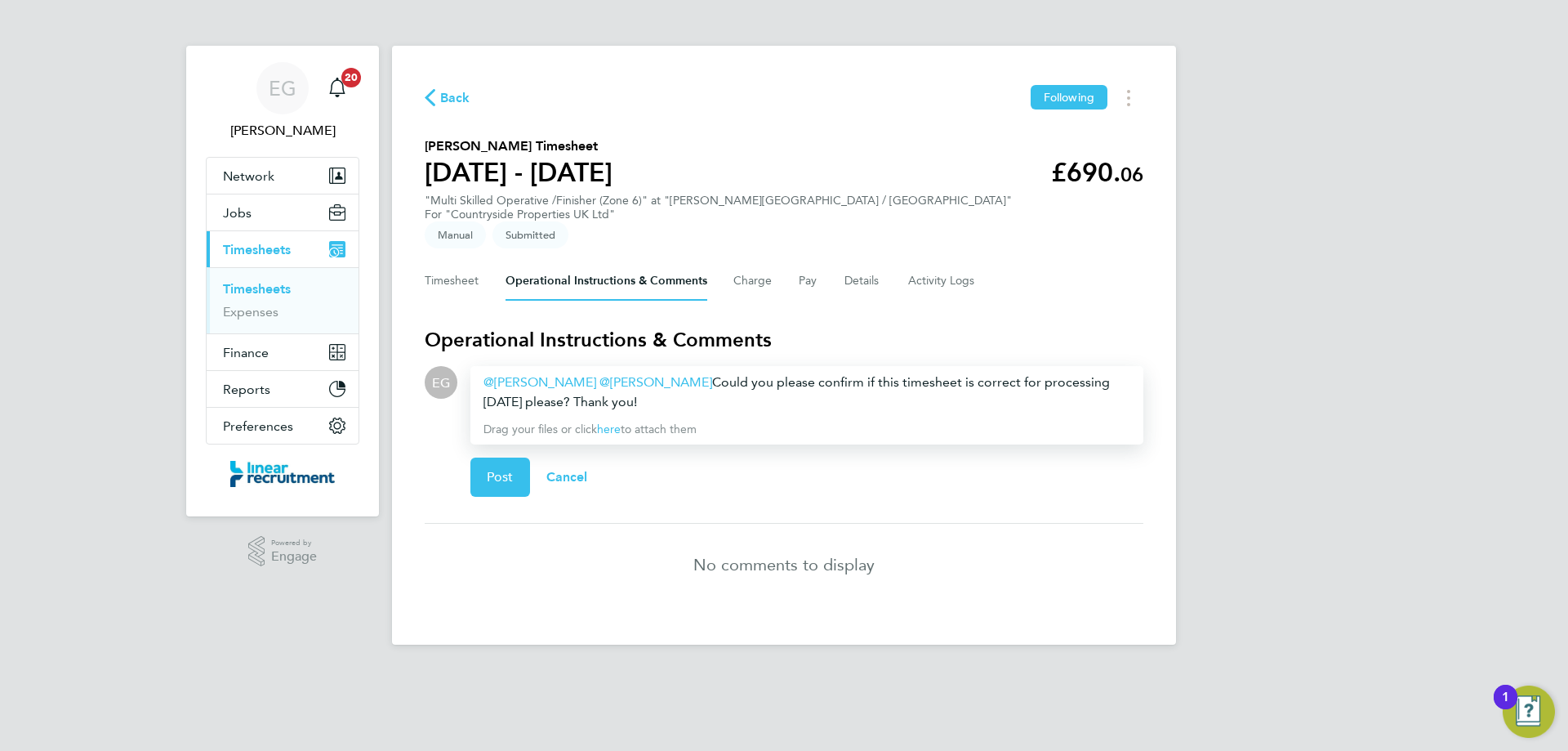
click at [842, 387] on div "[PERSON_NAME] ​ [PERSON_NAME] ​ Could you please confirm if this timesheet is c…" at bounding box center [806, 392] width 647 height 39
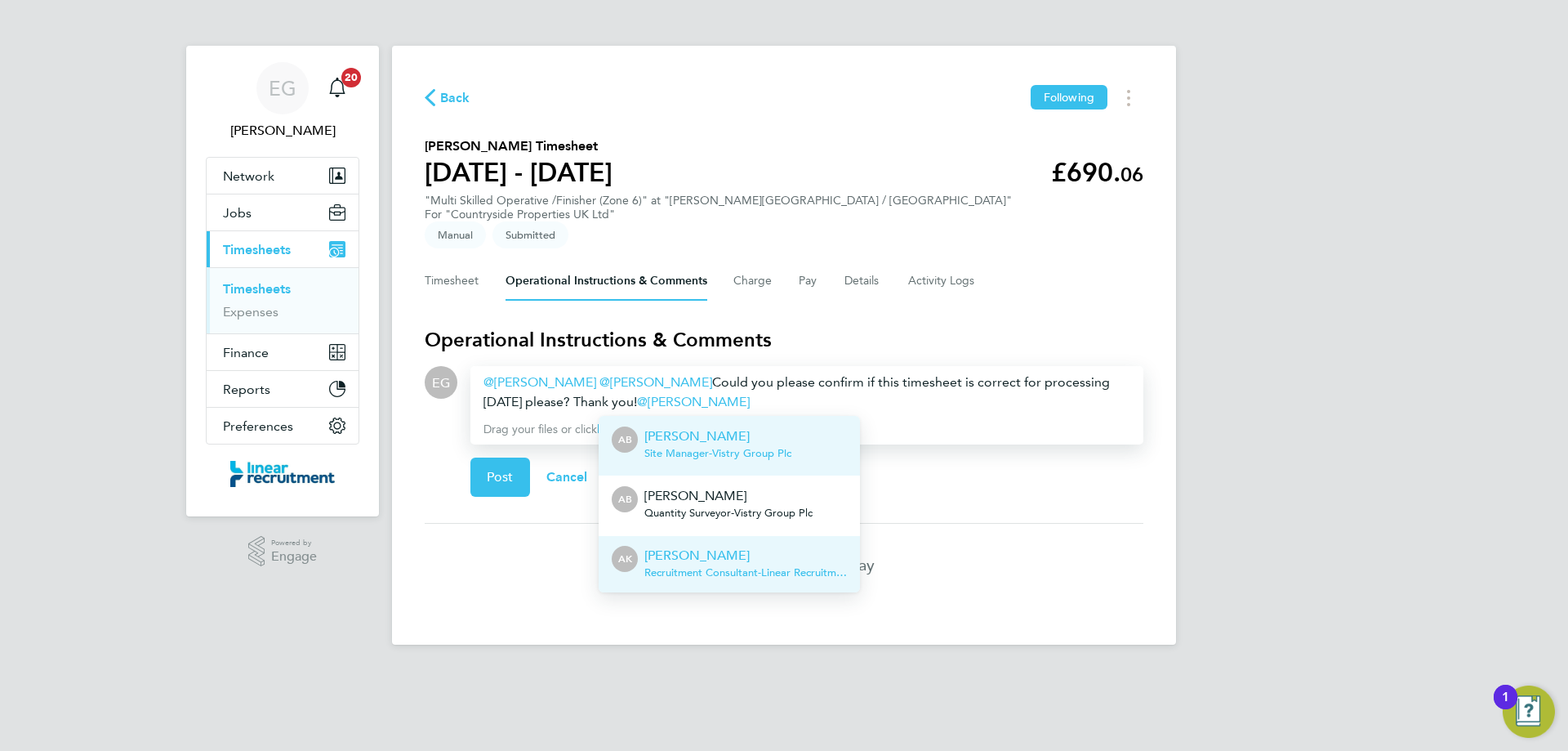
click at [704, 545] on p "[PERSON_NAME]" at bounding box center [745, 555] width 203 height 19
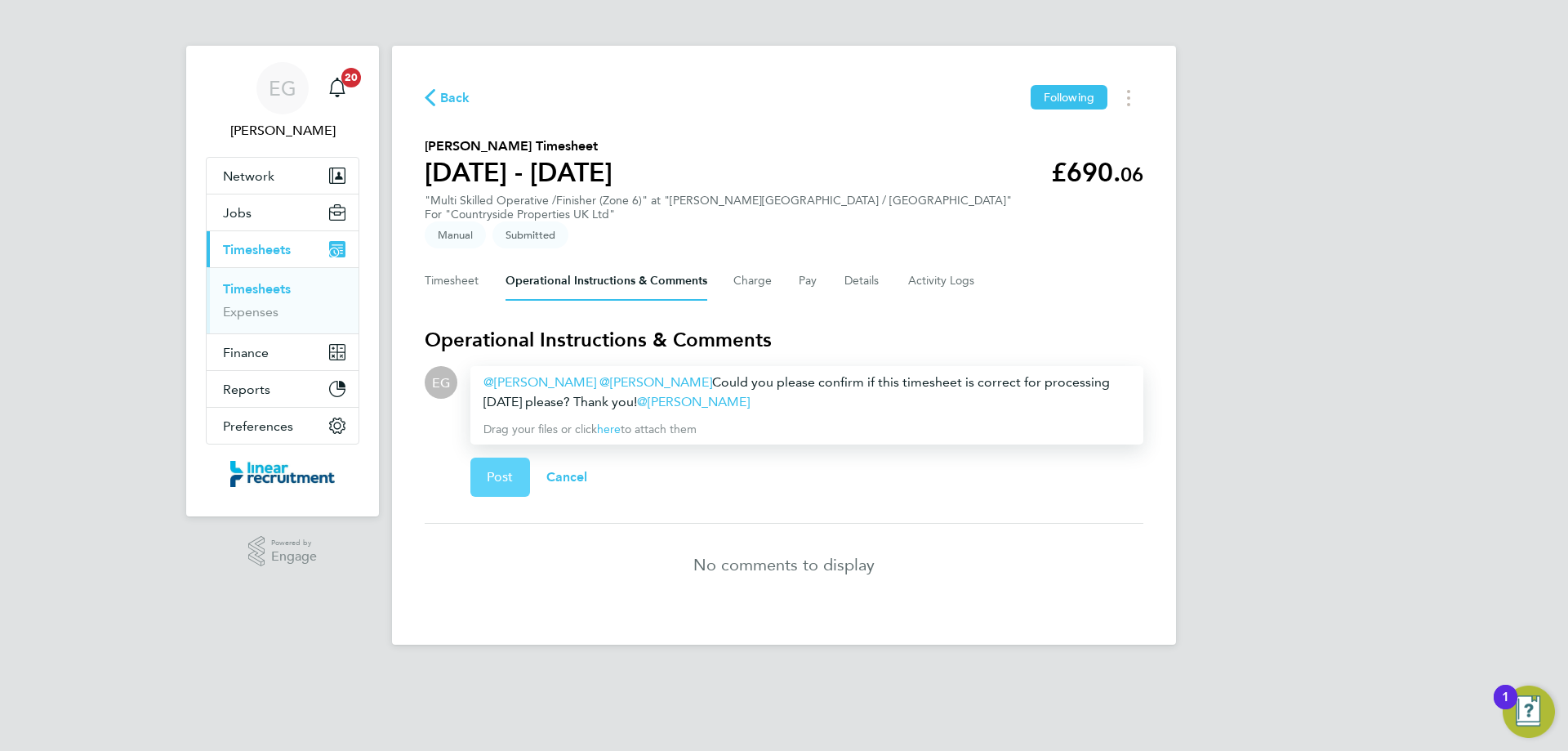
click at [496, 469] on span "Post" at bounding box center [501, 476] width 27 height 16
